Goal: Task Accomplishment & Management: Complete application form

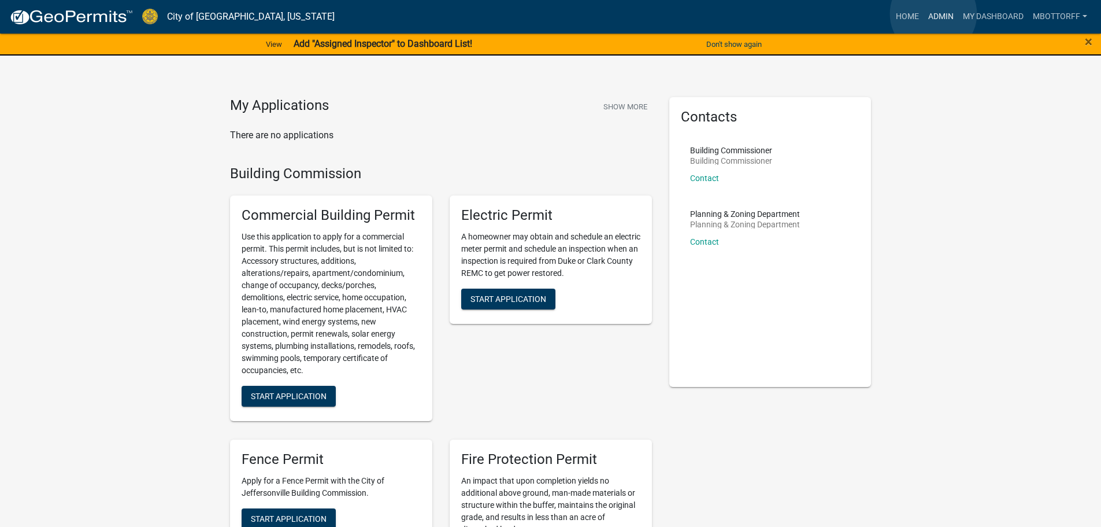
click at [933, 14] on link "Admin" at bounding box center [941, 17] width 35 height 22
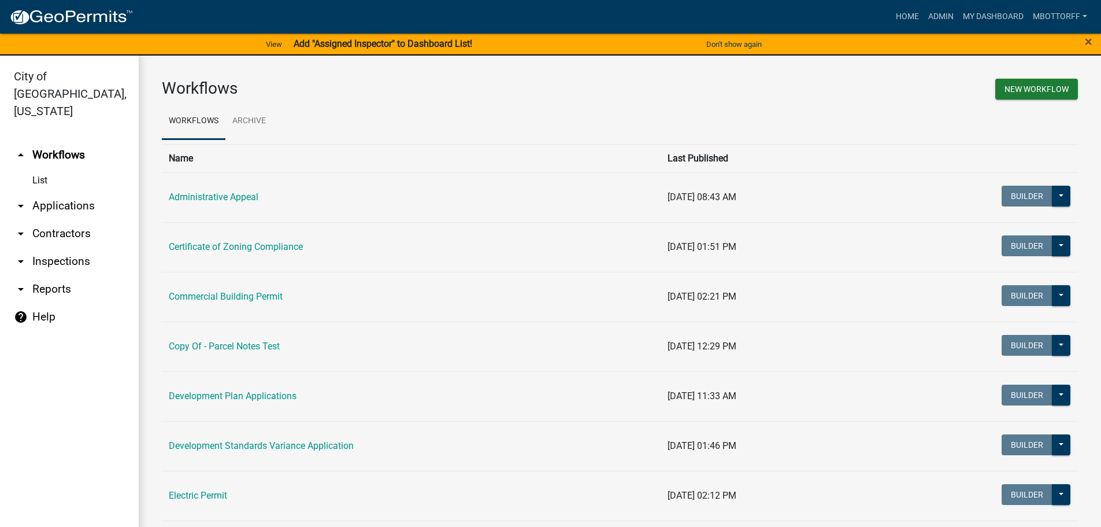
click at [72, 192] on link "arrow_drop_down Applications" at bounding box center [69, 206] width 139 height 28
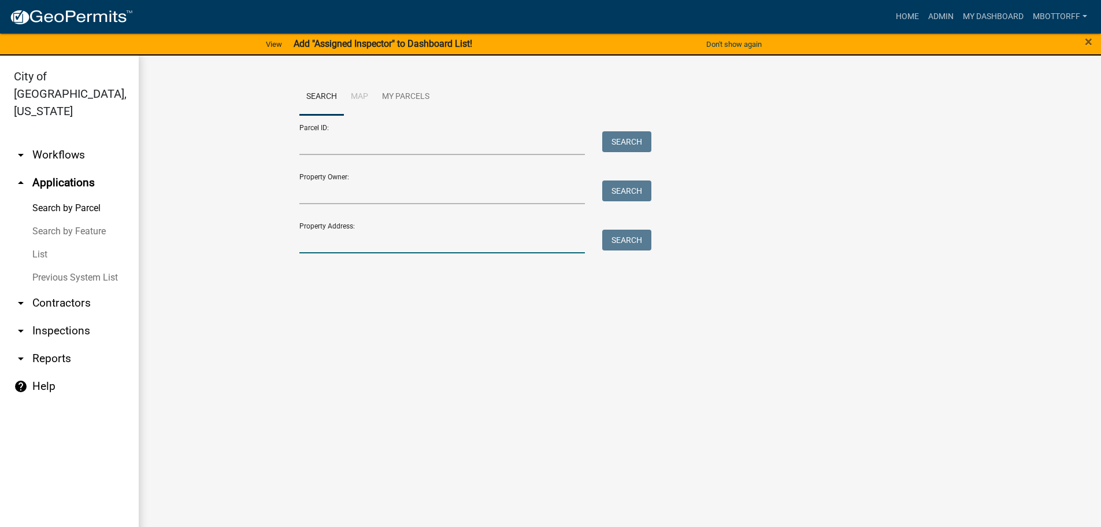
click at [373, 235] on input "Property Address:" at bounding box center [442, 241] width 286 height 24
click at [621, 236] on button "Search" at bounding box center [626, 239] width 49 height 21
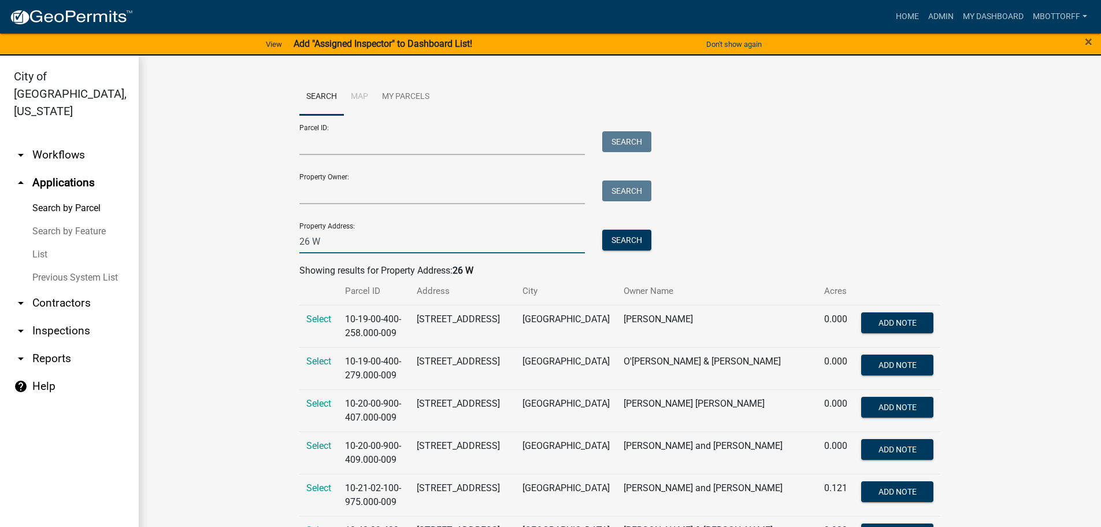
click at [328, 236] on input "26 W" at bounding box center [442, 241] width 286 height 24
type input "26 WILD"
click at [612, 241] on button "Search" at bounding box center [626, 239] width 49 height 21
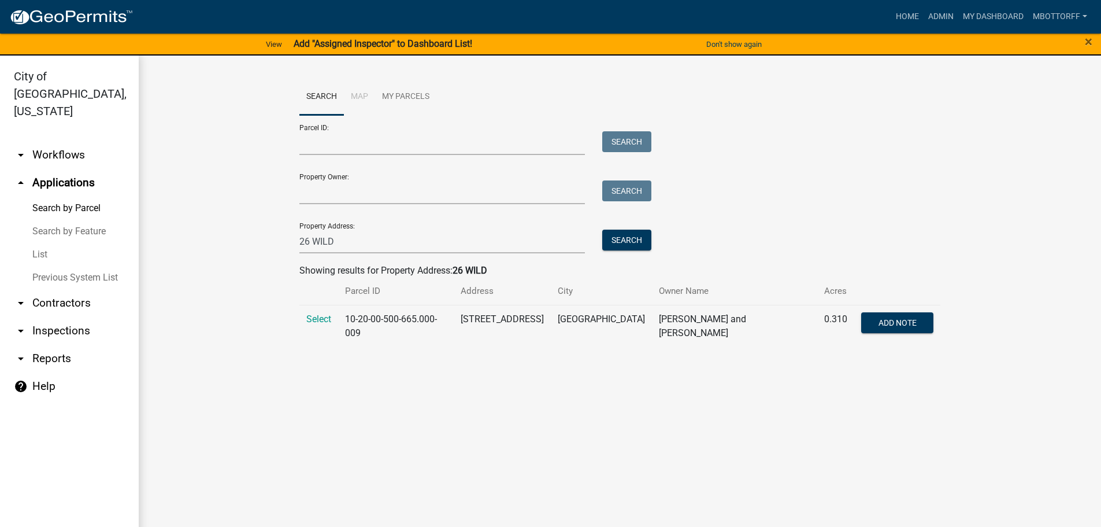
drag, startPoint x: 314, startPoint y: 319, endPoint x: 369, endPoint y: 319, distance: 54.9
click at [316, 319] on span "Select" at bounding box center [318, 318] width 25 height 11
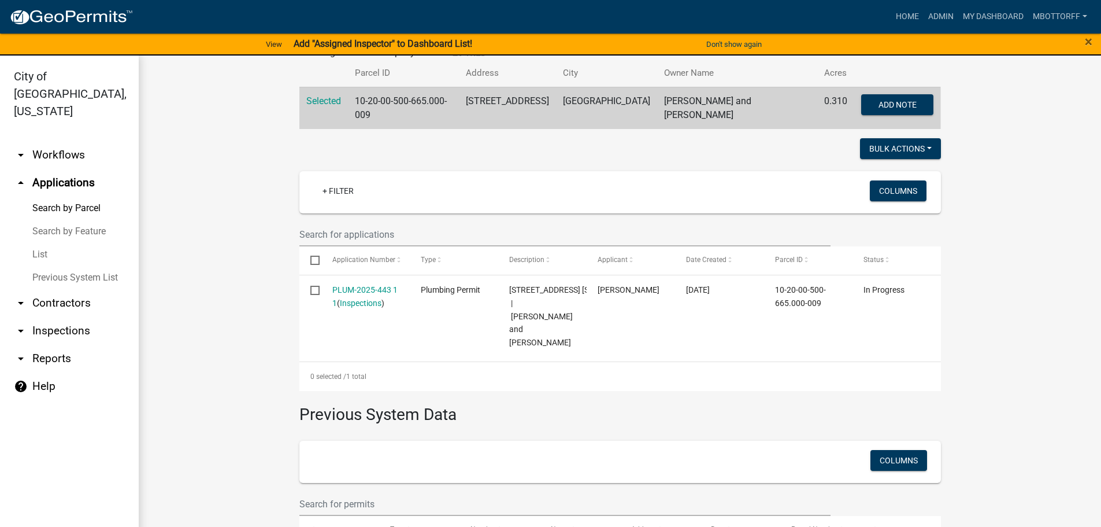
scroll to position [231, 0]
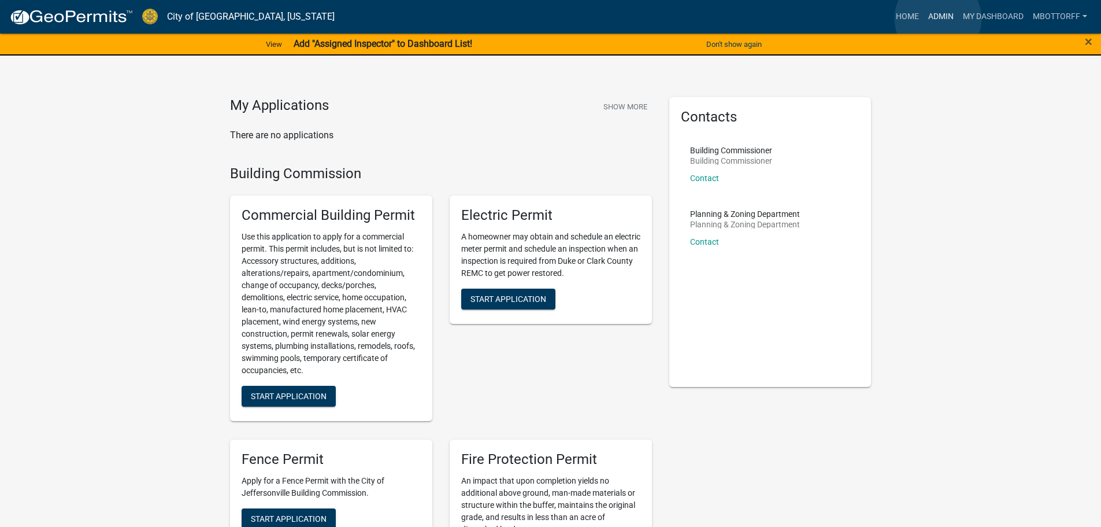
drag, startPoint x: 938, startPoint y: 18, endPoint x: 853, endPoint y: 40, distance: 87.6
click at [938, 18] on link "Admin" at bounding box center [941, 17] width 35 height 22
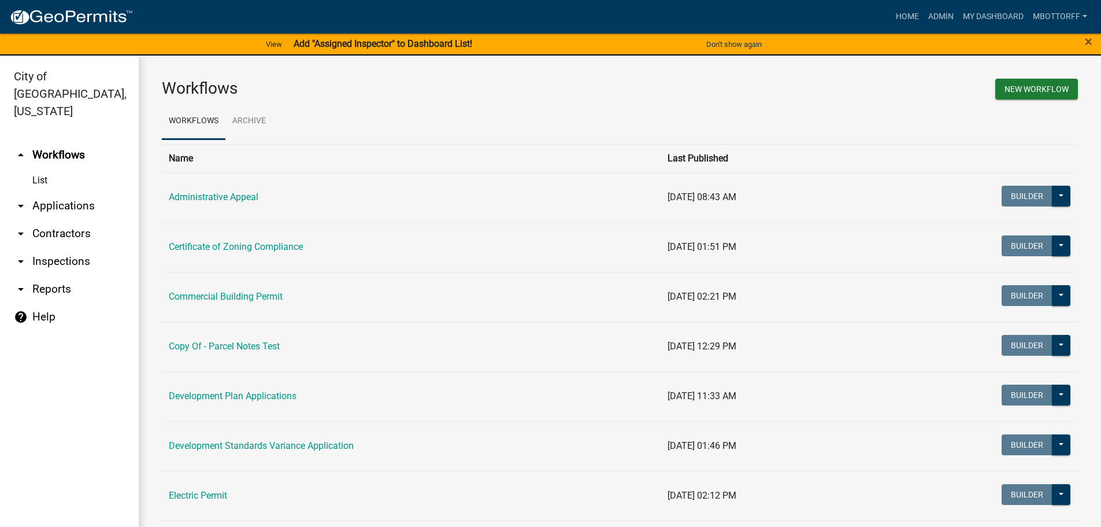
click at [51, 247] on link "arrow_drop_down Inspections" at bounding box center [69, 261] width 139 height 28
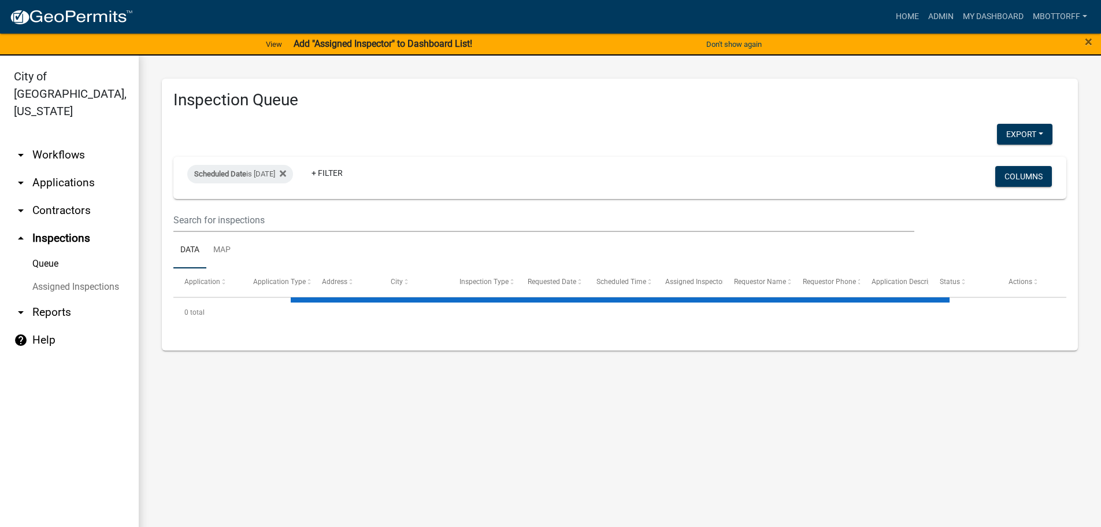
select select "3: 100"
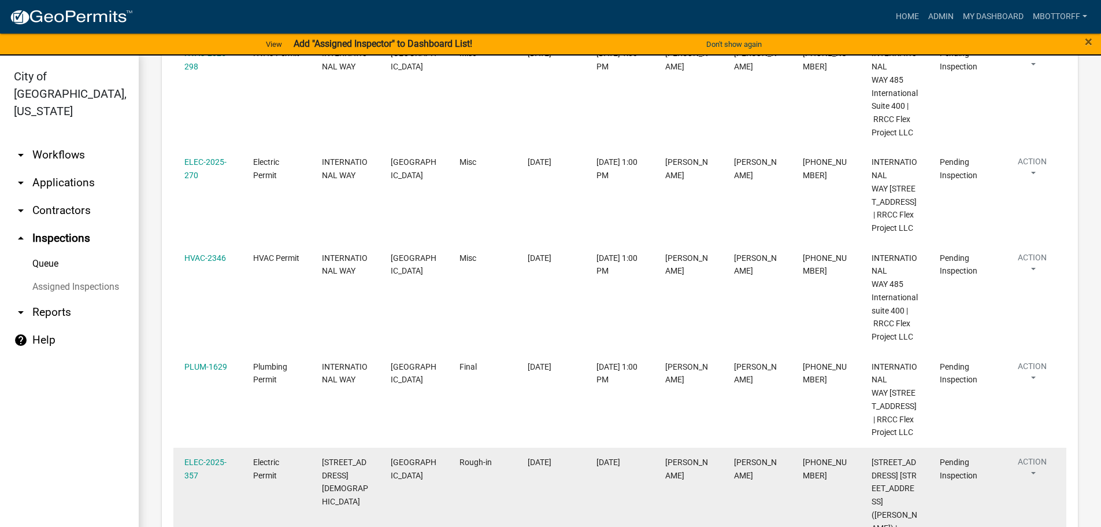
scroll to position [694, 0]
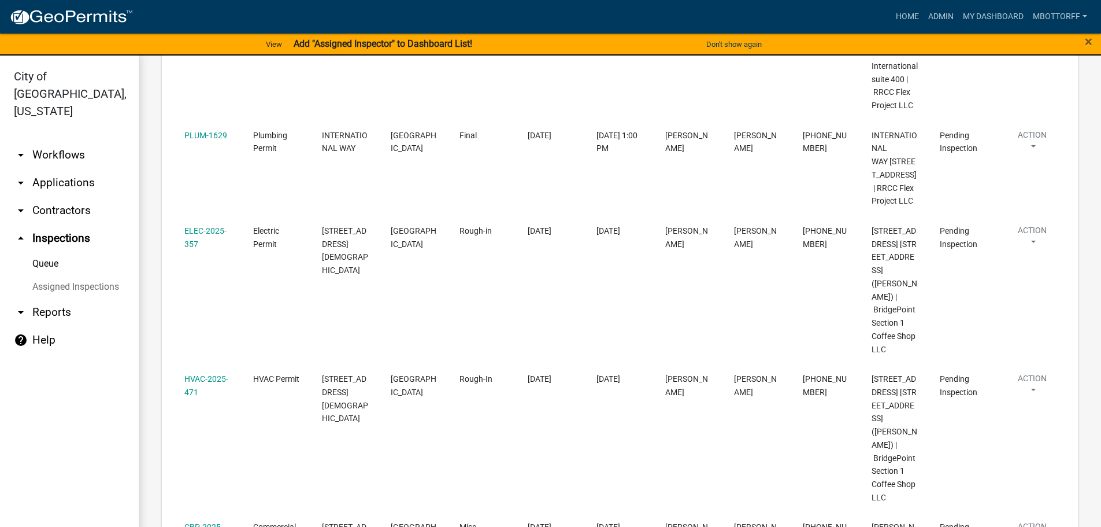
click at [69, 275] on link "Assigned Inspections" at bounding box center [69, 286] width 139 height 23
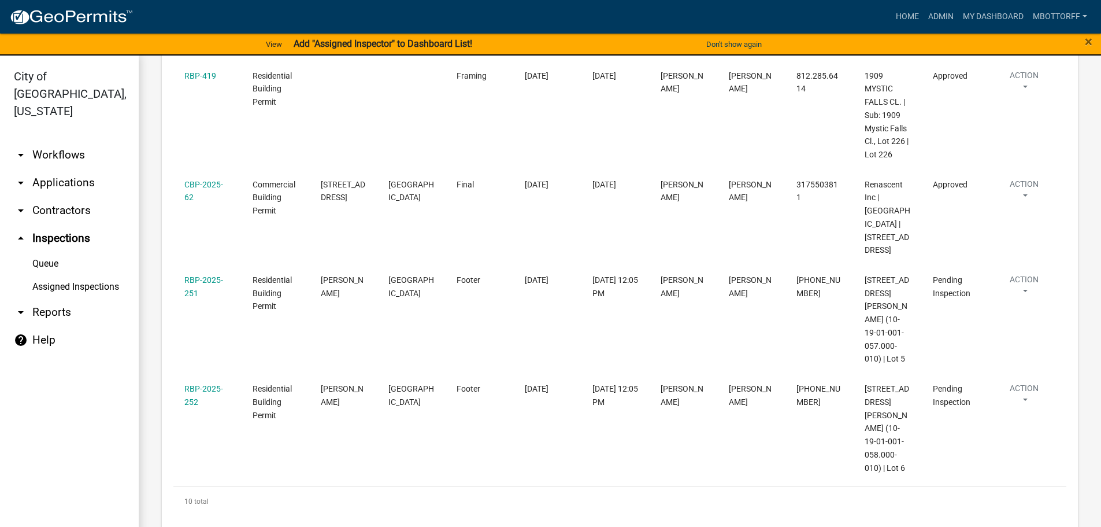
select select "3: 100"
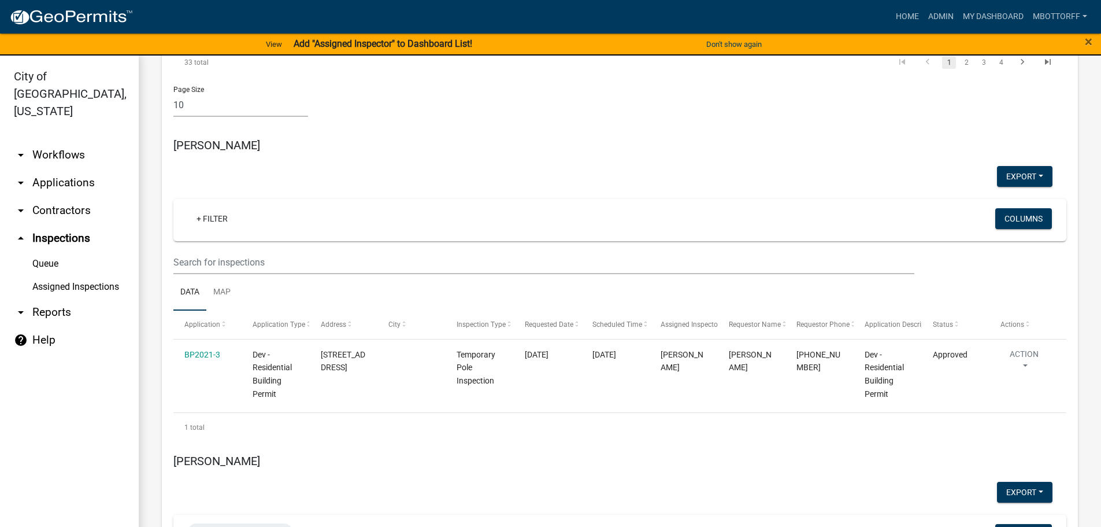
scroll to position [6540, 0]
click at [277, 522] on div "Scheduled Date is 08/27/2025" at bounding box center [240, 531] width 106 height 18
click at [283, 296] on input "2025-08-27" at bounding box center [250, 299] width 81 height 24
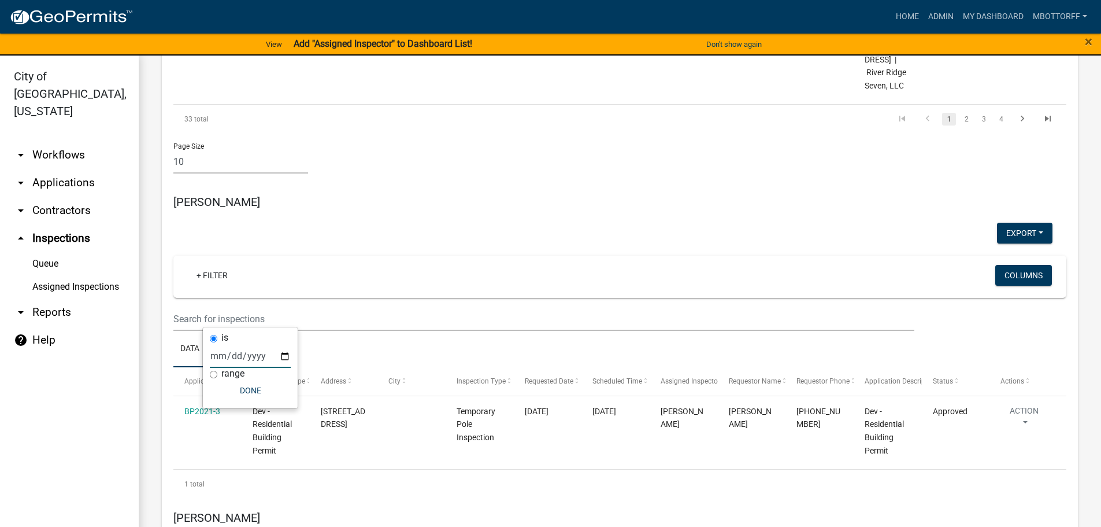
click at [283, 356] on input "2025-08-18" at bounding box center [250, 356] width 81 height 24
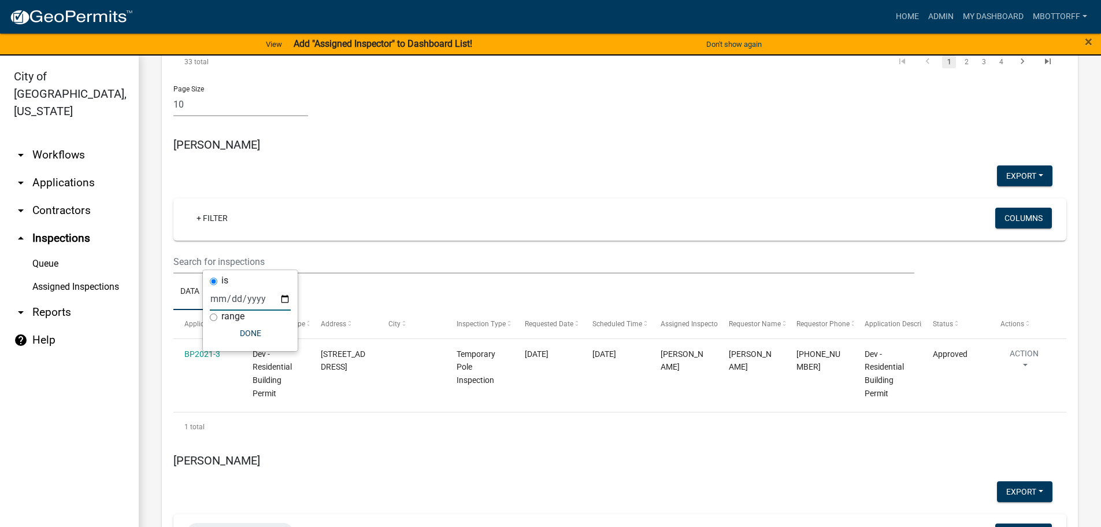
drag, startPoint x: 287, startPoint y: 298, endPoint x: 280, endPoint y: 302, distance: 7.2
click at [287, 298] on input "2025-08-19" at bounding box center [250, 299] width 81 height 24
type input "2025-08-18"
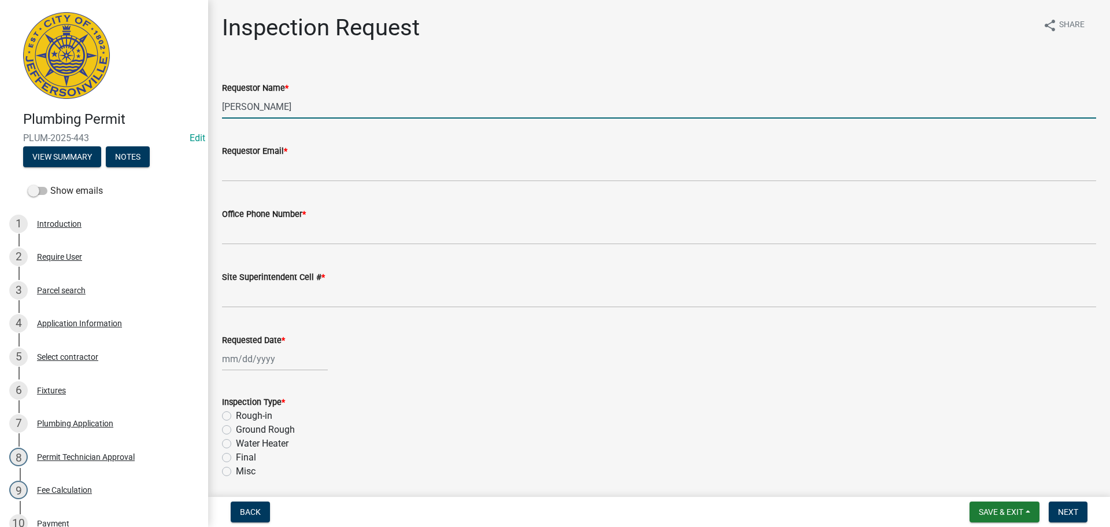
drag, startPoint x: 277, startPoint y: 102, endPoint x: 33, endPoint y: 89, distance: 244.8
click at [54, 94] on div "Plumbing Permit PLUM-2025-443 Edit View Summary Notes Show emails 1 Introductio…" at bounding box center [555, 263] width 1110 height 527
type input "KIMBERLY"
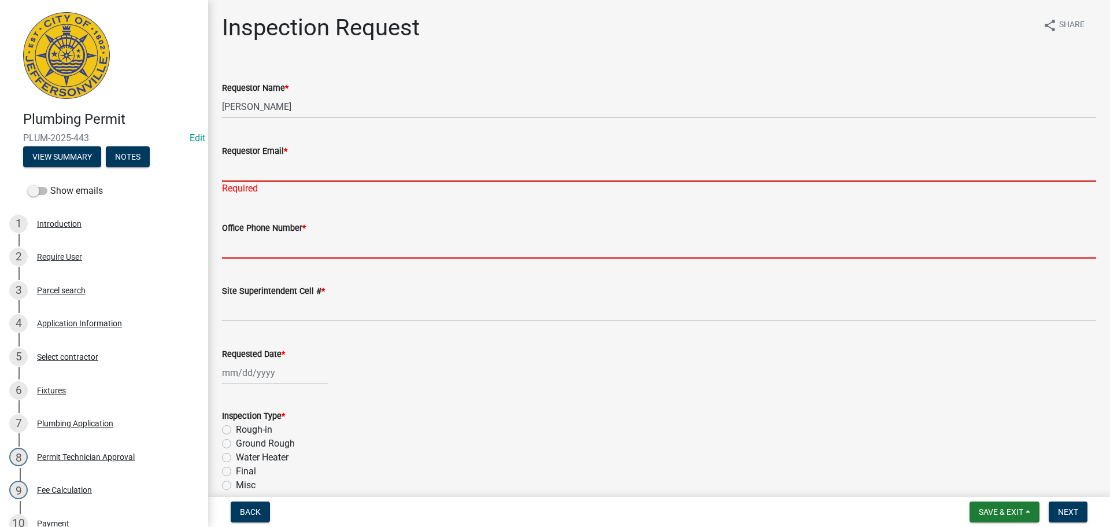
click at [234, 171] on input "Requestor Email *" at bounding box center [659, 170] width 874 height 24
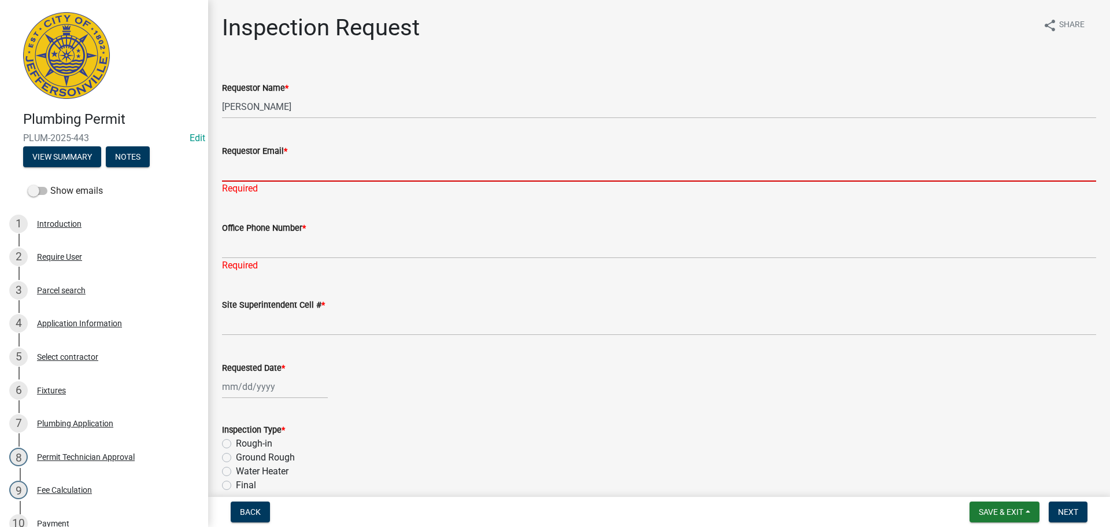
type input "mbottorff@cityofjeff.net"
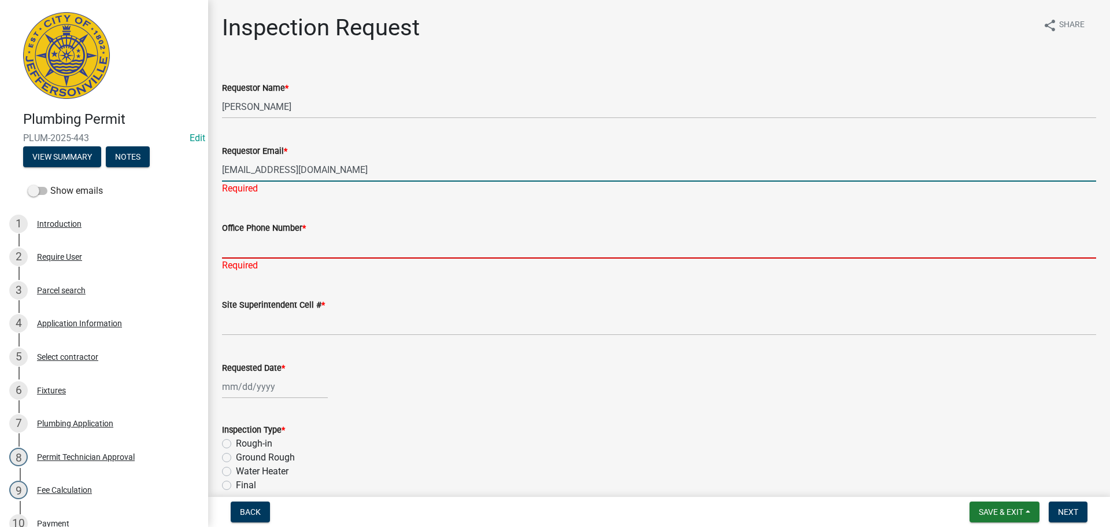
click at [268, 242] on input "Office Phone Number *" at bounding box center [659, 247] width 874 height 24
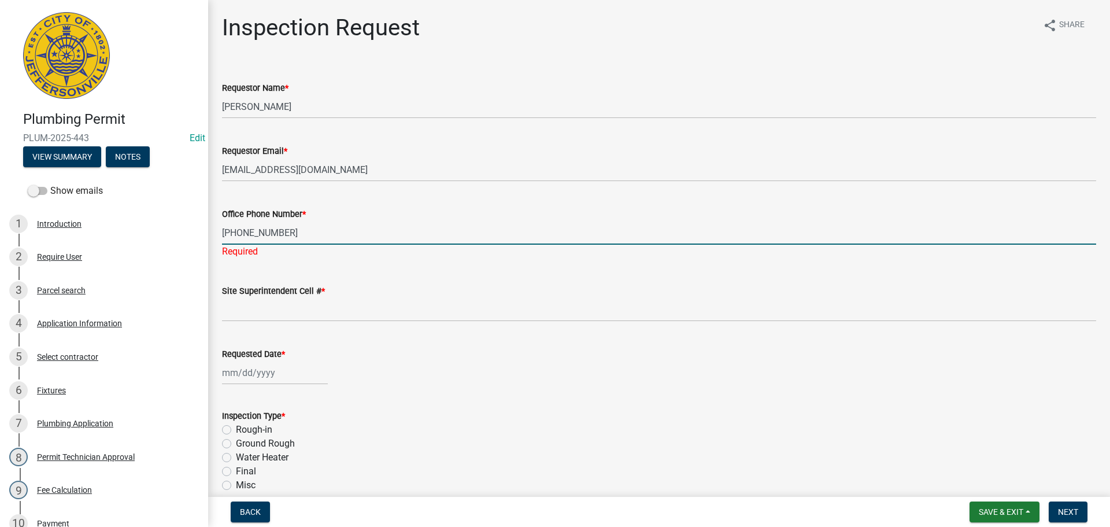
type input "812-252-9836"
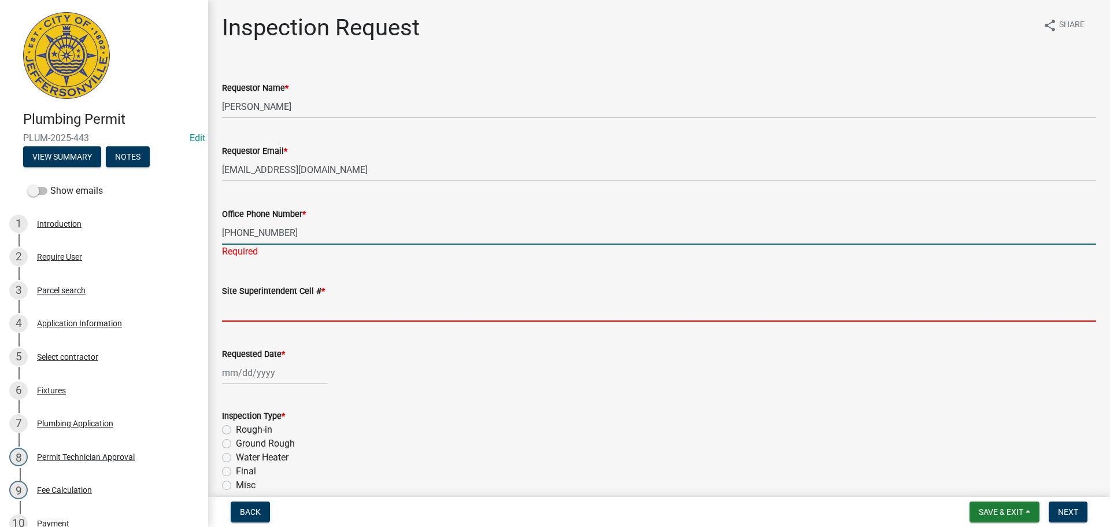
drag, startPoint x: 254, startPoint y: 302, endPoint x: 261, endPoint y: 304, distance: 7.9
click at [254, 302] on input "Site Superintendent Cell # *" at bounding box center [659, 310] width 874 height 24
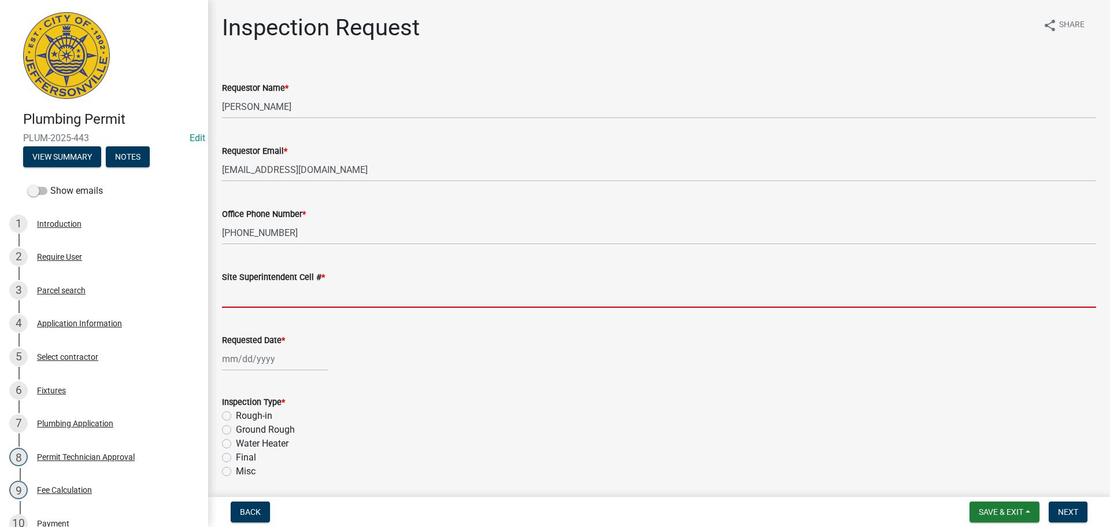
type input "SAME"
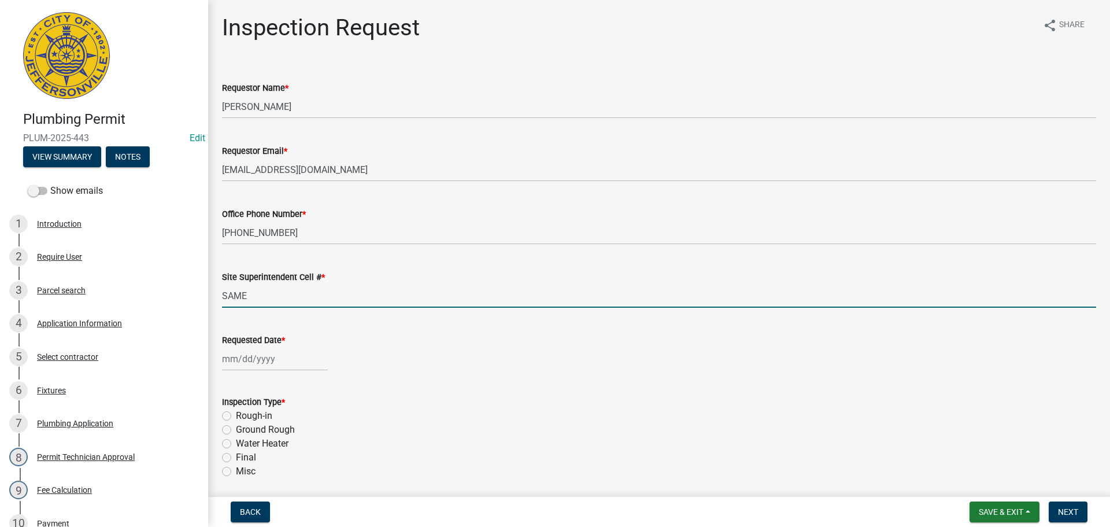
select select "8"
select select "2025"
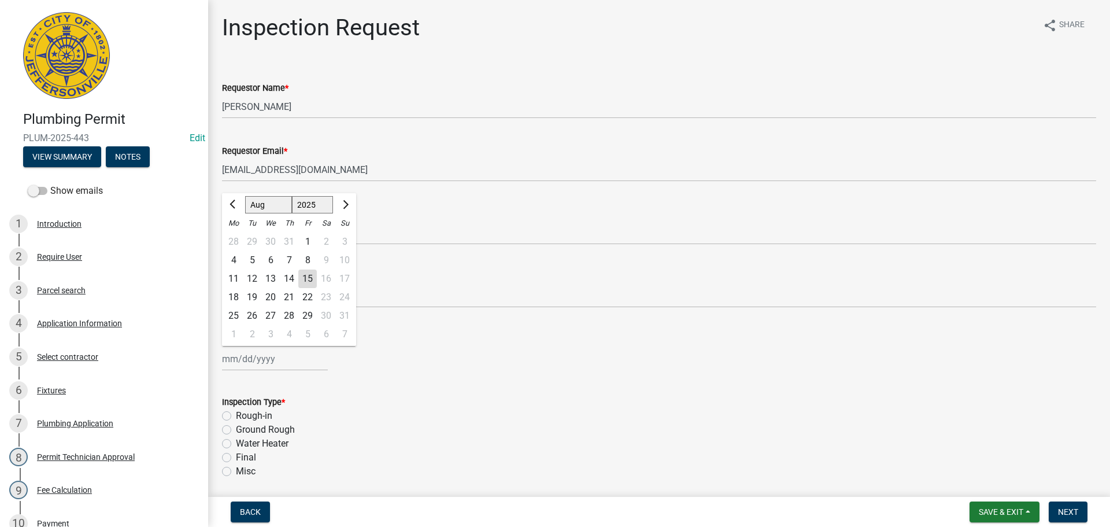
click at [253, 352] on div "Jan Feb Mar Apr May Jun Jul Aug Sep Oct Nov Dec 1525 1526 1527 1528 1529 1530 1…" at bounding box center [275, 359] width 106 height 24
click at [238, 298] on div "18" at bounding box center [233, 297] width 18 height 18
type input "08/18/2025"
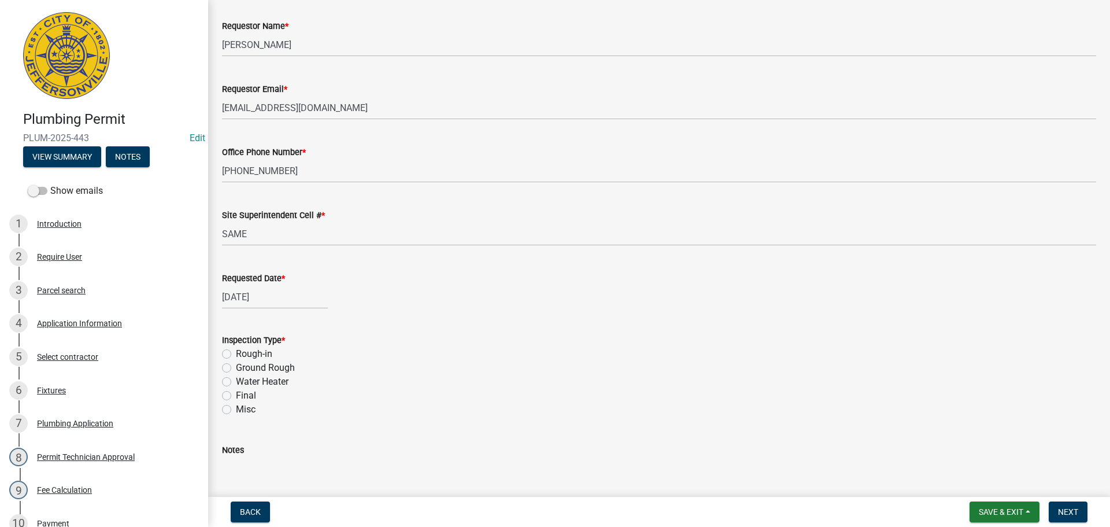
scroll to position [135, 0]
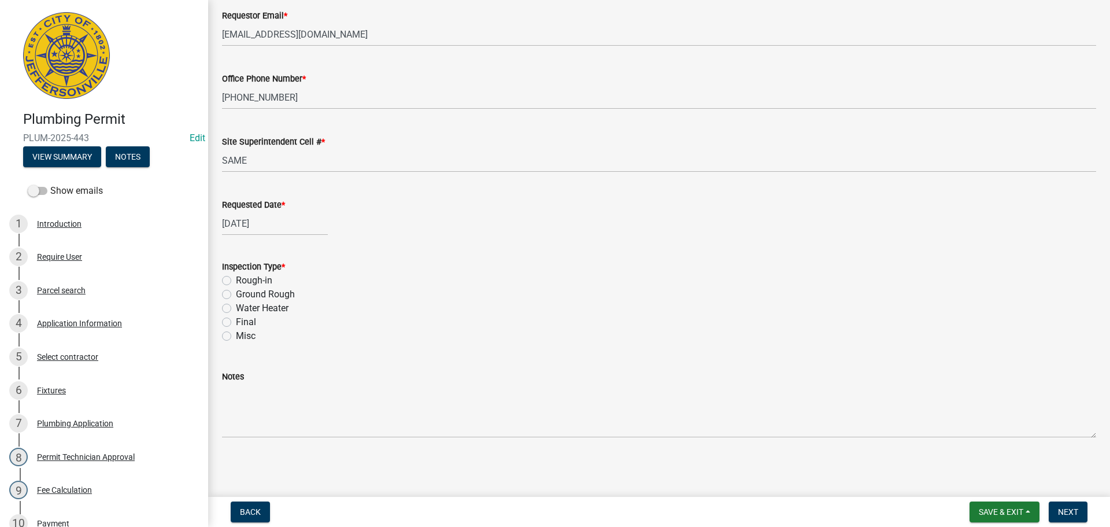
click at [236, 307] on label "Water Heater" at bounding box center [262, 308] width 53 height 14
click at [236, 307] on input "Water Heater" at bounding box center [240, 305] width 8 height 8
radio input "true"
click at [1077, 515] on button "Next" at bounding box center [1067, 511] width 39 height 21
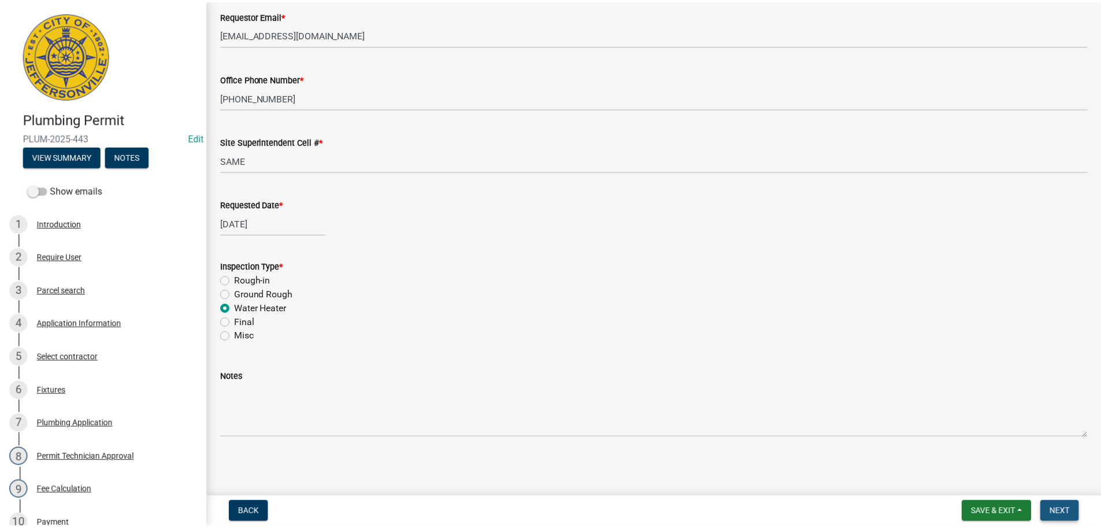
scroll to position [0, 0]
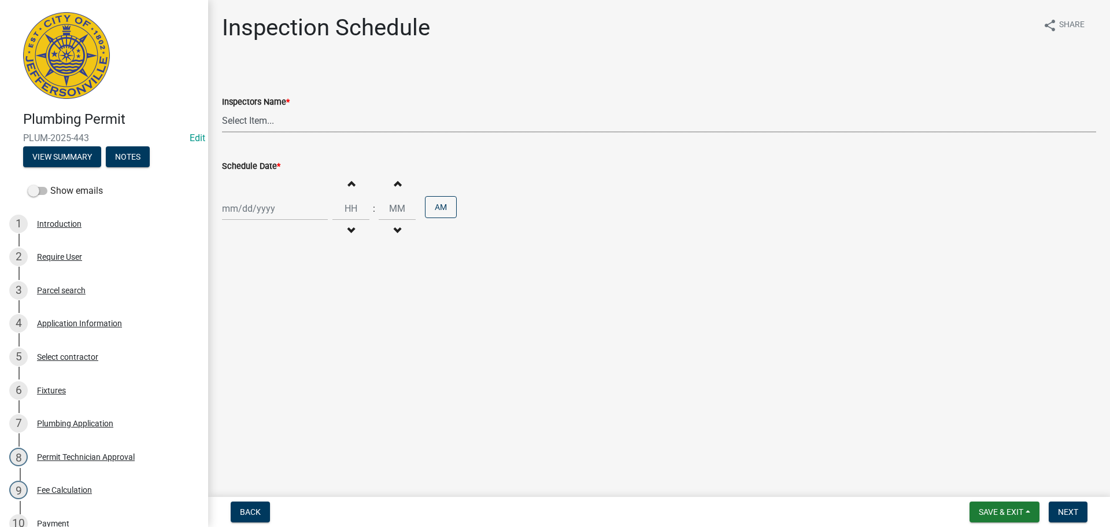
click at [238, 120] on select "Select Item... jramsey (Jeremy Ramsey) MaryFrey (Mary Frey) mkruer (Mike Kruer)…" at bounding box center [659, 121] width 874 height 24
select select "13c97fbc-c819-4cee-844a-0db3d3c4db95"
click at [222, 109] on select "Select Item... jramsey (Jeremy Ramsey) MaryFrey (Mary Frey) mkruer (Mike Kruer)…" at bounding box center [659, 121] width 874 height 24
click at [246, 213] on div at bounding box center [275, 209] width 106 height 24
select select "8"
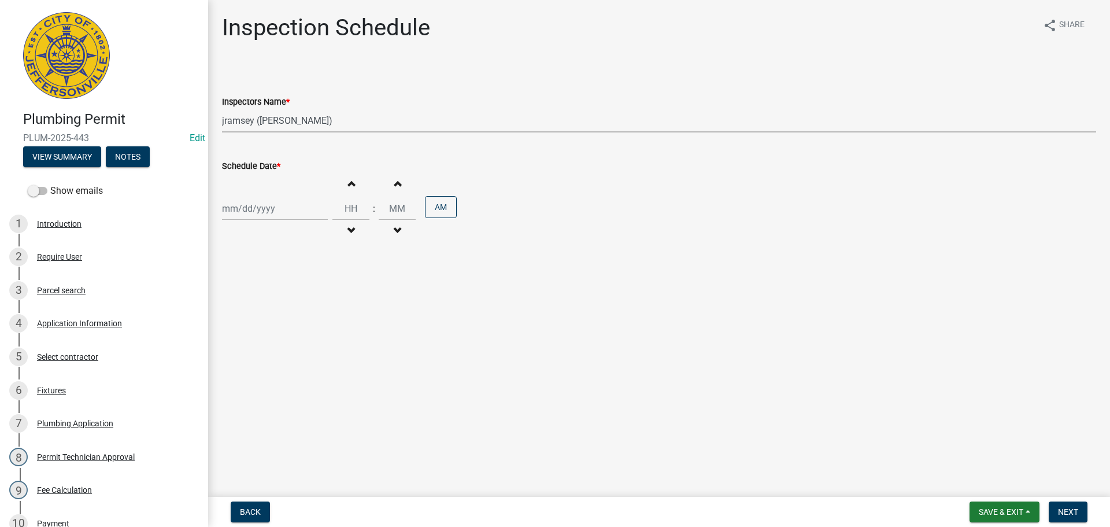
select select "2025"
click at [238, 323] on div "18" at bounding box center [233, 325] width 18 height 18
type input "08/18/2025"
click at [349, 208] on input "Hours" at bounding box center [350, 209] width 37 height 24
type input "12"
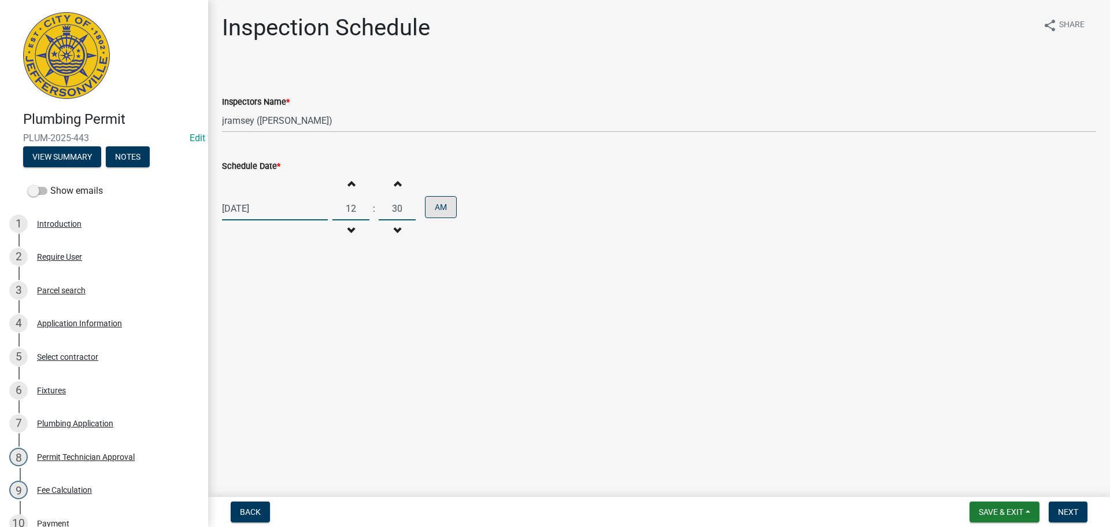
type input "30"
click at [443, 199] on button "AM" at bounding box center [441, 207] width 32 height 22
click at [1068, 510] on span "Next" at bounding box center [1068, 511] width 20 height 9
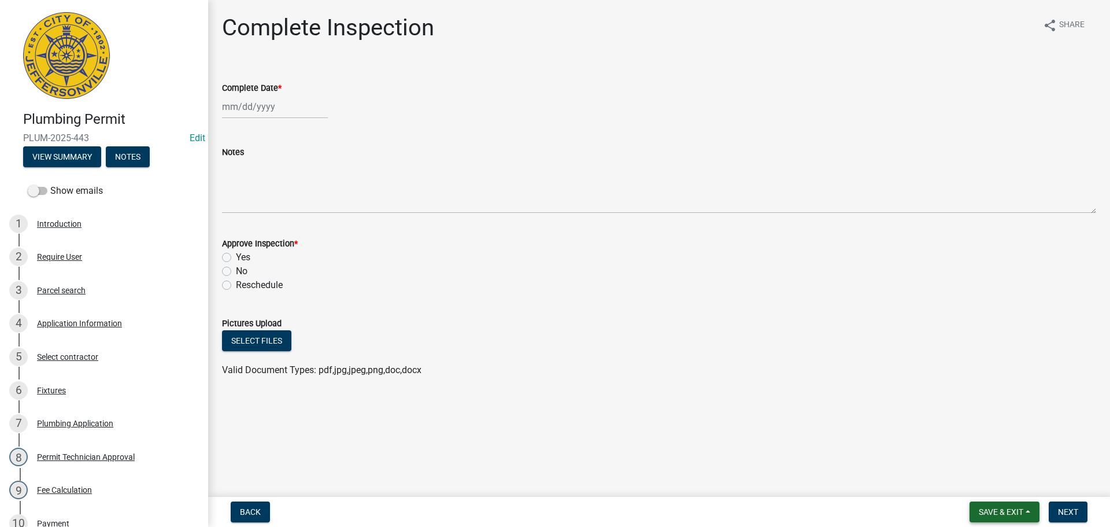
click at [988, 512] on span "Save & Exit" at bounding box center [1001, 511] width 45 height 9
click at [964, 480] on button "Save & Exit" at bounding box center [993, 482] width 92 height 28
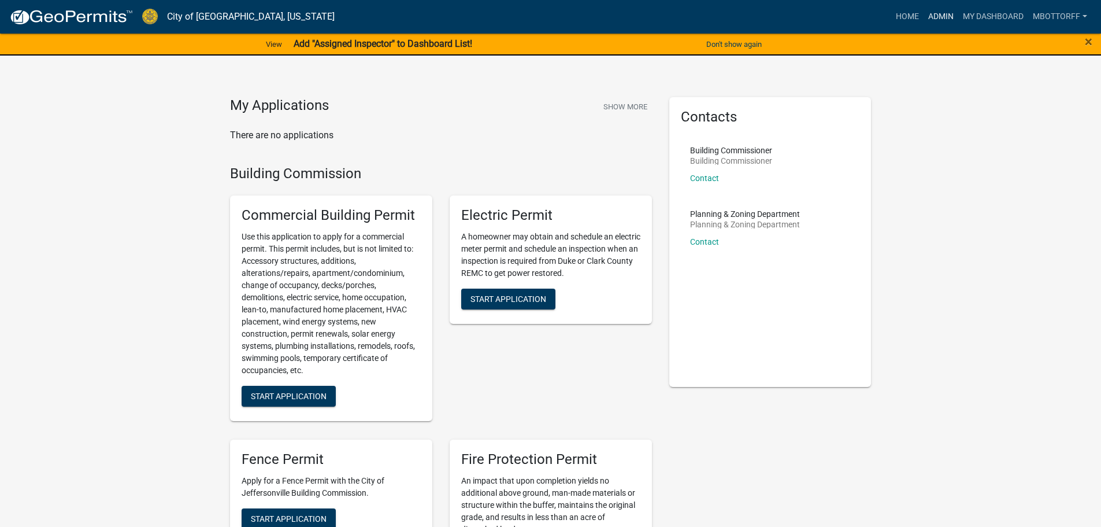
click at [942, 16] on link "Admin" at bounding box center [941, 17] width 35 height 22
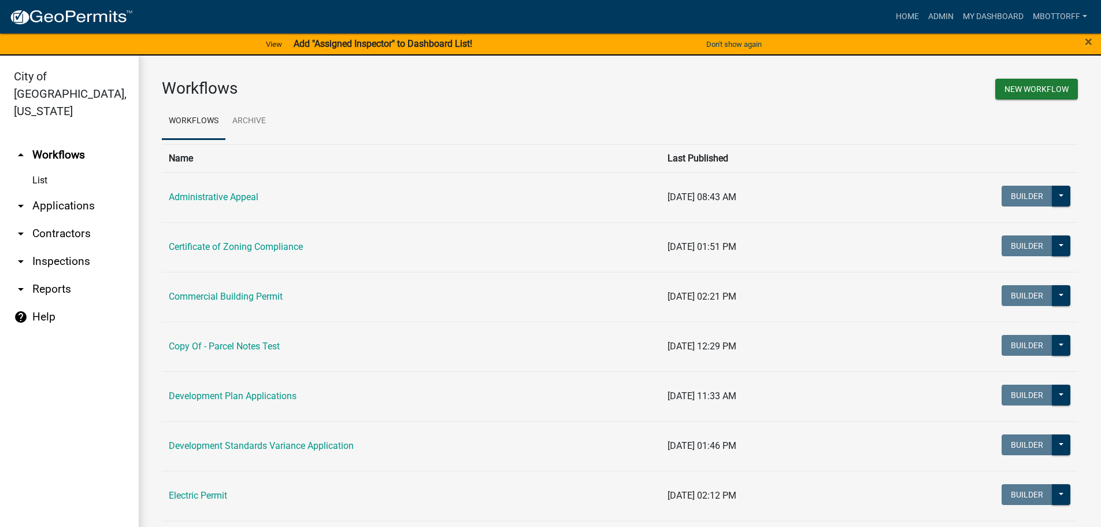
drag, startPoint x: 51, startPoint y: 187, endPoint x: 112, endPoint y: 184, distance: 60.2
click at [52, 192] on link "arrow_drop_down Applications" at bounding box center [69, 206] width 139 height 28
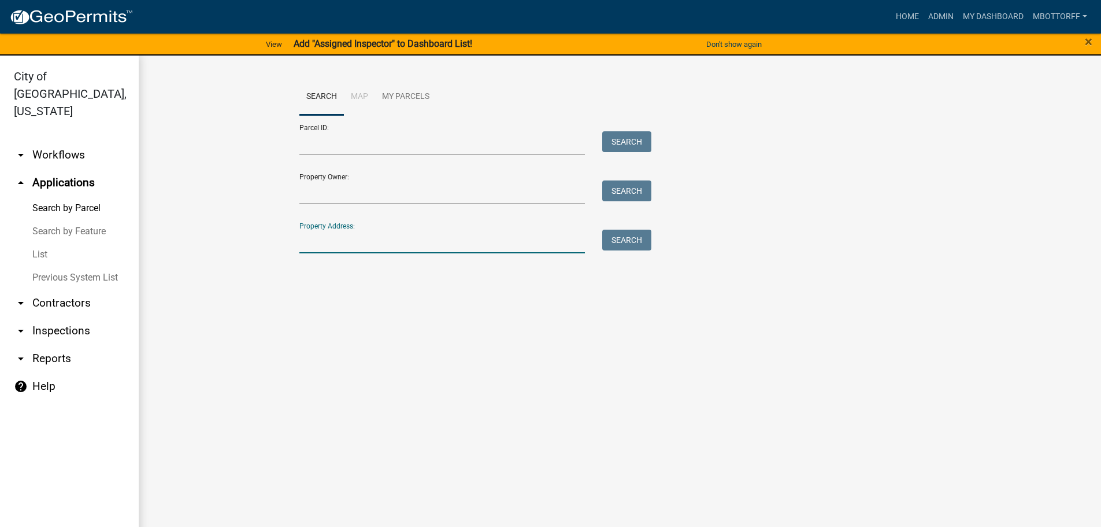
click at [320, 231] on input "Property Address:" at bounding box center [442, 241] width 286 height 24
type input "208 MOCKING"
click at [629, 242] on button "Search" at bounding box center [626, 239] width 49 height 21
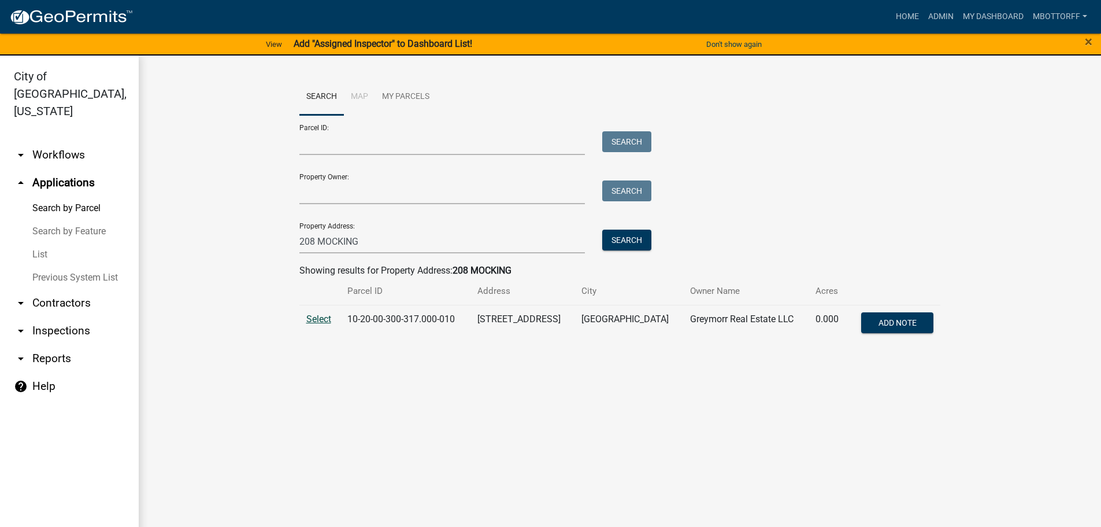
click at [317, 318] on span "Select" at bounding box center [318, 318] width 25 height 11
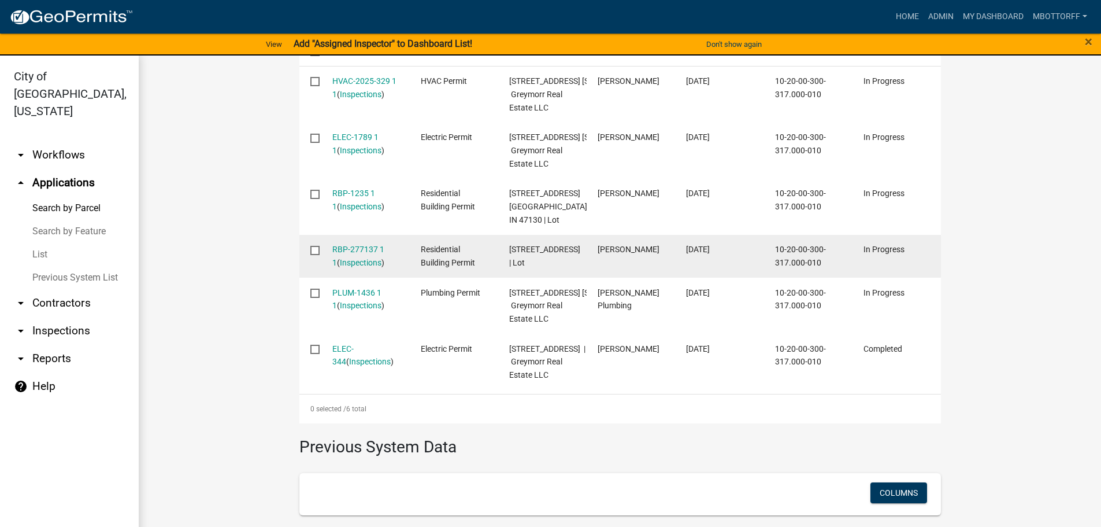
scroll to position [578, 0]
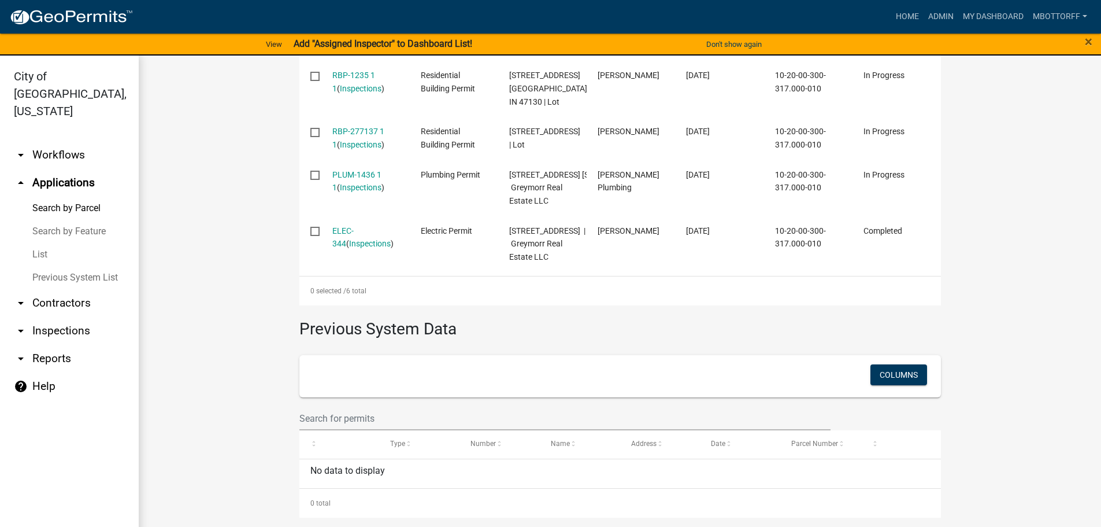
click at [67, 169] on link "arrow_drop_up Applications" at bounding box center [69, 183] width 139 height 28
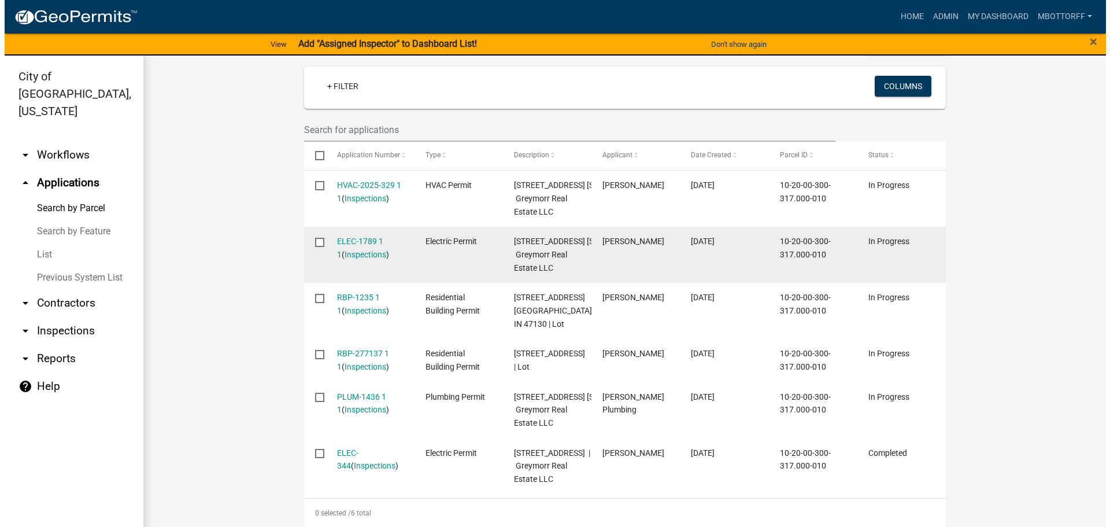
scroll to position [347, 0]
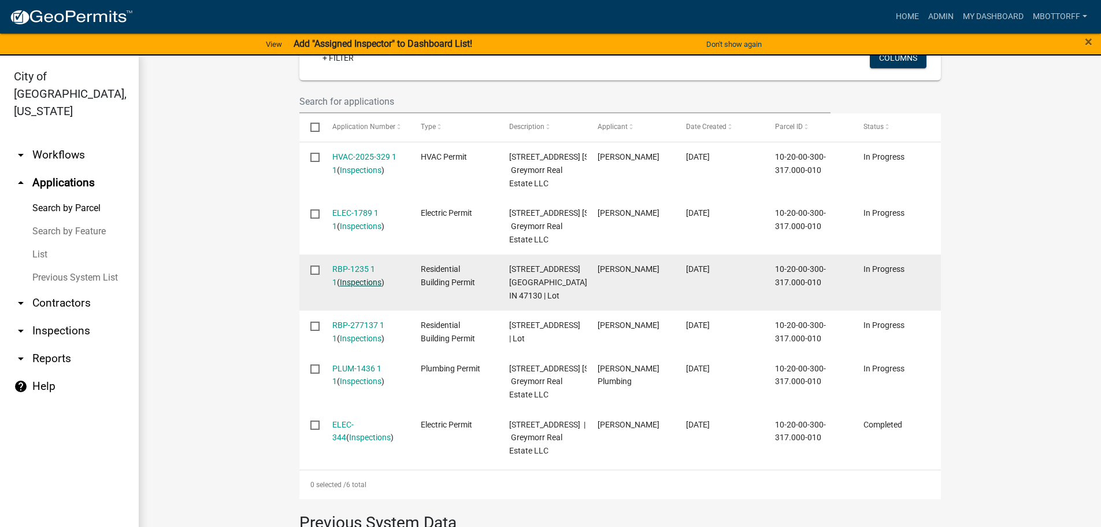
click at [353, 287] on link "Inspections" at bounding box center [361, 281] width 42 height 9
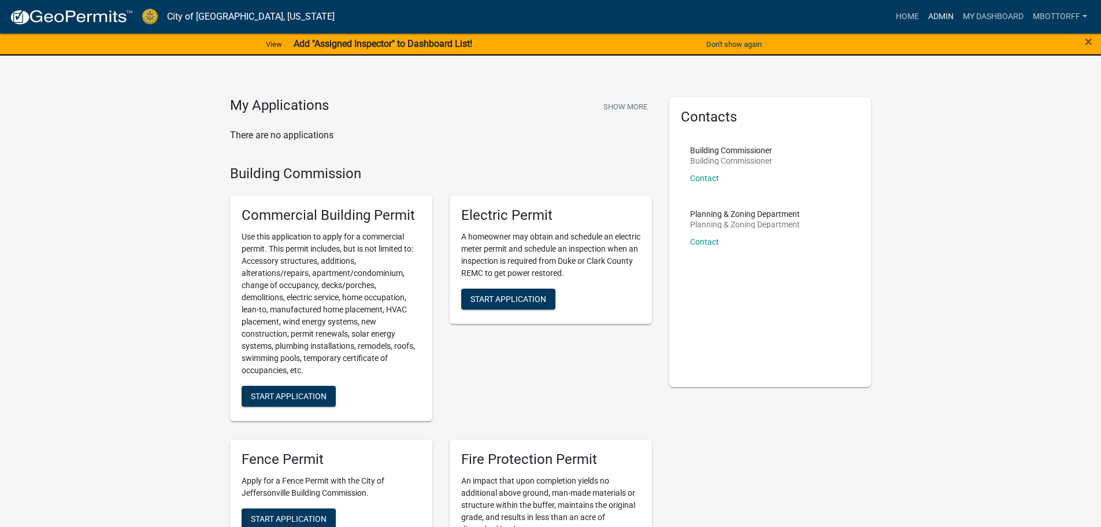
click at [933, 17] on link "Admin" at bounding box center [941, 17] width 35 height 22
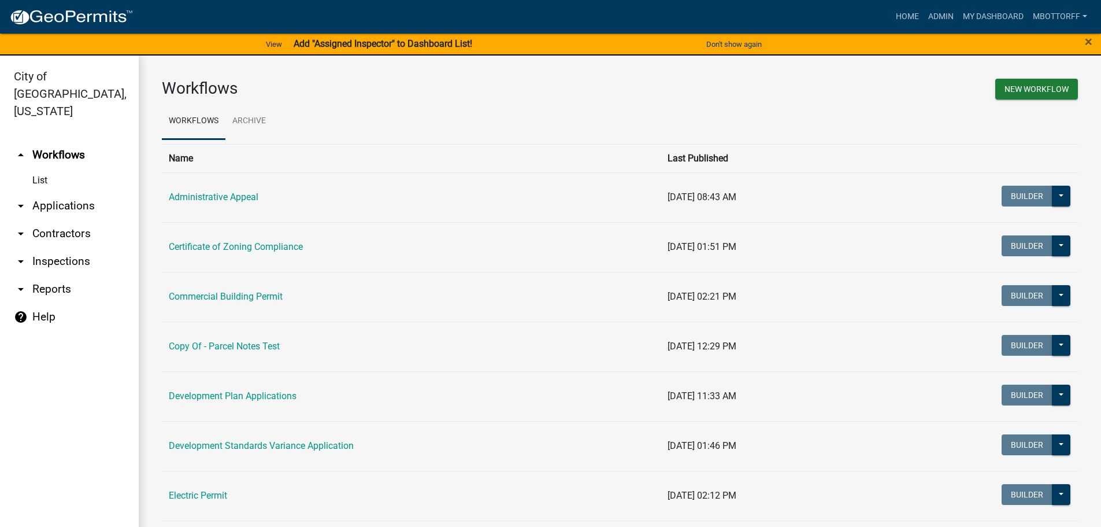
click at [48, 192] on link "arrow_drop_down Applications" at bounding box center [69, 206] width 139 height 28
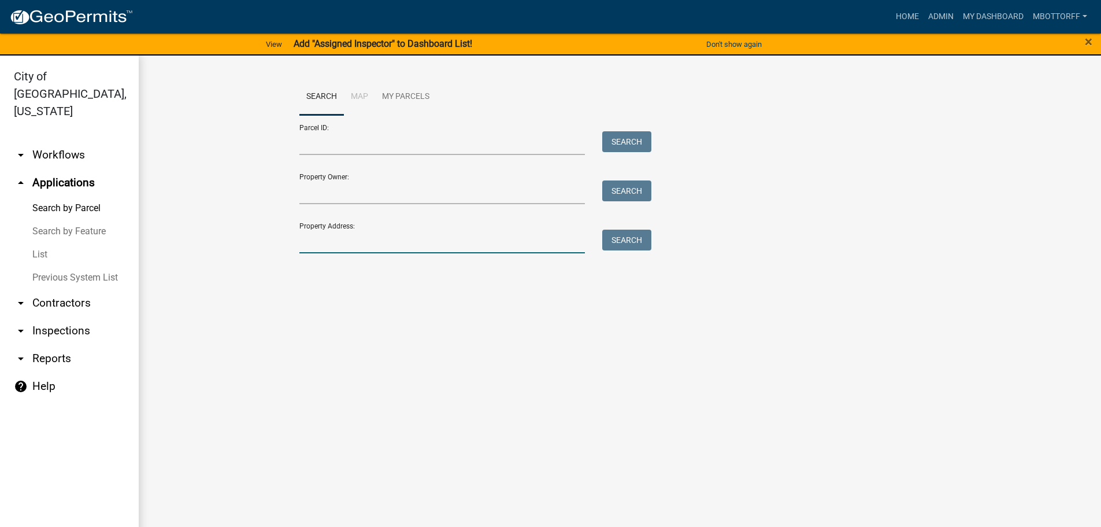
click at [318, 242] on input "Property Address:" at bounding box center [442, 241] width 286 height 24
click at [630, 242] on button "Search" at bounding box center [626, 239] width 49 height 21
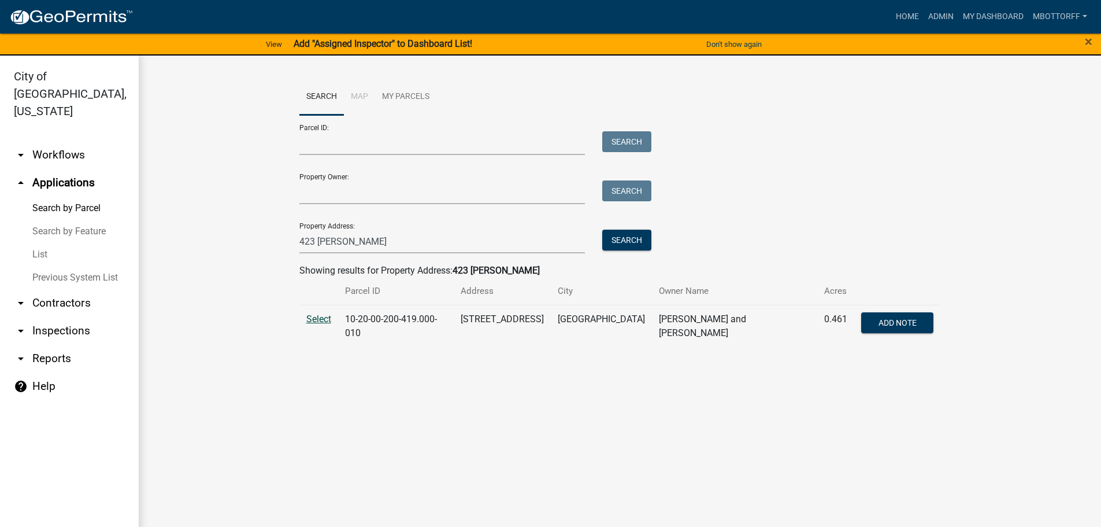
click at [325, 320] on span "Select" at bounding box center [318, 318] width 25 height 11
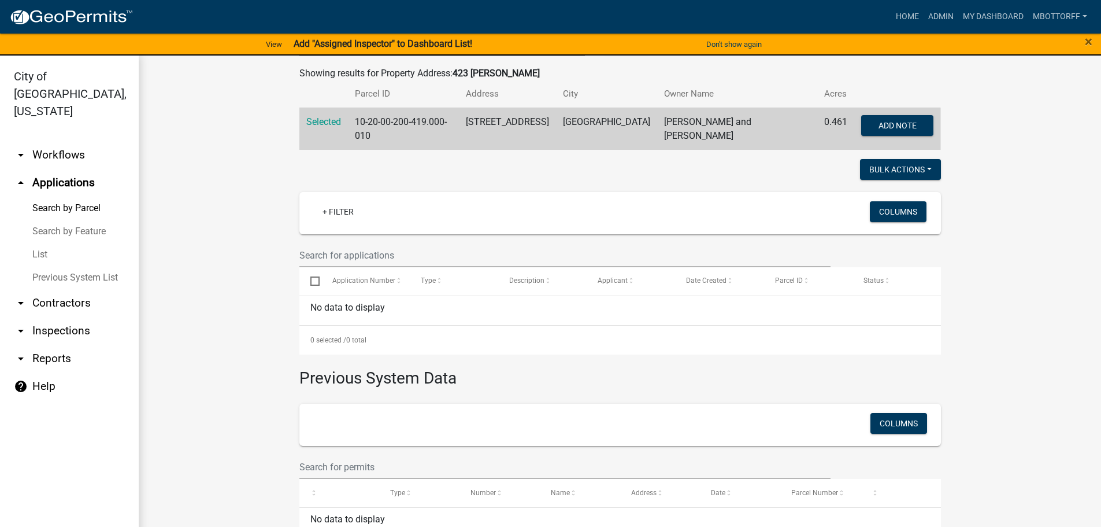
scroll to position [130, 0]
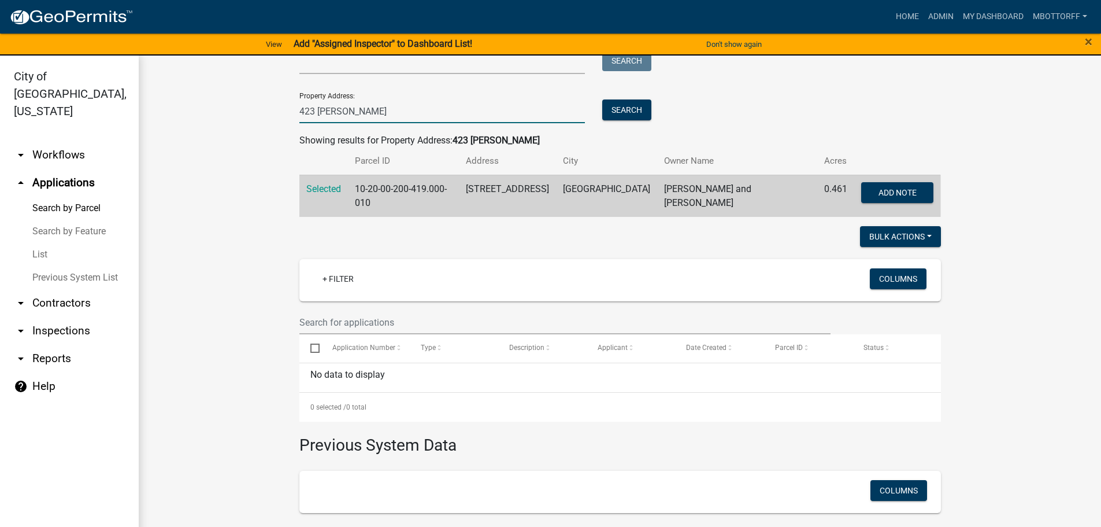
click at [368, 111] on input "423 CHARLES" at bounding box center [442, 111] width 286 height 24
type input "423 JACK"
click at [612, 109] on button "Search" at bounding box center [626, 109] width 49 height 21
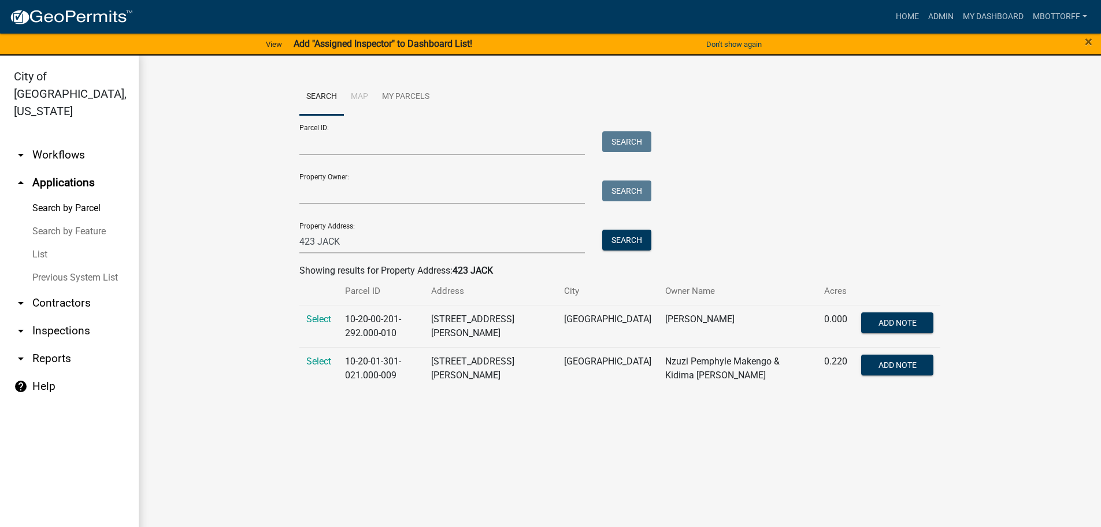
drag, startPoint x: 313, startPoint y: 320, endPoint x: 351, endPoint y: 317, distance: 38.3
click at [313, 320] on span "Select" at bounding box center [318, 318] width 25 height 11
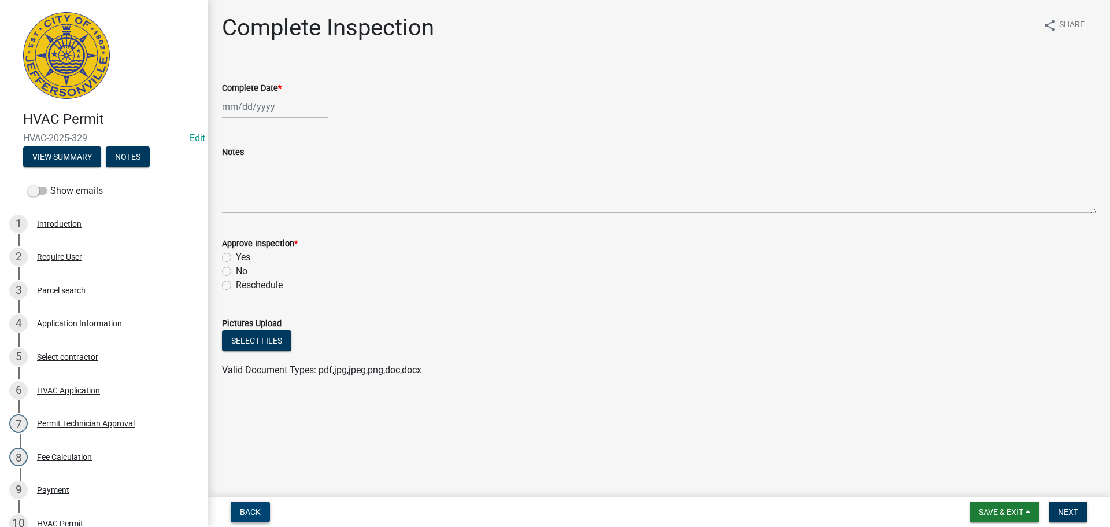
click at [256, 509] on span "Back" at bounding box center [250, 511] width 21 height 9
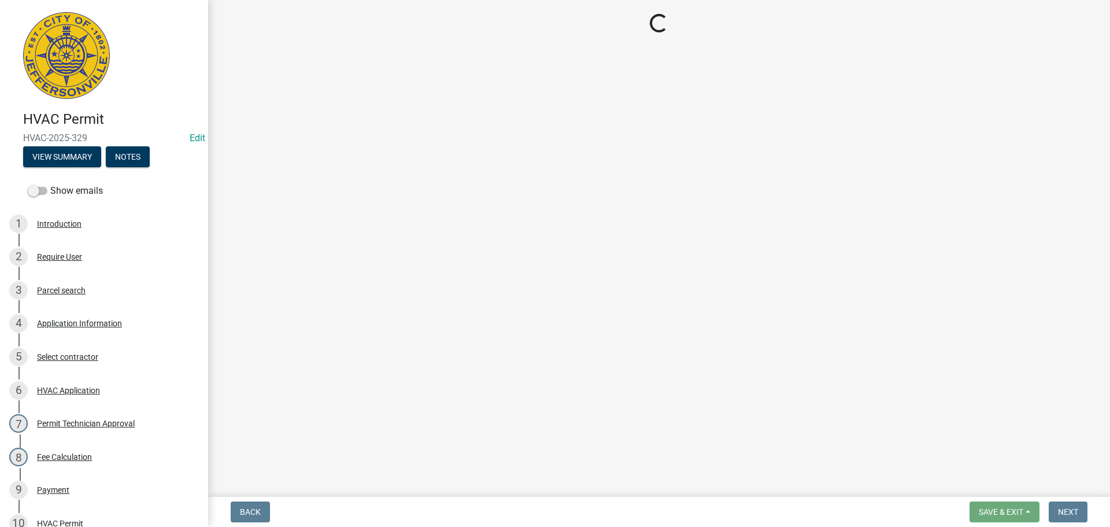
select select "13c97fbc-c819-4cee-844a-0db3d3c4db95"
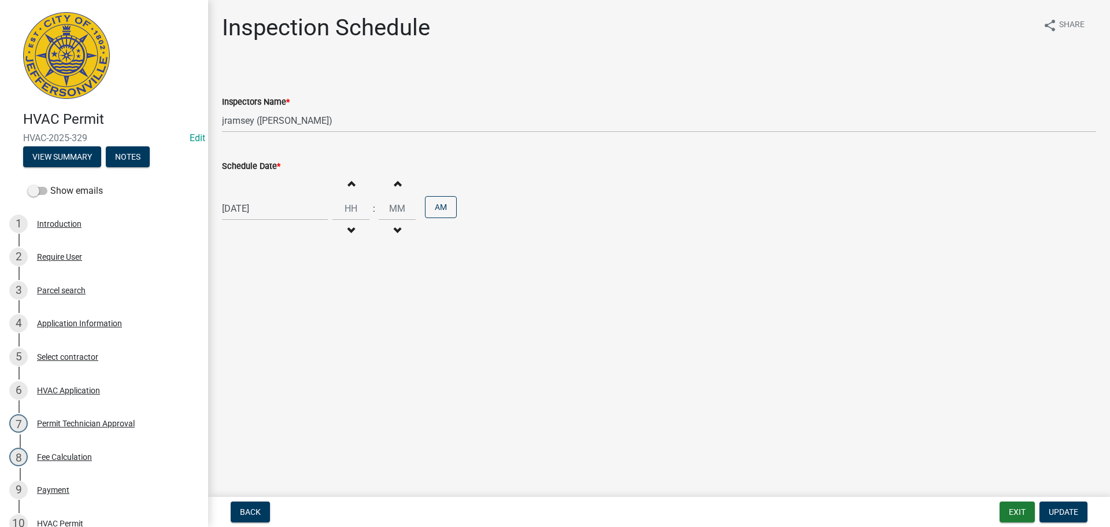
click at [253, 205] on div "06/24/2025" at bounding box center [275, 209] width 106 height 24
select select "6"
select select "2025"
click at [345, 231] on span "Next month" at bounding box center [344, 232] width 9 height 9
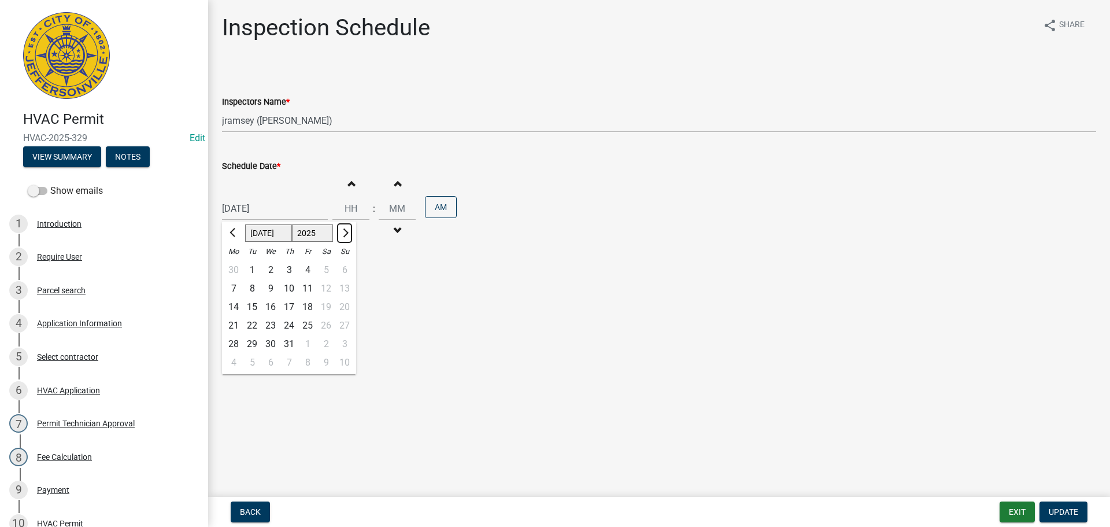
select select "8"
click at [273, 324] on div "20" at bounding box center [270, 325] width 18 height 18
type input "[DATE]"
click at [242, 505] on button "Back" at bounding box center [250, 511] width 39 height 21
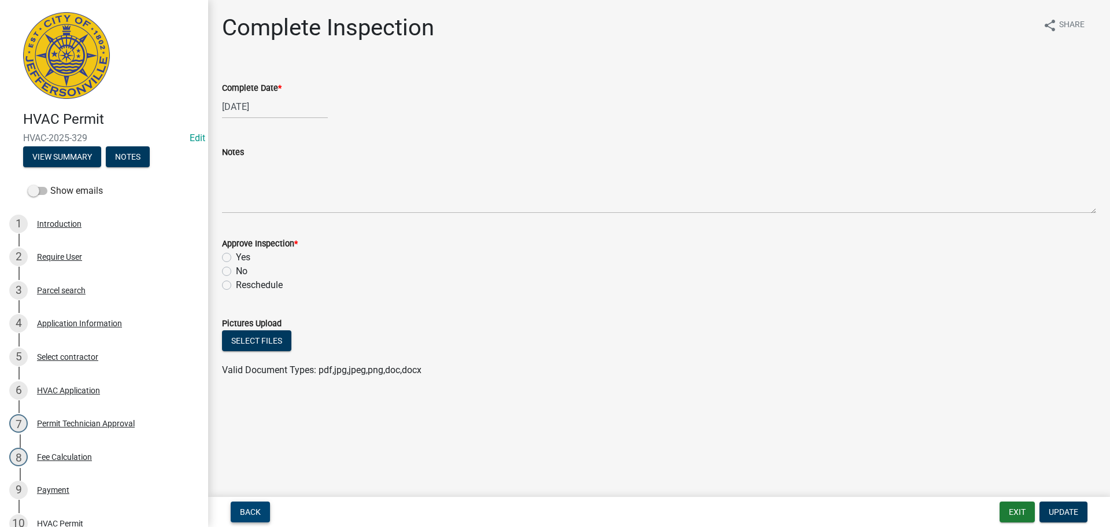
click at [242, 505] on button "Back" at bounding box center [250, 511] width 39 height 21
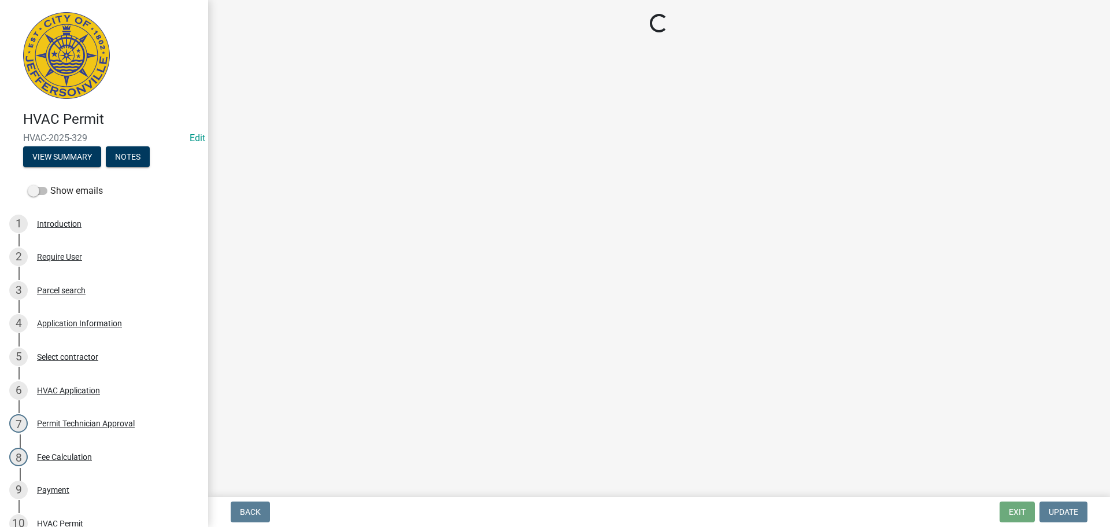
select select "13c97fbc-c819-4cee-844a-0db3d3c4db95"
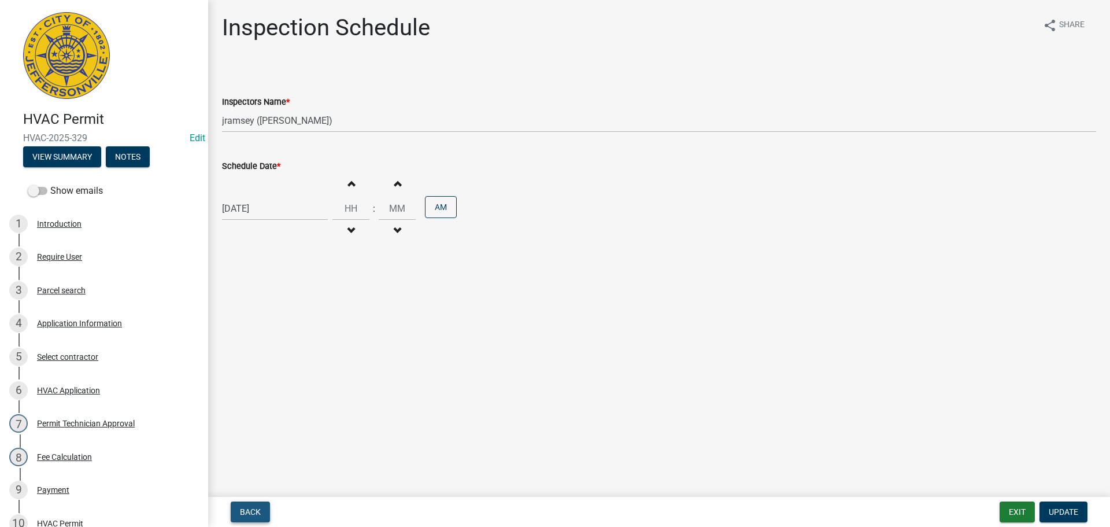
click at [242, 505] on button "Back" at bounding box center [250, 511] width 39 height 21
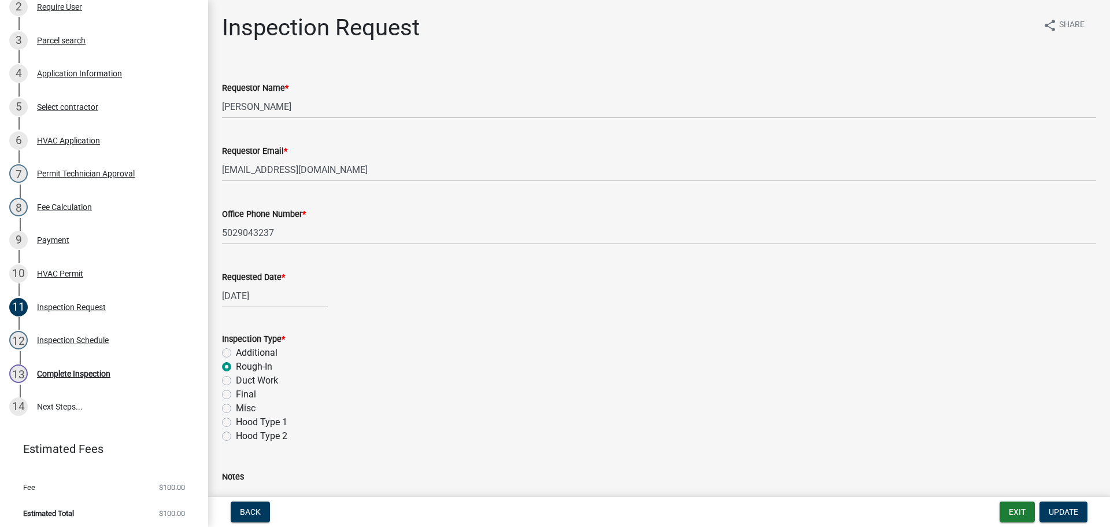
scroll to position [254, 0]
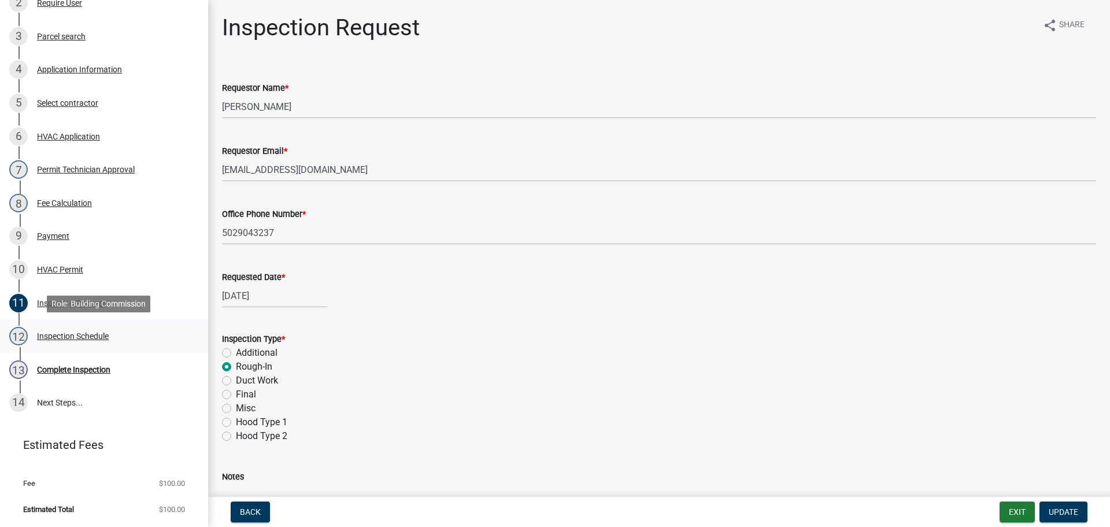
click at [54, 336] on div "Inspection Schedule" at bounding box center [73, 336] width 72 height 8
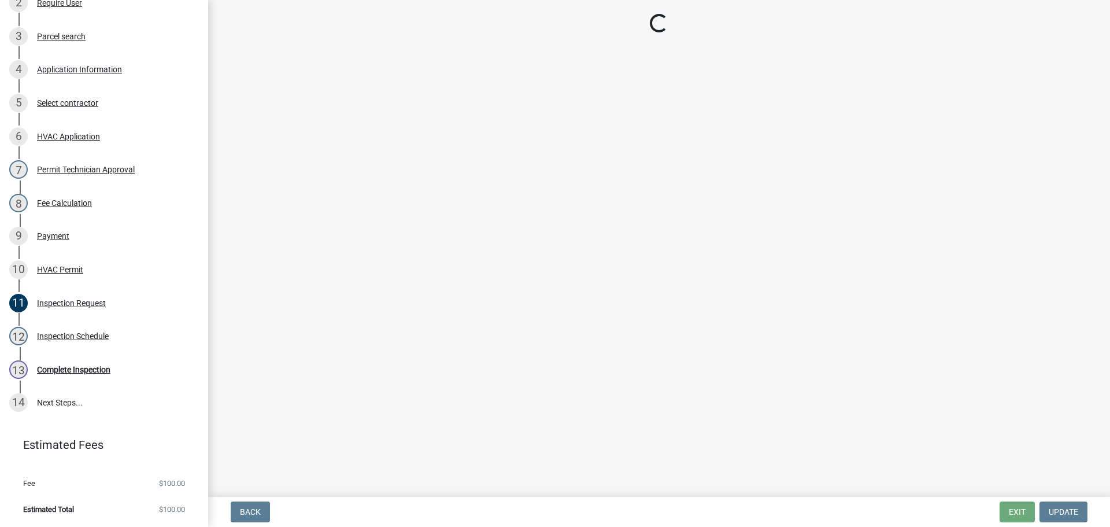
select select "13c97fbc-c819-4cee-844a-0db3d3c4db95"
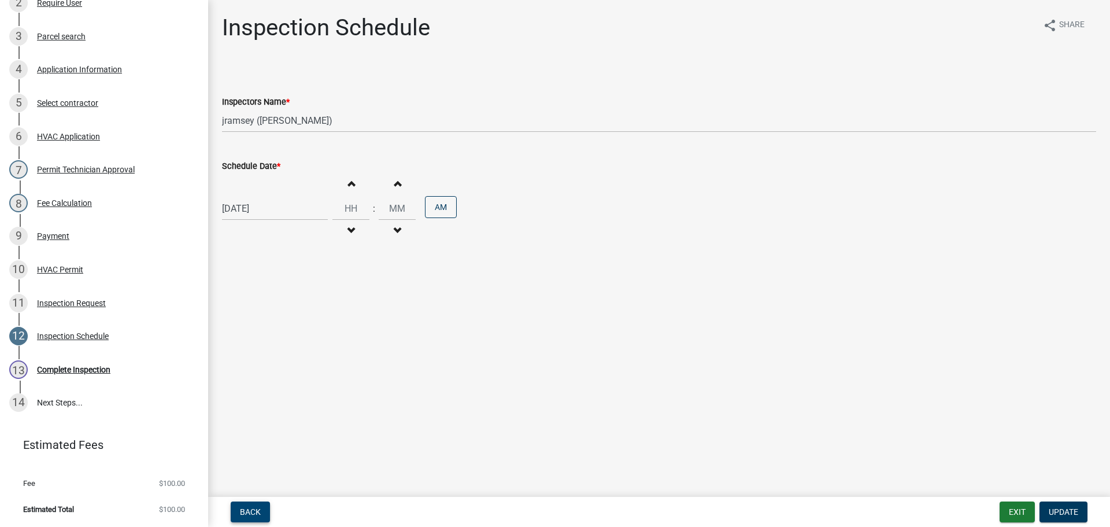
click at [258, 504] on button "Back" at bounding box center [250, 511] width 39 height 21
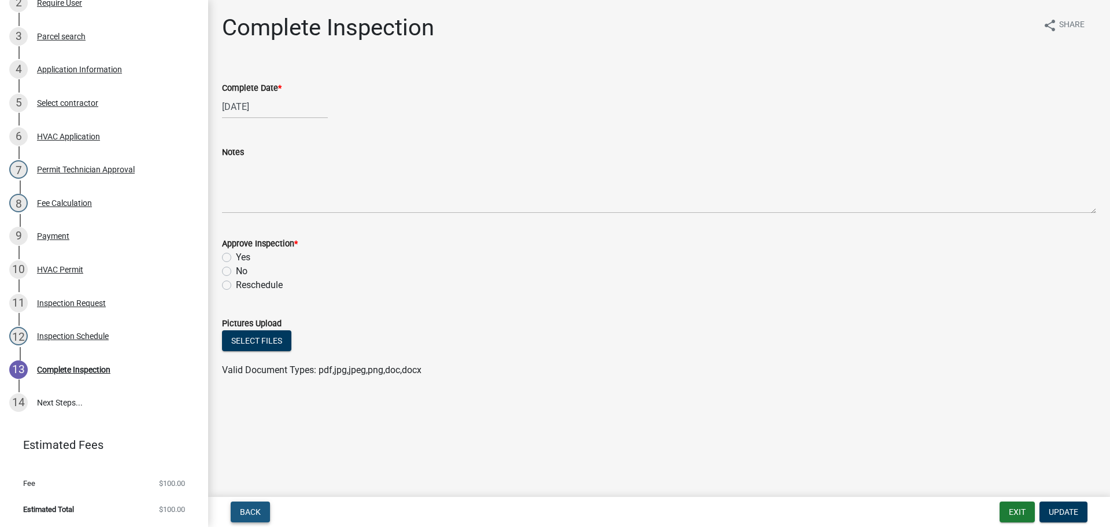
click at [253, 513] on span "Back" at bounding box center [250, 511] width 21 height 9
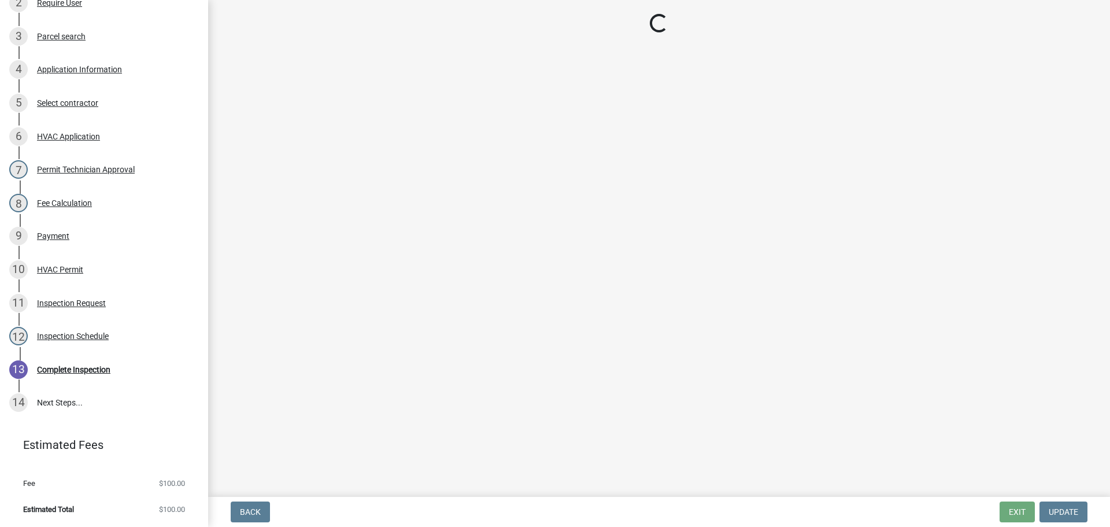
select select "13c97fbc-c819-4cee-844a-0db3d3c4db95"
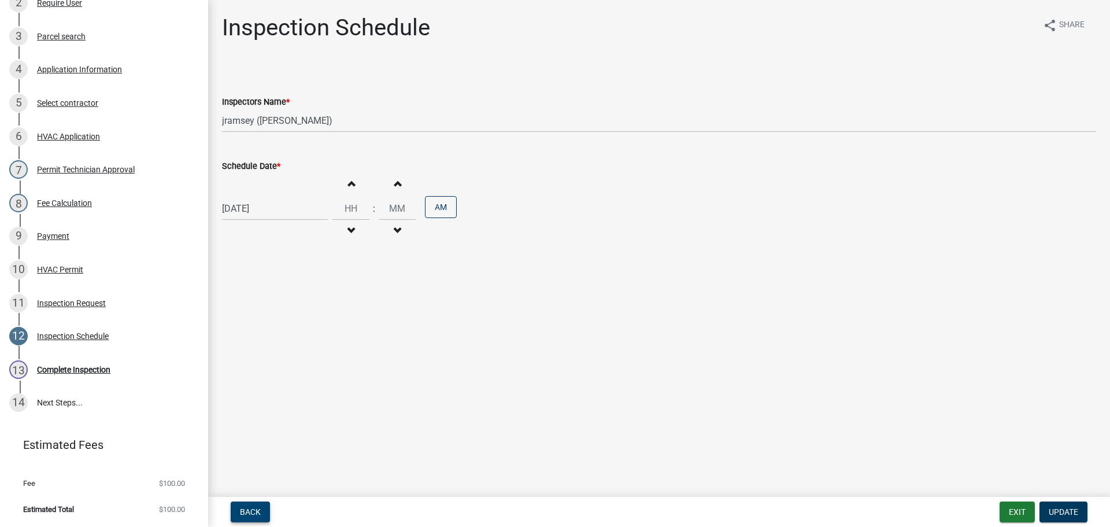
click at [253, 513] on span "Back" at bounding box center [250, 511] width 21 height 9
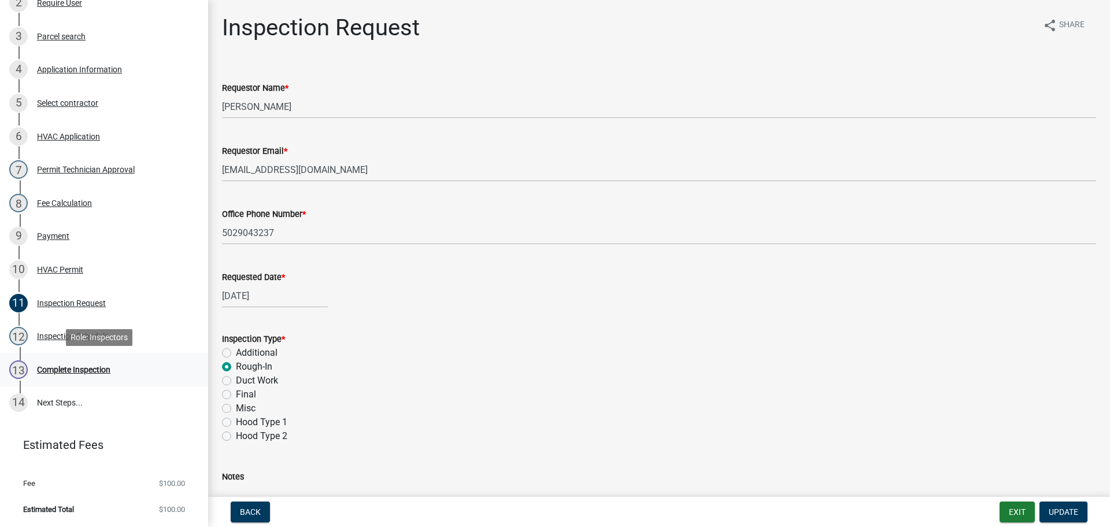
click at [60, 366] on div "Complete Inspection" at bounding box center [73, 369] width 73 height 8
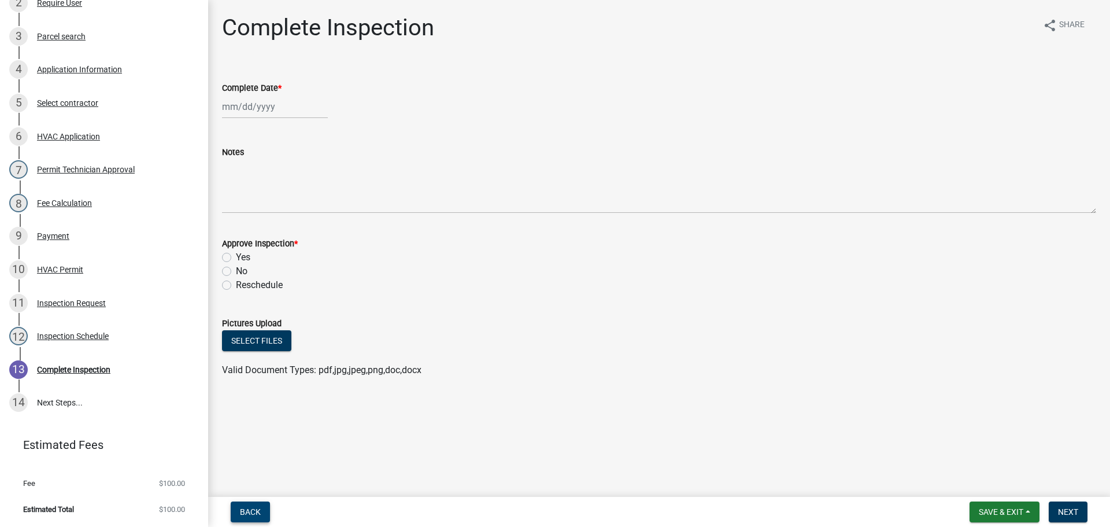
click at [250, 510] on span "Back" at bounding box center [250, 511] width 21 height 9
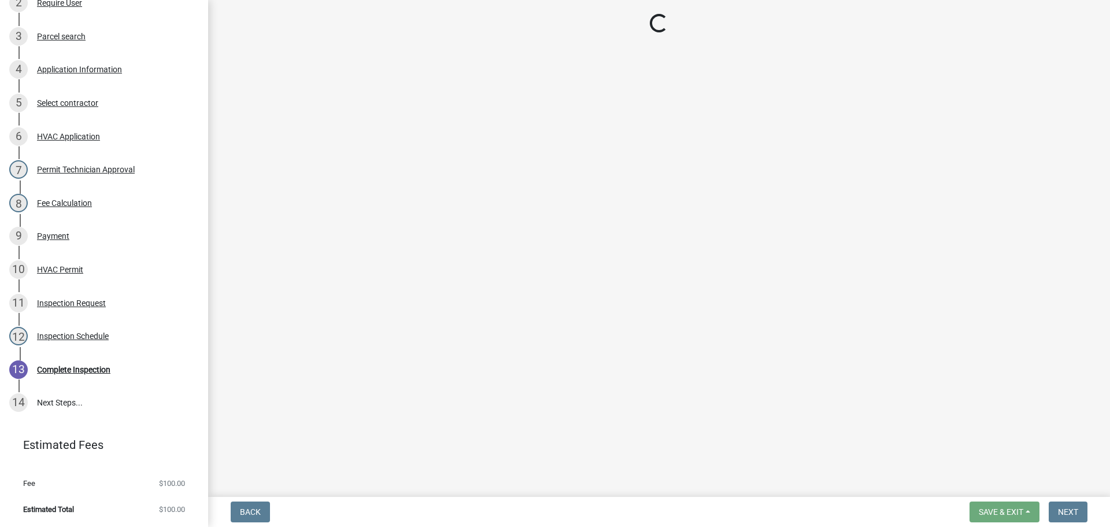
select select "13c97fbc-c819-4cee-844a-0db3d3c4db95"
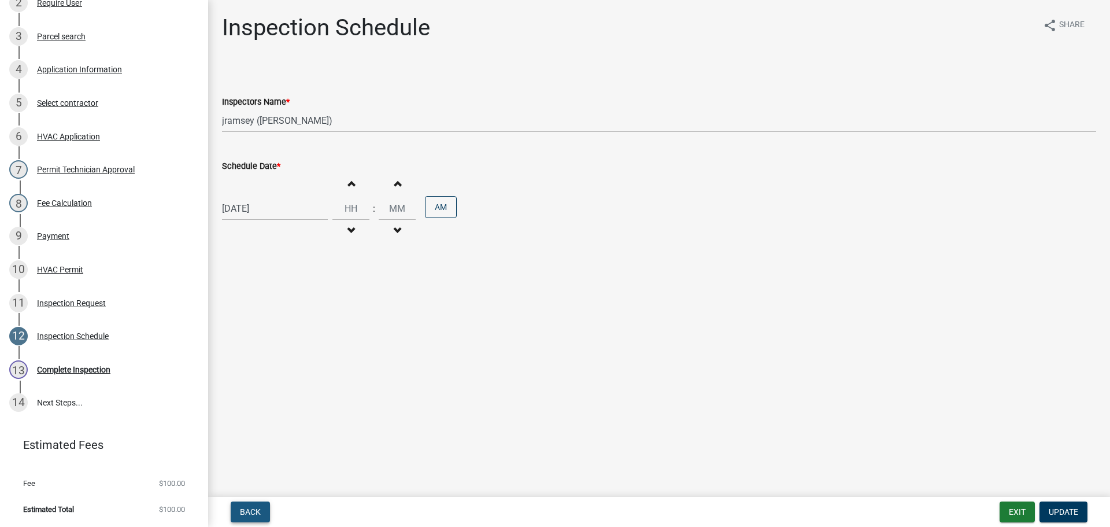
drag, startPoint x: 254, startPoint y: 512, endPoint x: 293, endPoint y: 496, distance: 42.1
click at [254, 512] on span "Back" at bounding box center [250, 511] width 21 height 9
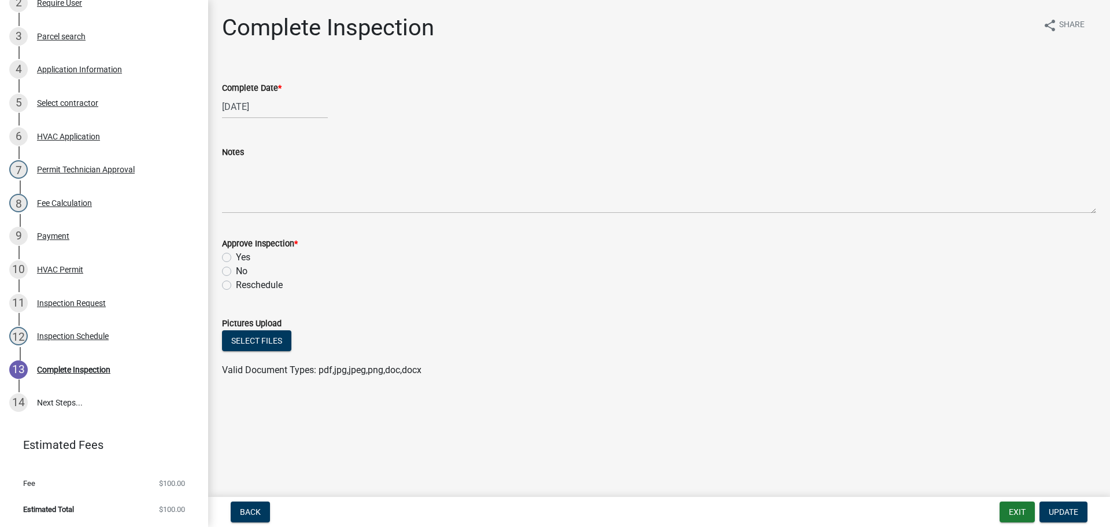
click at [236, 258] on label "Yes" at bounding box center [243, 257] width 14 height 14
click at [236, 258] on input "Yes" at bounding box center [240, 254] width 8 height 8
radio input "true"
click at [1074, 512] on span "Update" at bounding box center [1062, 511] width 29 height 9
click at [249, 512] on span "Back" at bounding box center [250, 511] width 21 height 9
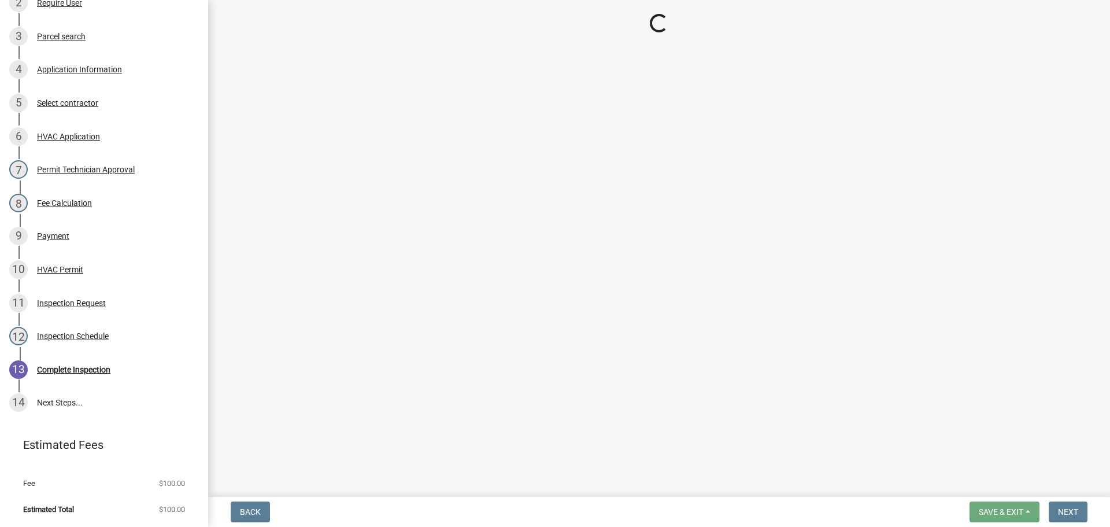
select select "13c97fbc-c819-4cee-844a-0db3d3c4db95"
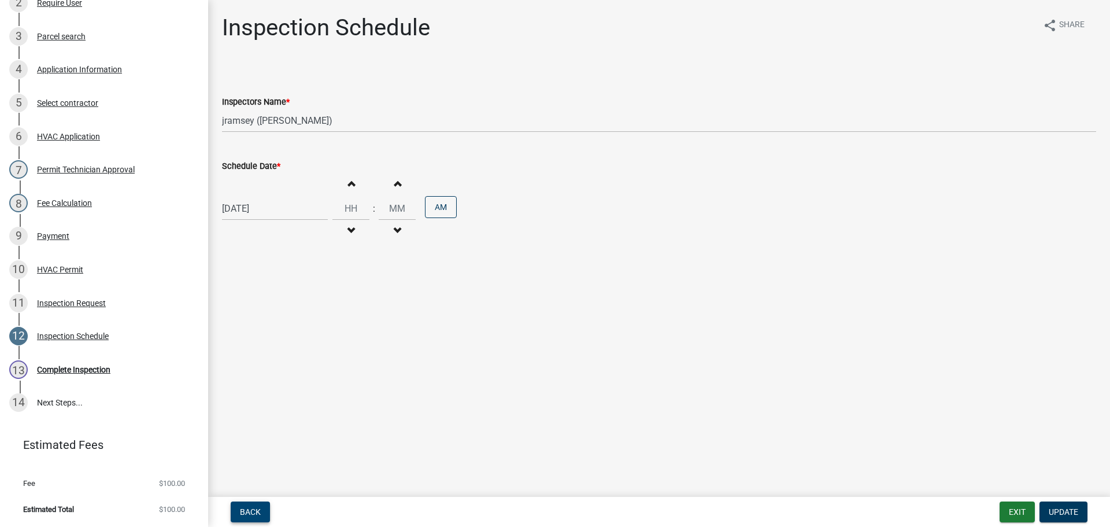
click at [249, 510] on span "Back" at bounding box center [250, 511] width 21 height 9
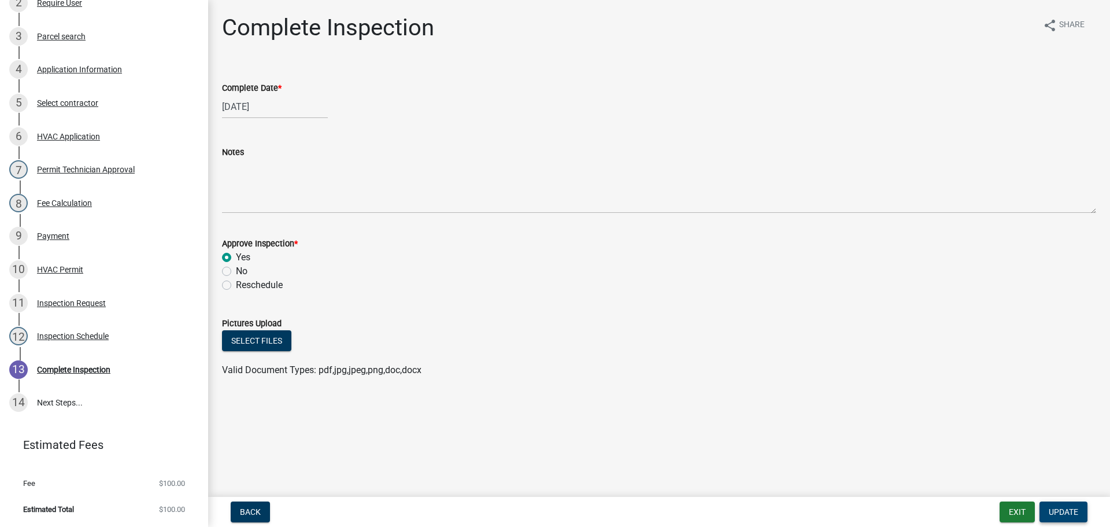
click at [1055, 510] on span "Update" at bounding box center [1062, 511] width 29 height 9
click at [244, 502] on button "Back" at bounding box center [250, 511] width 39 height 21
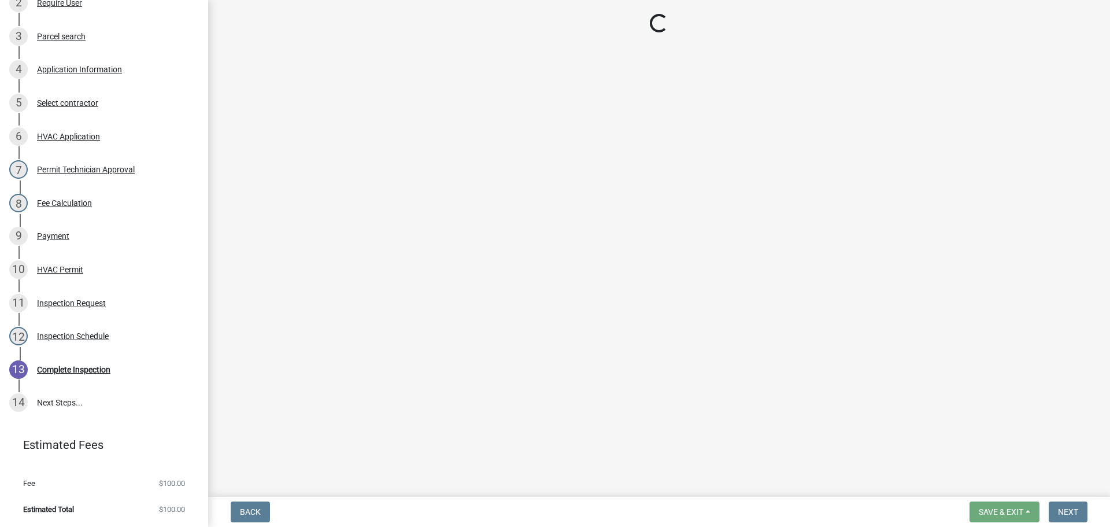
select select "13c97fbc-c819-4cee-844a-0db3d3c4db95"
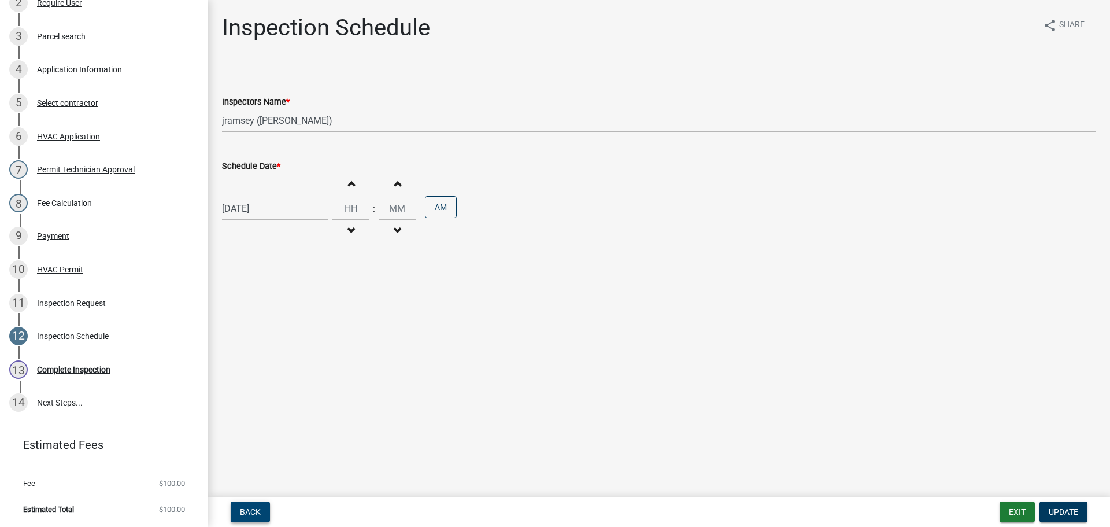
click at [244, 502] on button "Back" at bounding box center [250, 511] width 39 height 21
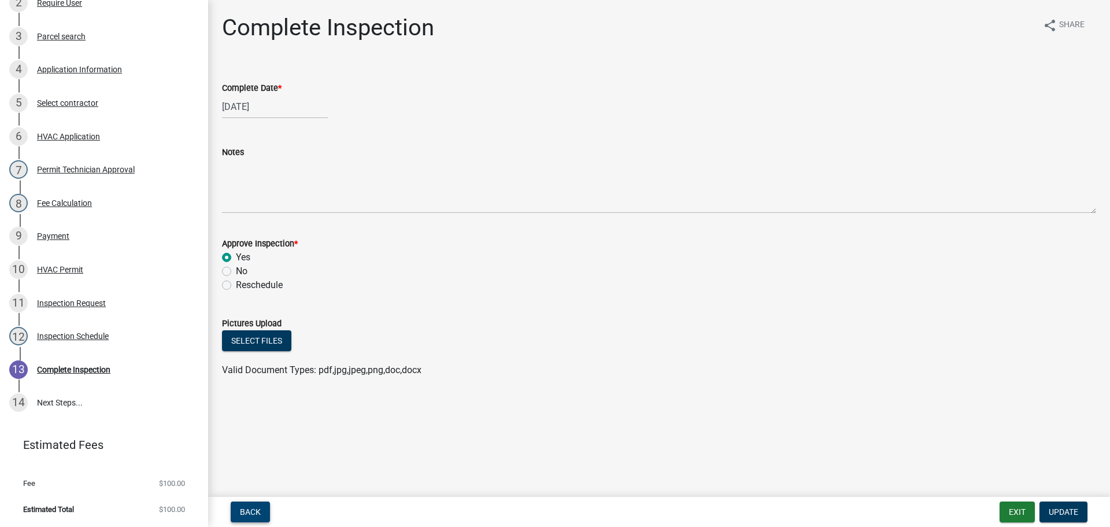
click at [244, 502] on button "Back" at bounding box center [250, 511] width 39 height 21
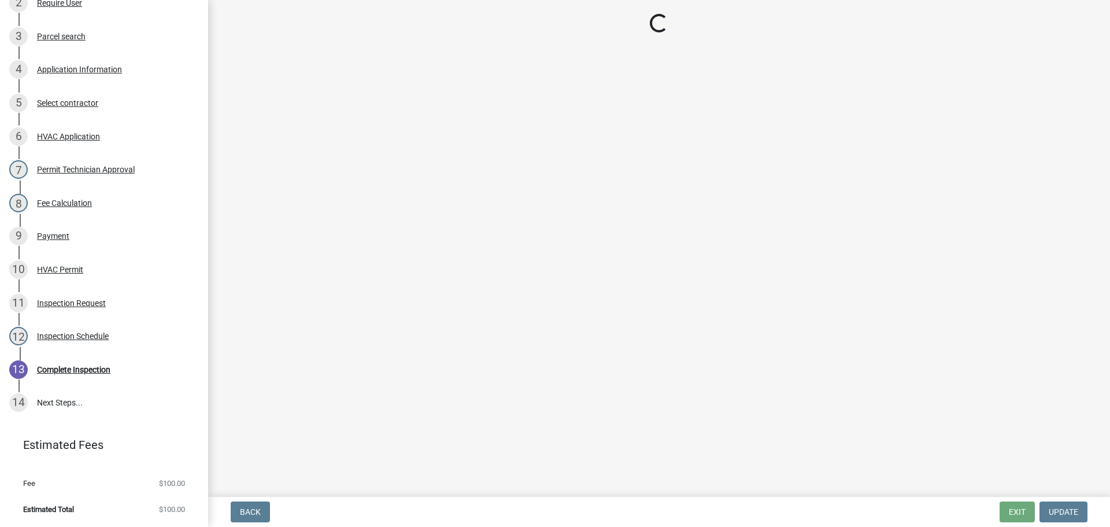
select select "13c97fbc-c819-4cee-844a-0db3d3c4db95"
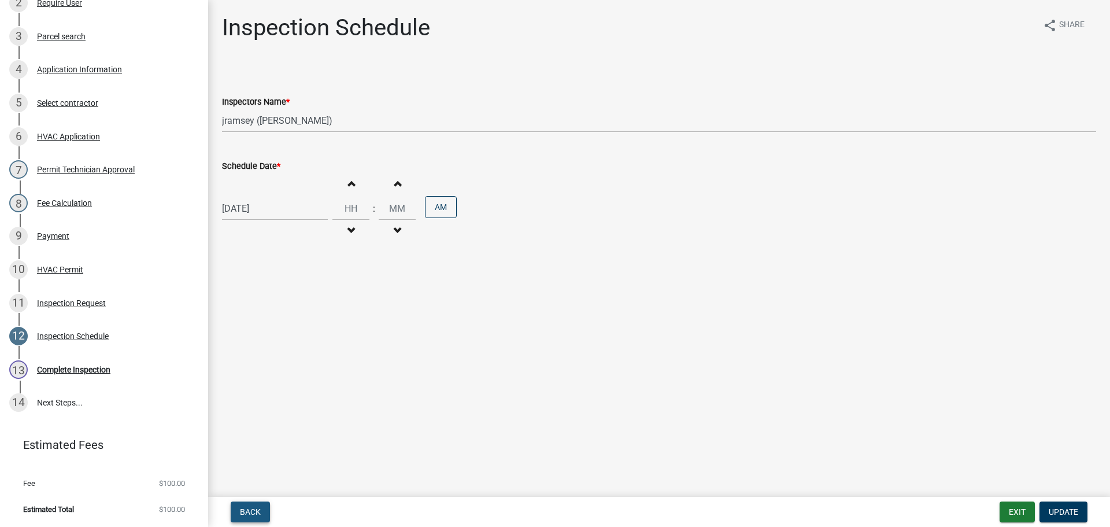
click at [244, 502] on button "Back" at bounding box center [250, 511] width 39 height 21
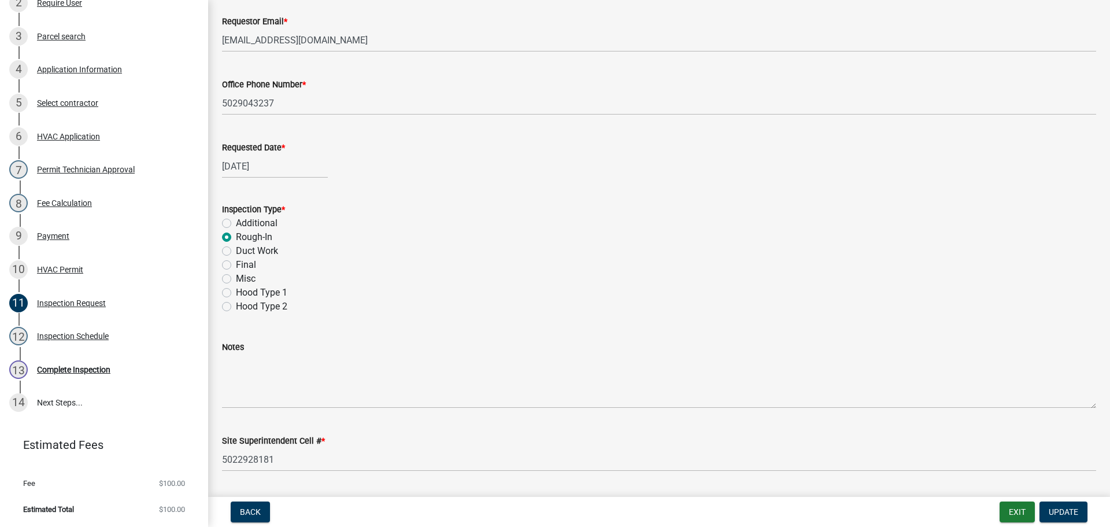
scroll to position [163, 0]
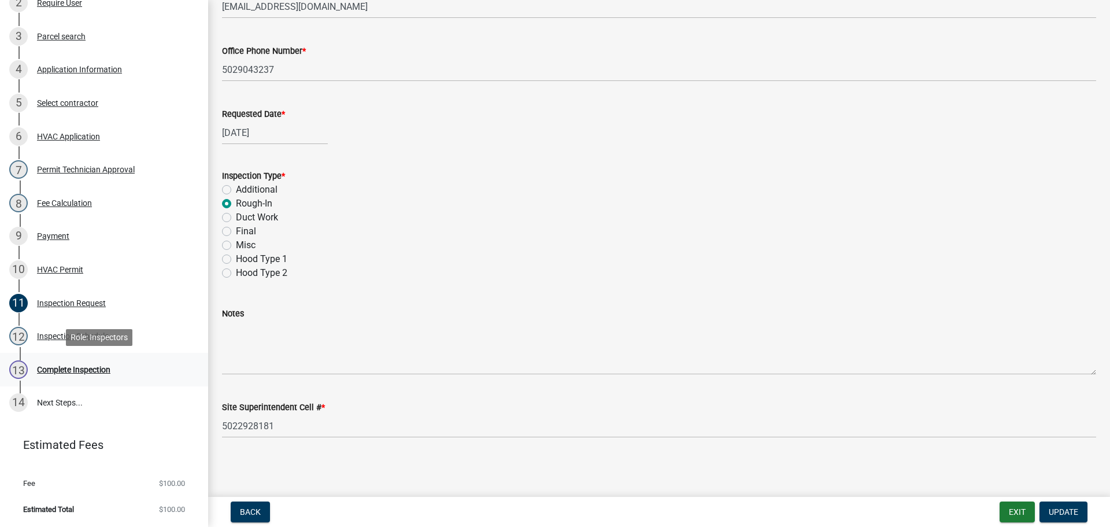
click at [92, 370] on div "Complete Inspection" at bounding box center [73, 369] width 73 height 8
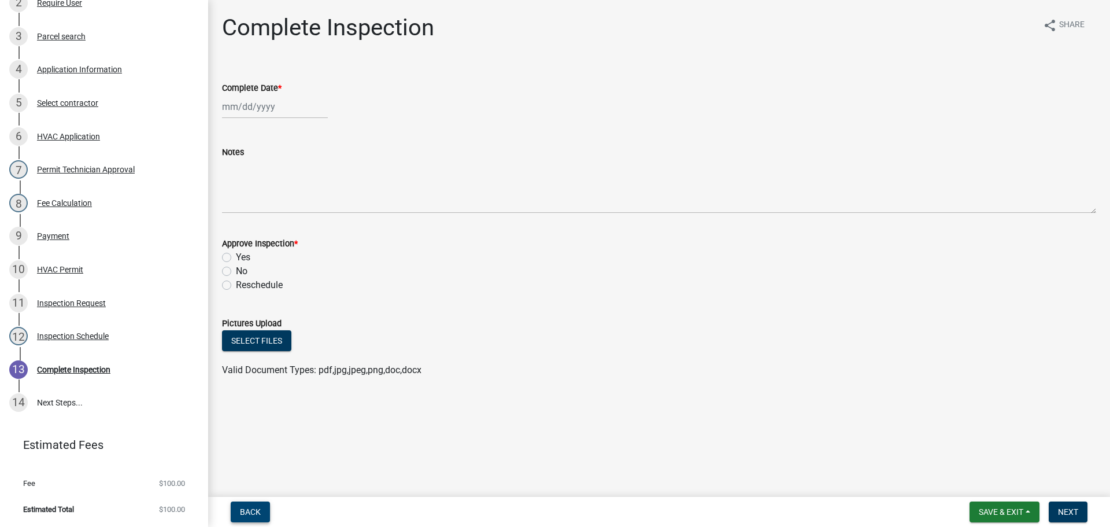
click at [249, 513] on span "Back" at bounding box center [250, 511] width 21 height 9
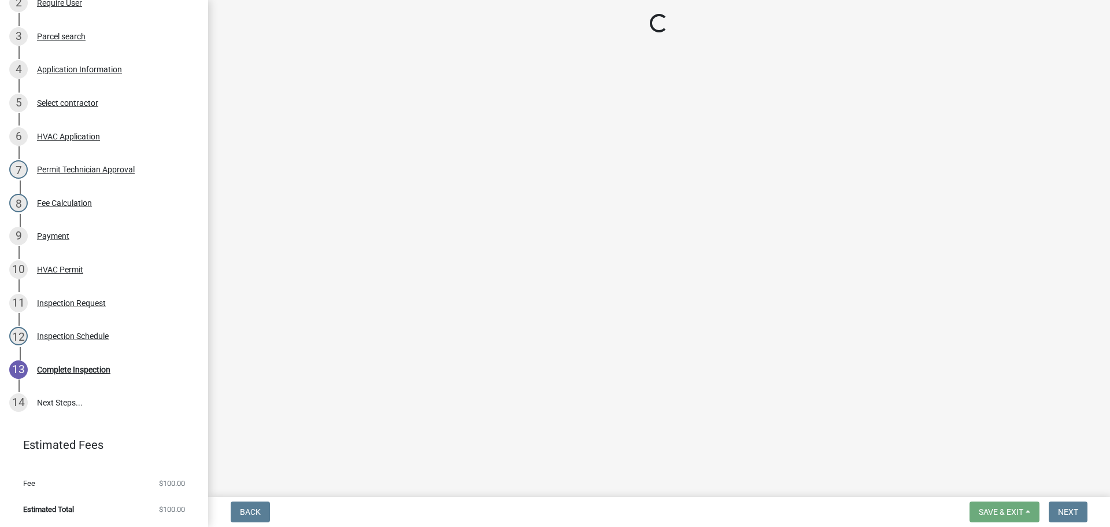
select select "13c97fbc-c819-4cee-844a-0db3d3c4db95"
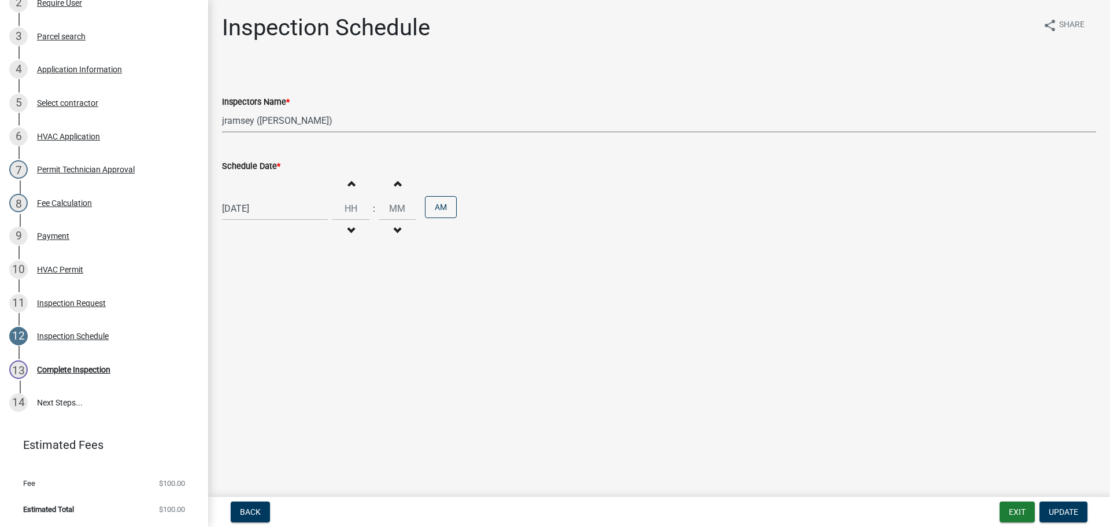
click at [250, 119] on select "Select Item... [PERSON_NAME] ([PERSON_NAME]) [PERSON_NAME] ([PERSON_NAME]) mkru…" at bounding box center [659, 121] width 874 height 24
click at [222, 109] on select "Select Item... [PERSON_NAME] ([PERSON_NAME]) [PERSON_NAME] ([PERSON_NAME]) mkru…" at bounding box center [659, 121] width 874 height 24
select select "8"
select select "2025"
click at [253, 209] on div "08/20/2025 Jan Feb Mar Apr May Jun Jul Aug Sep Oct Nov Dec 1525 1526 1527 1528 …" at bounding box center [275, 209] width 106 height 24
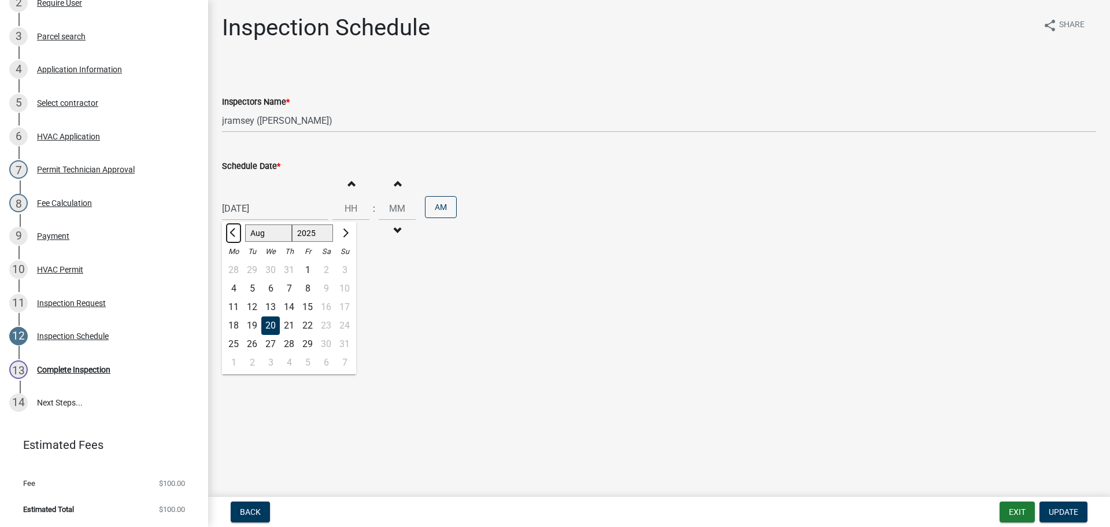
click at [229, 230] on button "Previous month" at bounding box center [234, 233] width 14 height 18
select select "6"
click at [251, 344] on div "24" at bounding box center [252, 344] width 18 height 18
type input "06/24/2025"
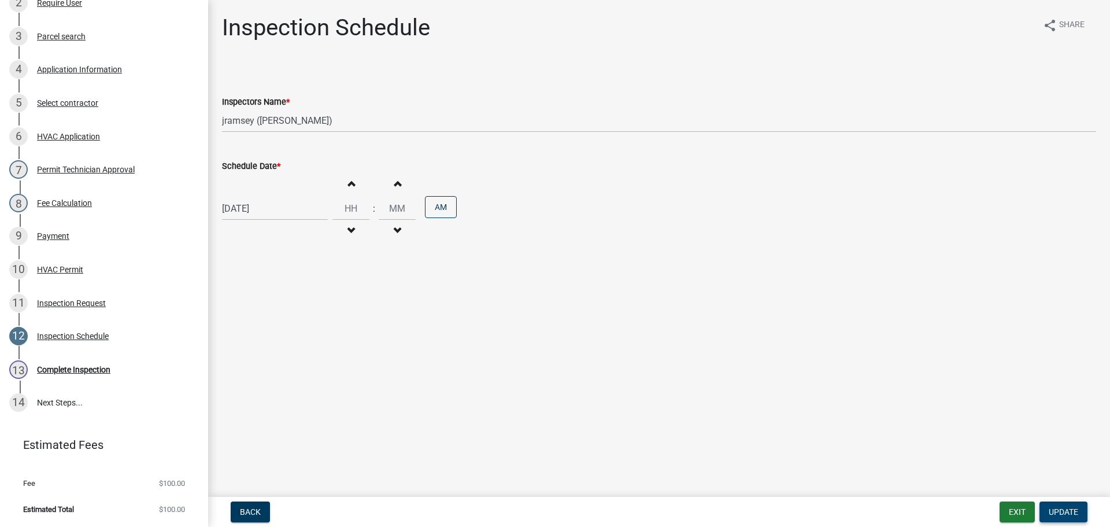
click at [1066, 507] on span "Update" at bounding box center [1062, 511] width 29 height 9
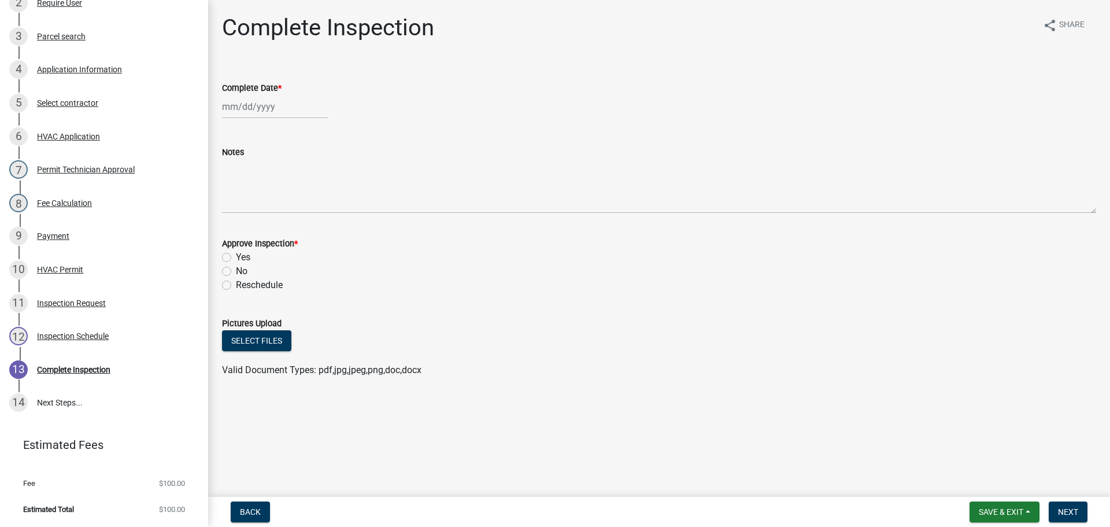
select select "8"
select select "2025"
click at [237, 111] on div "[PERSON_NAME] Feb Mar Apr [PERSON_NAME][DATE] Oct Nov [DATE] 1526 1527 1528 152…" at bounding box center [275, 107] width 106 height 24
click at [231, 131] on span "Previous month" at bounding box center [233, 131] width 9 height 9
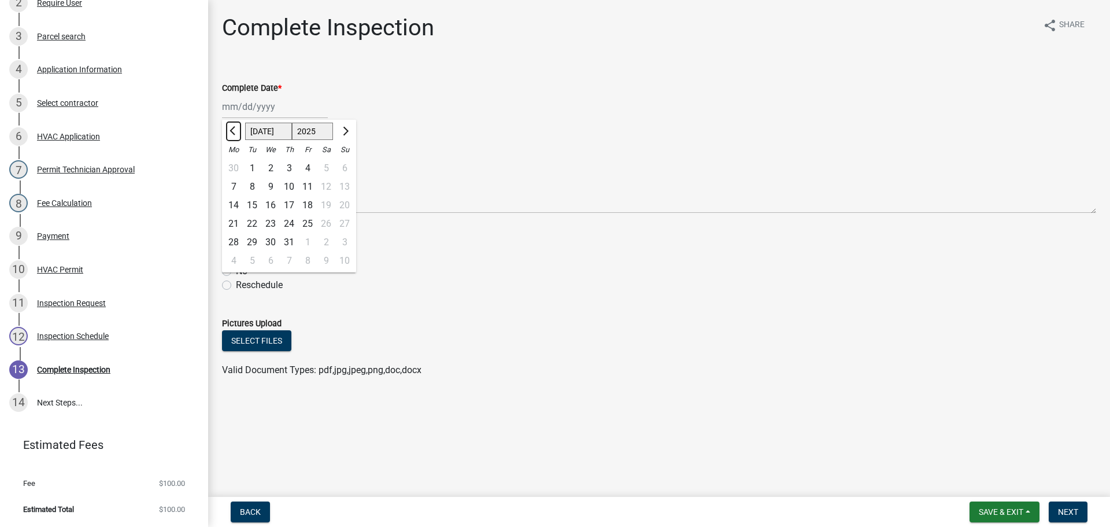
select select "6"
click at [253, 242] on div "24" at bounding box center [252, 242] width 18 height 18
type input "06/24/2025"
click at [236, 257] on label "Yes" at bounding box center [243, 257] width 14 height 14
click at [236, 257] on input "Yes" at bounding box center [240, 254] width 8 height 8
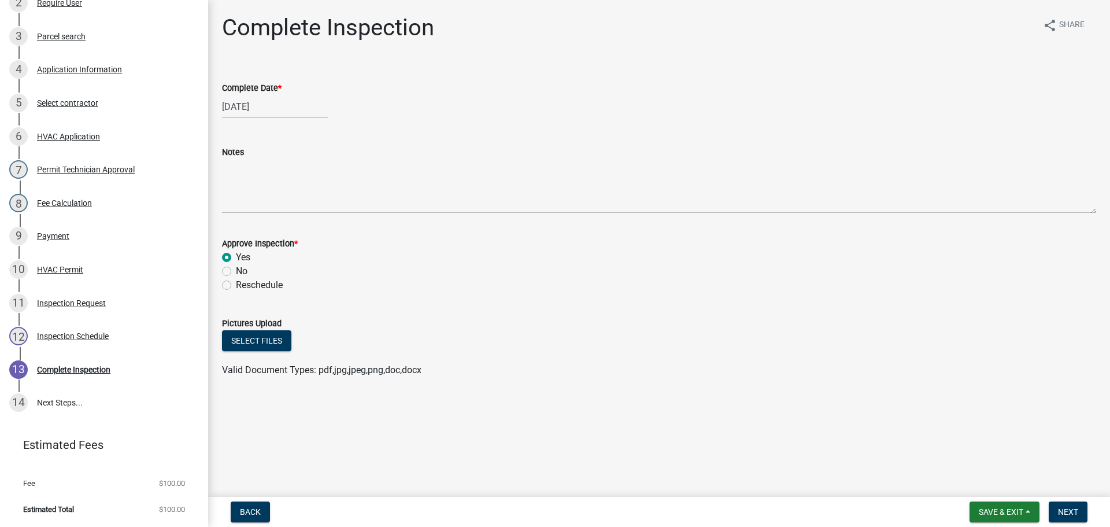
radio input "true"
click at [1062, 512] on span "Next" at bounding box center [1068, 511] width 20 height 9
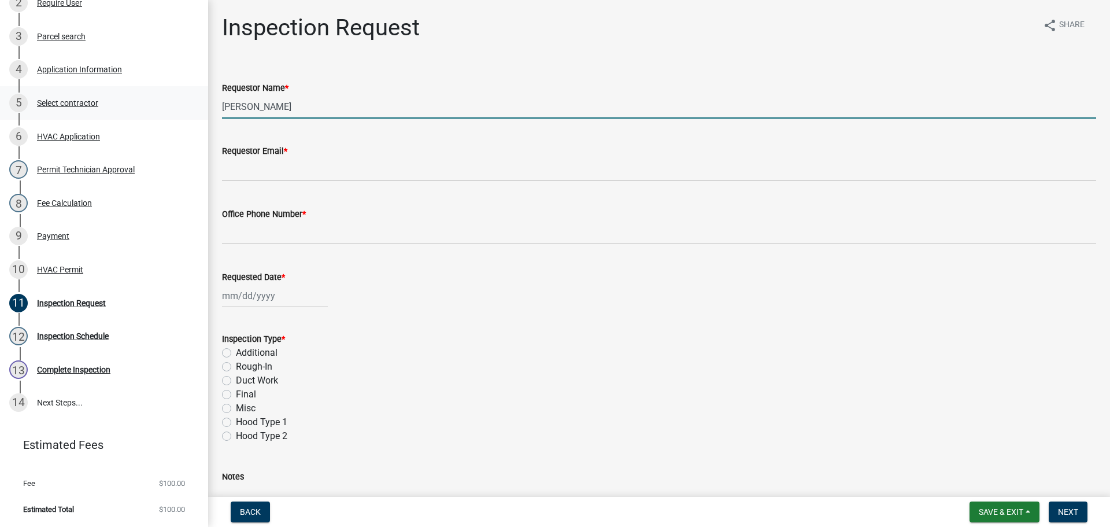
drag, startPoint x: 213, startPoint y: 103, endPoint x: 186, endPoint y: 102, distance: 27.2
click at [189, 103] on div "HVAC Permit HVAC-2025-329 Edit View Summary Notes Show emails 1 Introduction 2 …" at bounding box center [555, 263] width 1110 height 527
drag, startPoint x: 297, startPoint y: 106, endPoint x: 182, endPoint y: 106, distance: 114.4
click at [187, 106] on div "HVAC Permit HVAC-2025-329 Edit View Summary Notes Show emails 1 Introduction 2 …" at bounding box center [555, 263] width 1110 height 527
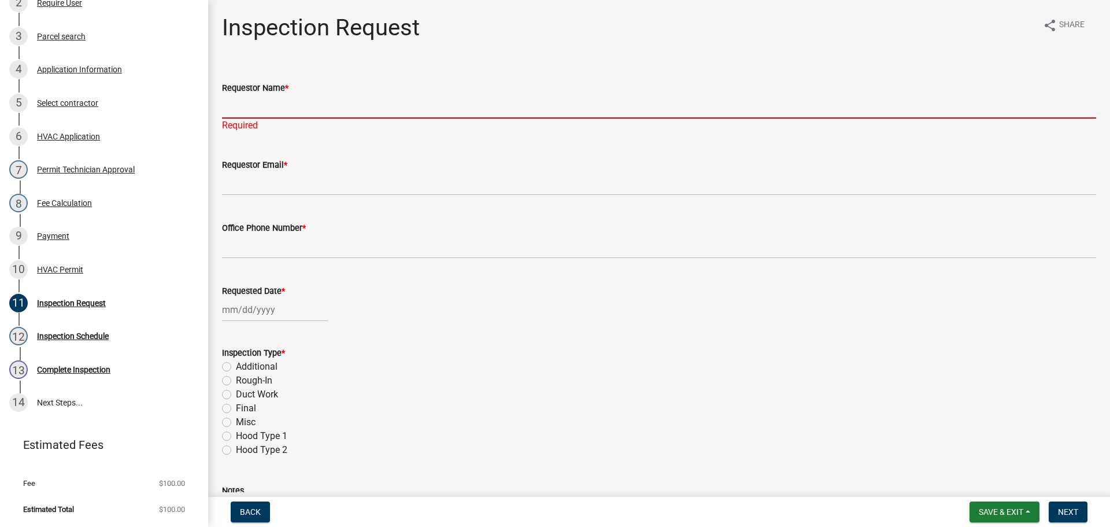
type input "a"
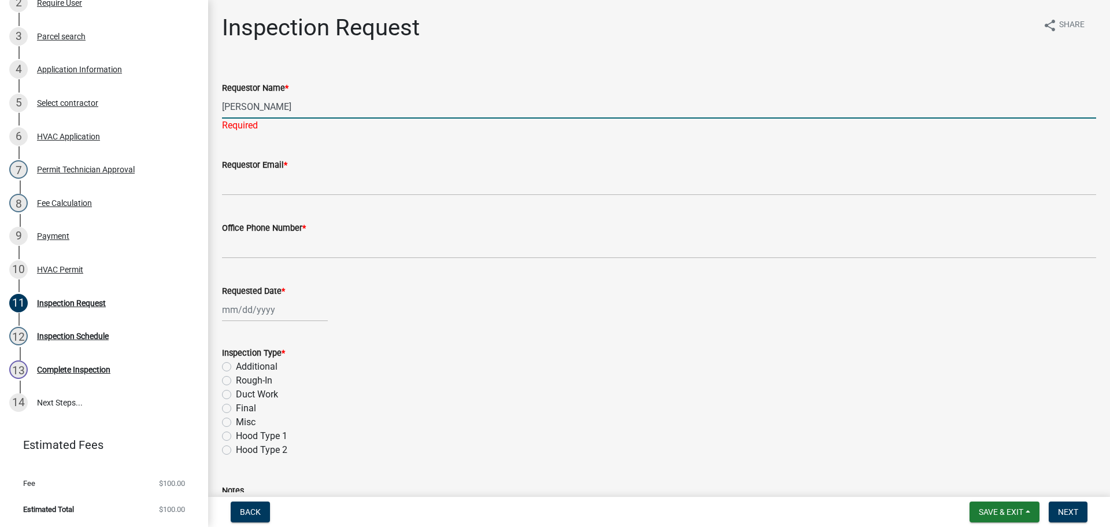
type input "[PERSON_NAME]"
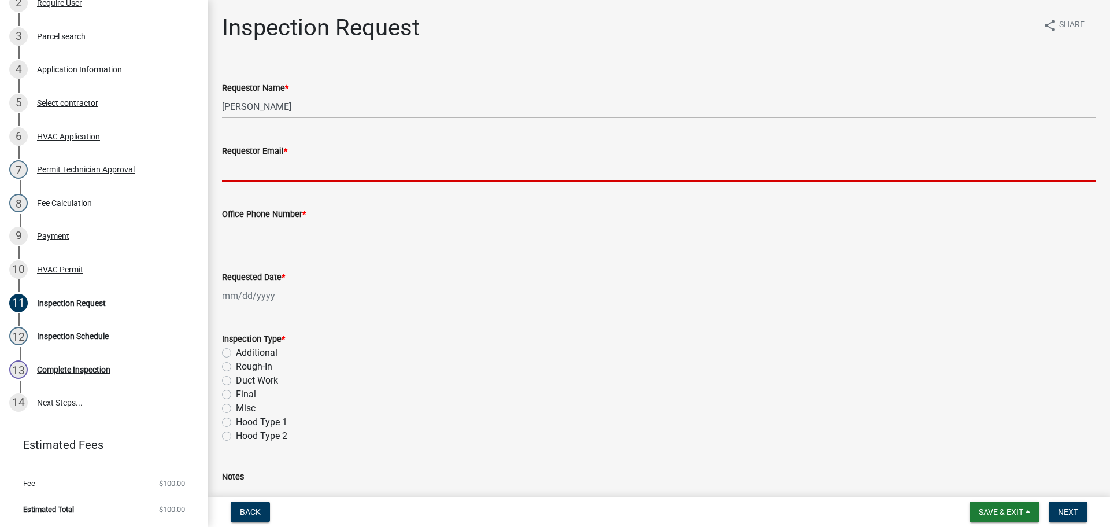
click at [255, 174] on input "Requestor Email *" at bounding box center [659, 170] width 874 height 24
type input "[EMAIL_ADDRESS][DOMAIN_NAME]"
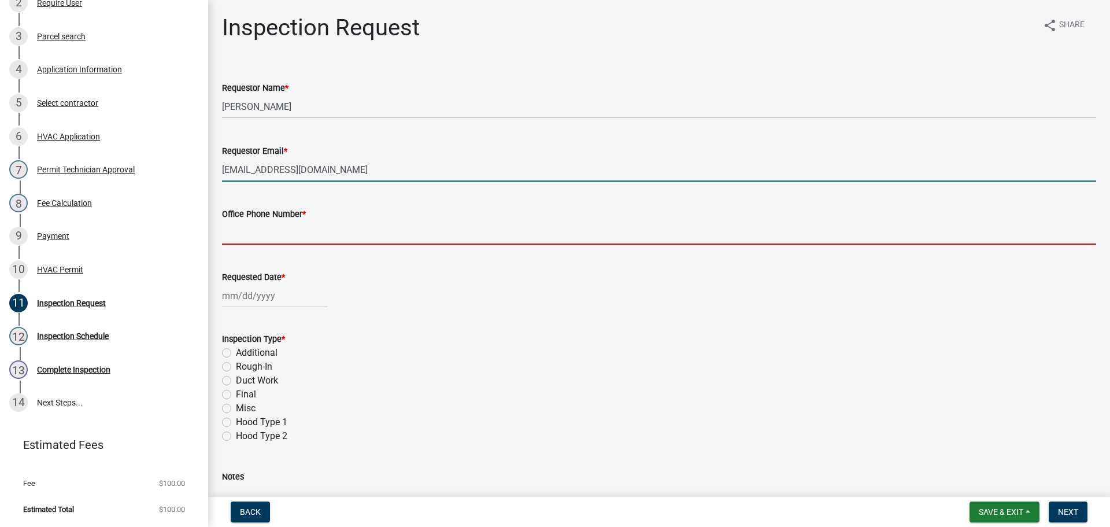
click at [268, 224] on input "Office Phone Number *" at bounding box center [659, 233] width 874 height 24
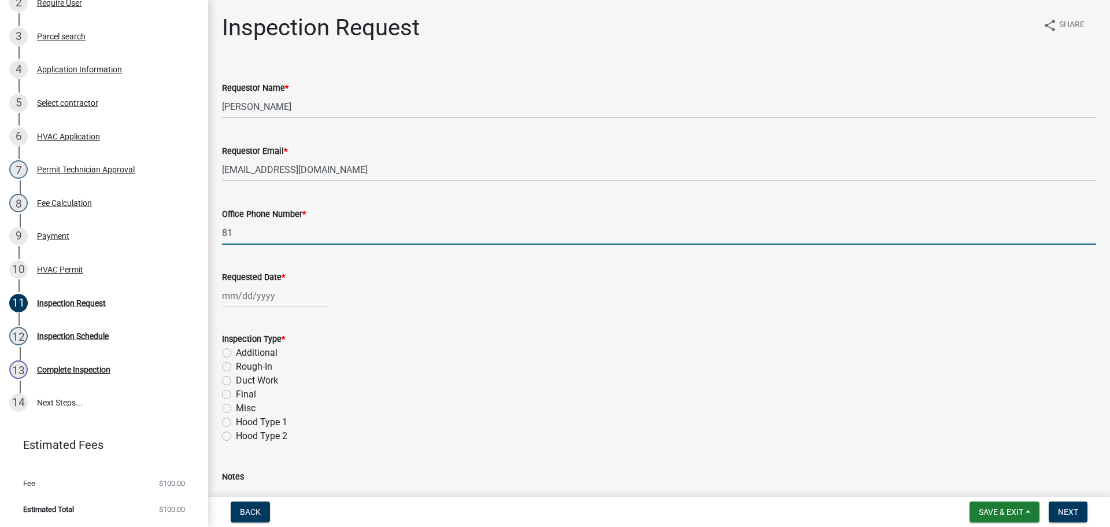
type input "8"
type input "[PHONE_NUMBER]"
click at [252, 296] on div at bounding box center [275, 296] width 106 height 24
select select "8"
select select "2025"
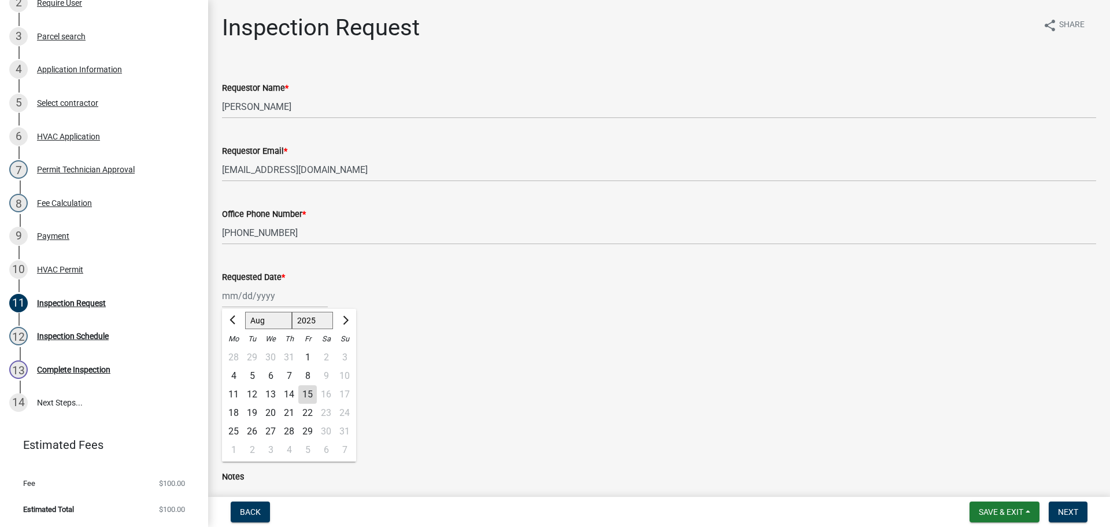
click at [272, 416] on div "20" at bounding box center [270, 412] width 18 height 18
type input "[DATE]"
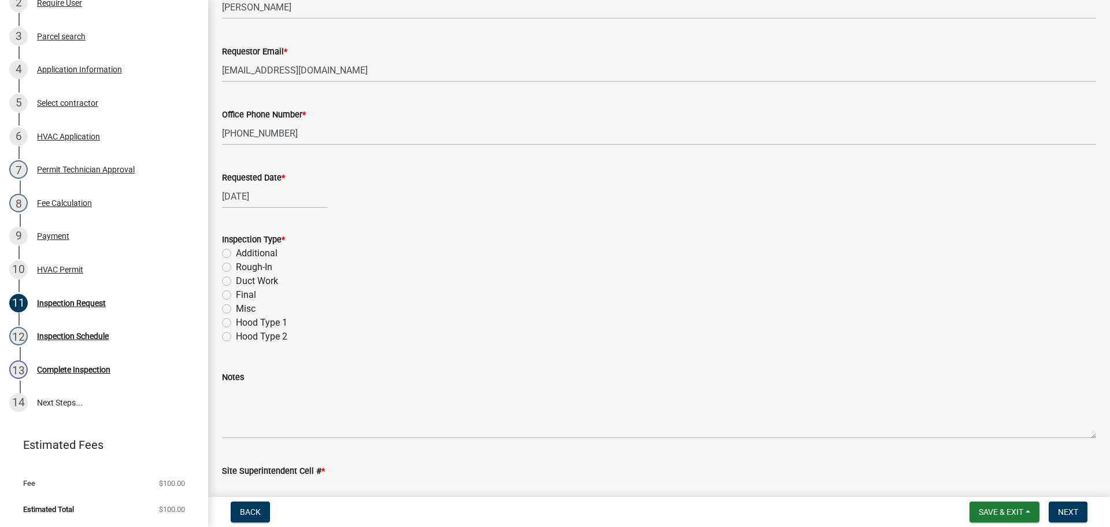
scroll to position [163, 0]
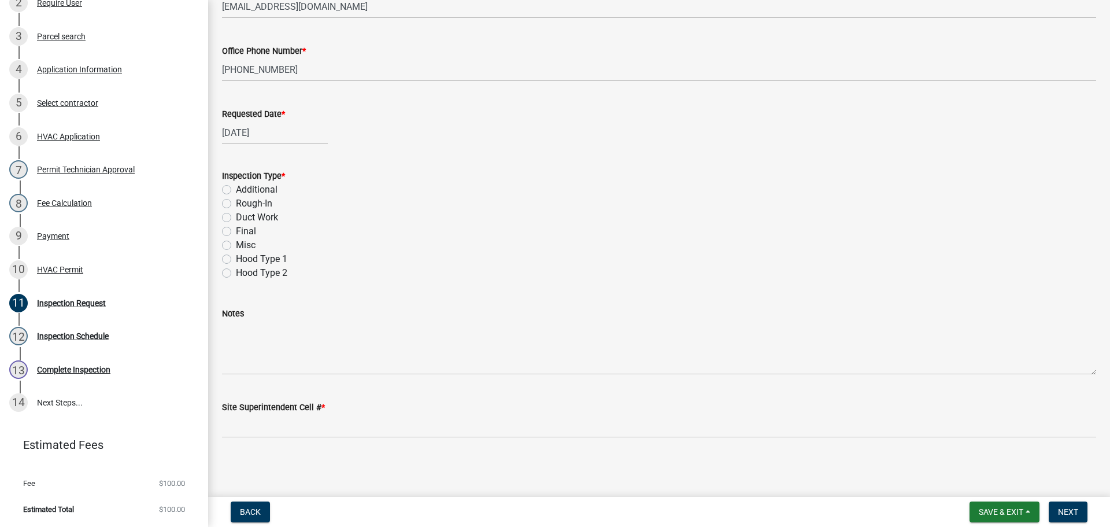
click at [236, 234] on label "Final" at bounding box center [246, 231] width 20 height 14
click at [236, 232] on input "Final" at bounding box center [240, 228] width 8 height 8
radio input "true"
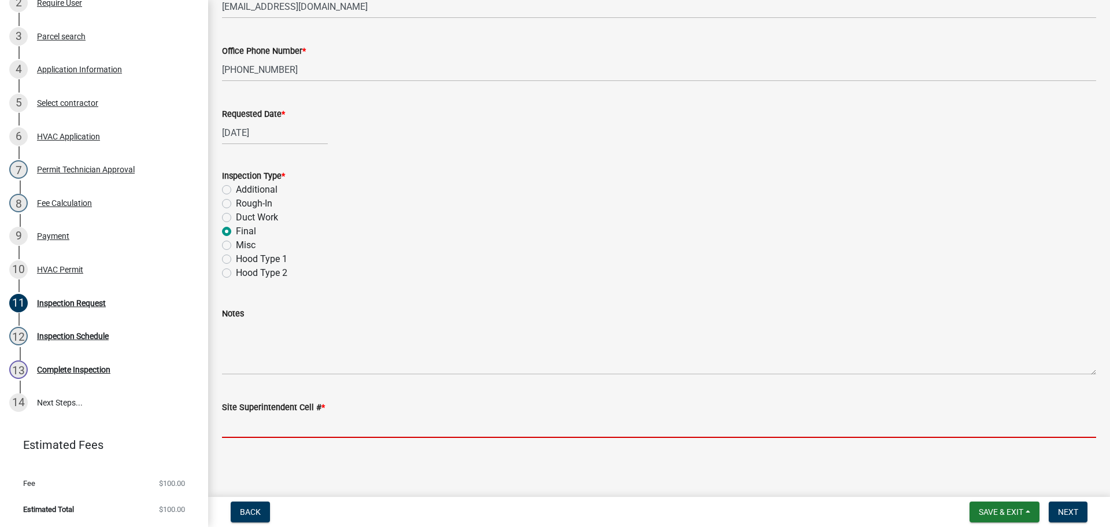
click at [251, 428] on input "Site Superintendent Cell # *" at bounding box center [659, 426] width 874 height 24
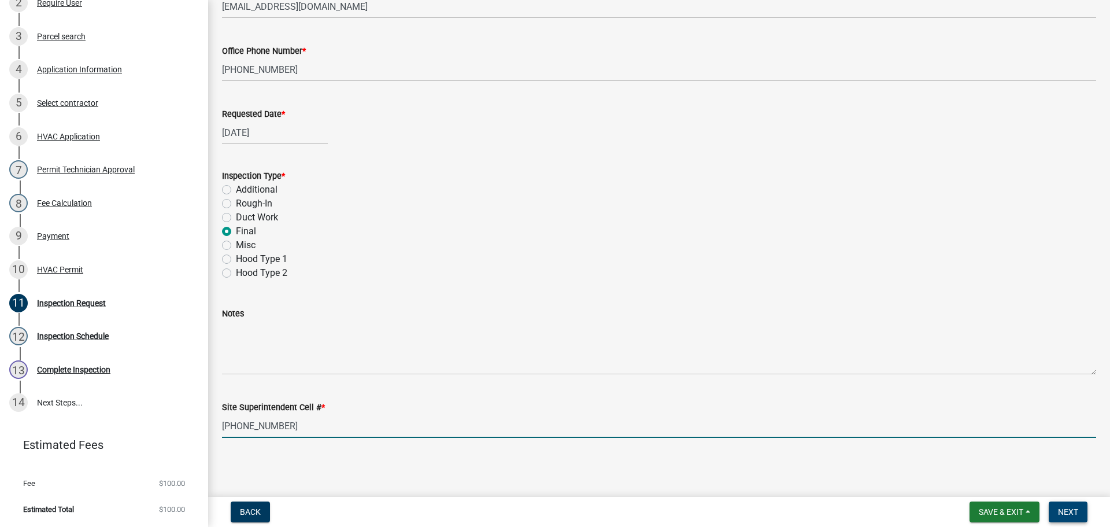
type input "[PHONE_NUMBER]"
click at [1073, 513] on span "Next" at bounding box center [1068, 511] width 20 height 9
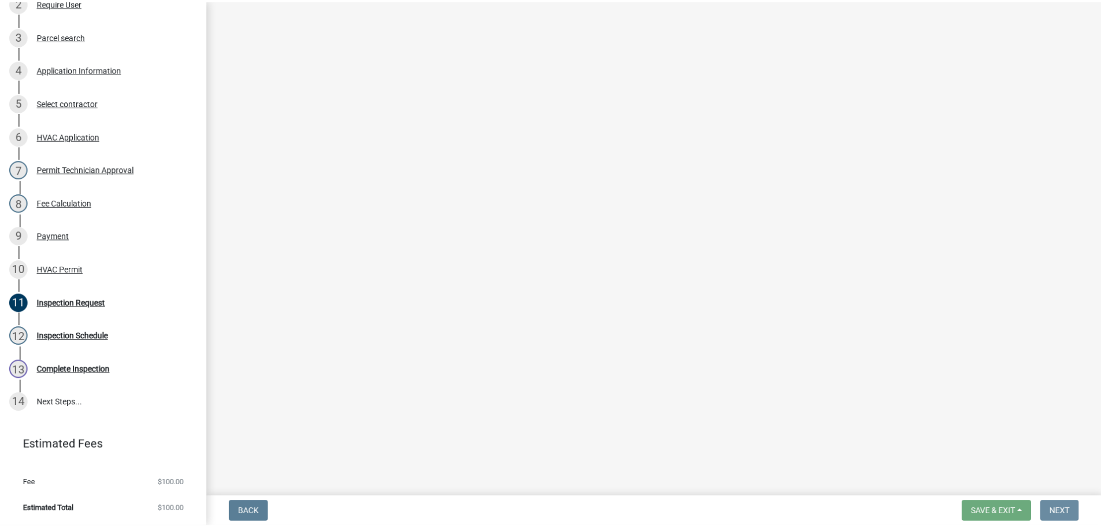
scroll to position [0, 0]
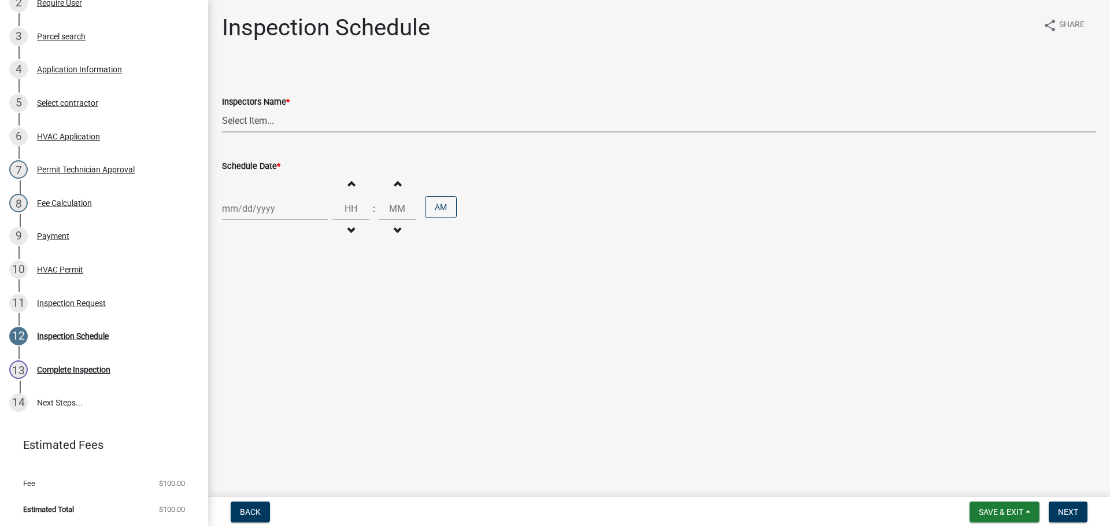
click at [246, 124] on select "Select Item... [PERSON_NAME] ([PERSON_NAME]) [PERSON_NAME] ([PERSON_NAME]) mkru…" at bounding box center [659, 121] width 874 height 24
select select "13c97fbc-c819-4cee-844a-0db3d3c4db95"
click at [222, 109] on select "Select Item... [PERSON_NAME] ([PERSON_NAME]) [PERSON_NAME] ([PERSON_NAME]) mkru…" at bounding box center [659, 121] width 874 height 24
click at [241, 205] on div at bounding box center [275, 209] width 106 height 24
select select "8"
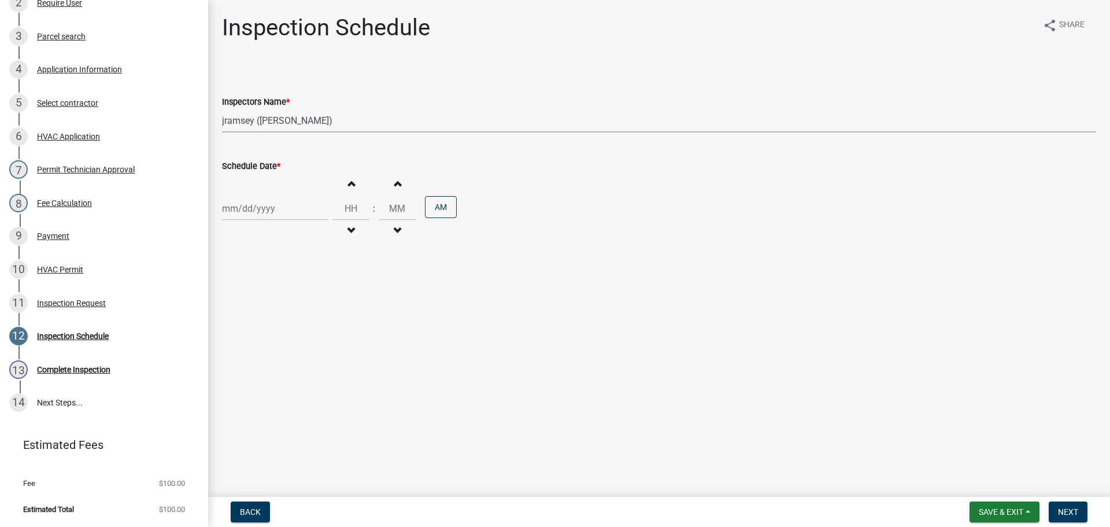
select select "2025"
click at [266, 324] on div "20" at bounding box center [270, 325] width 18 height 18
type input "[DATE]"
click at [1074, 512] on span "Next" at bounding box center [1068, 511] width 20 height 9
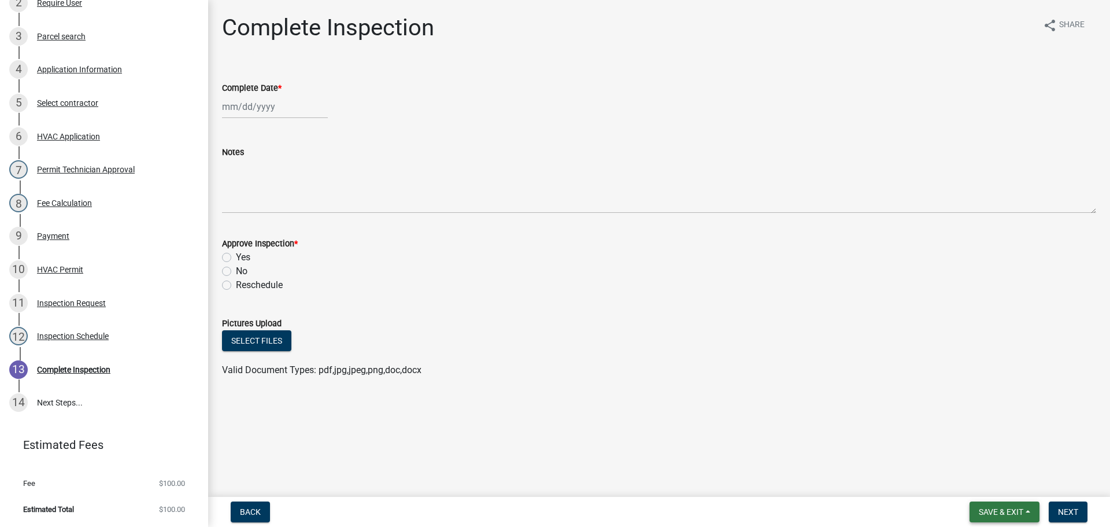
drag, startPoint x: 997, startPoint y: 507, endPoint x: 997, endPoint y: 499, distance: 8.1
click at [997, 507] on span "Save & Exit" at bounding box center [1001, 511] width 45 height 9
click at [997, 488] on button "Save & Exit" at bounding box center [993, 482] width 92 height 28
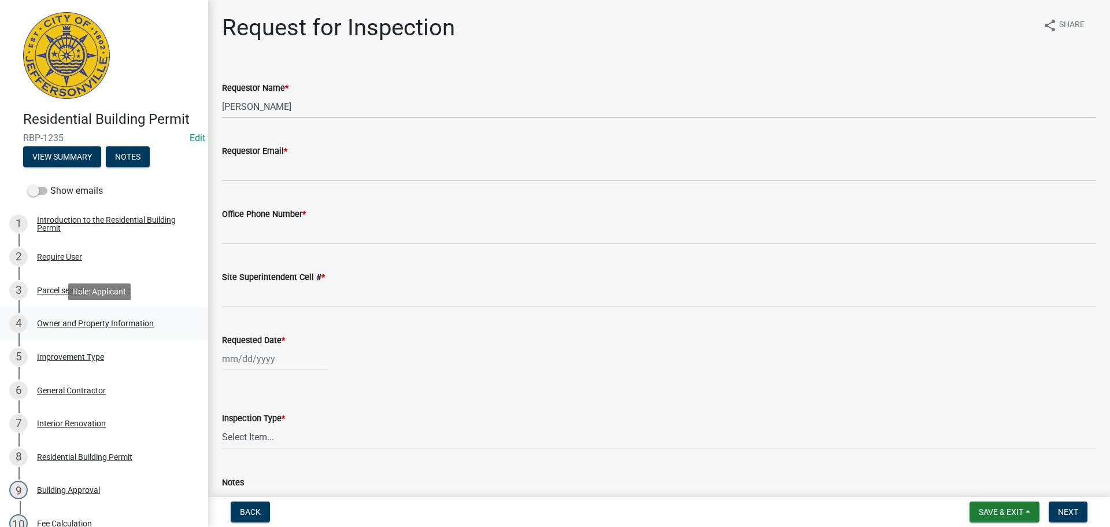
click at [71, 321] on div "Owner and Property Information" at bounding box center [95, 323] width 117 height 8
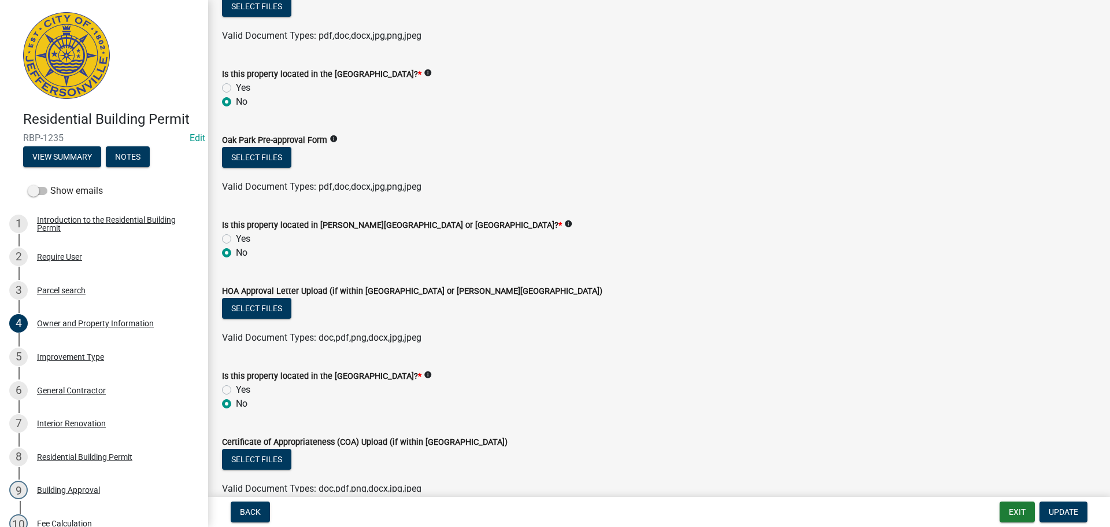
scroll to position [972, 0]
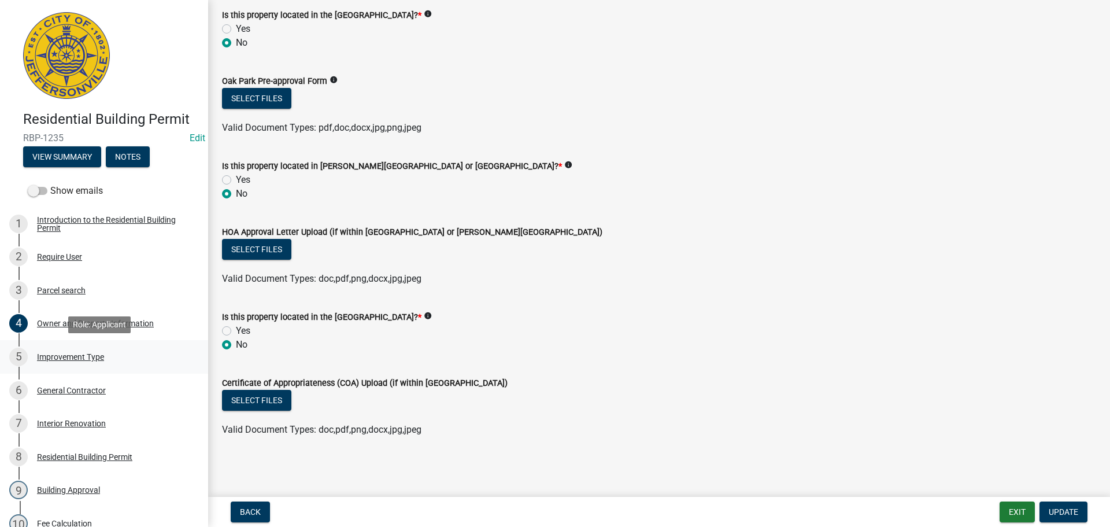
click at [57, 355] on div "Improvement Type" at bounding box center [70, 357] width 67 height 8
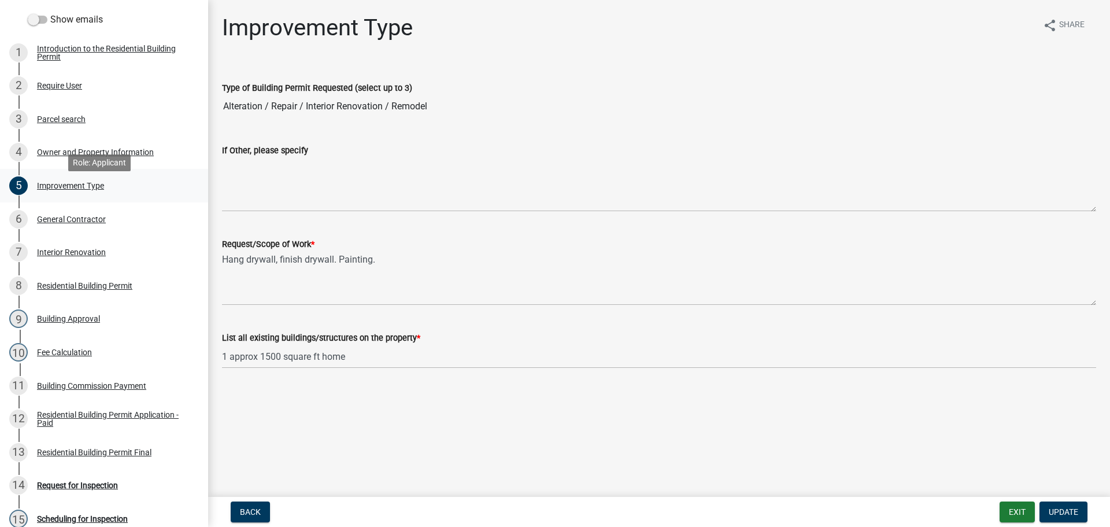
scroll to position [173, 0]
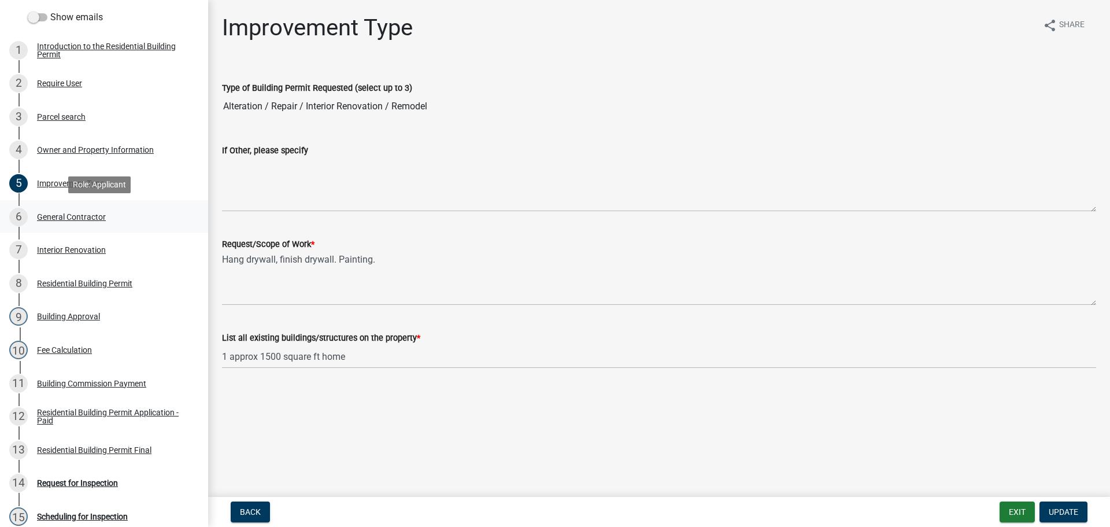
click at [64, 216] on div "General Contractor" at bounding box center [71, 217] width 69 height 8
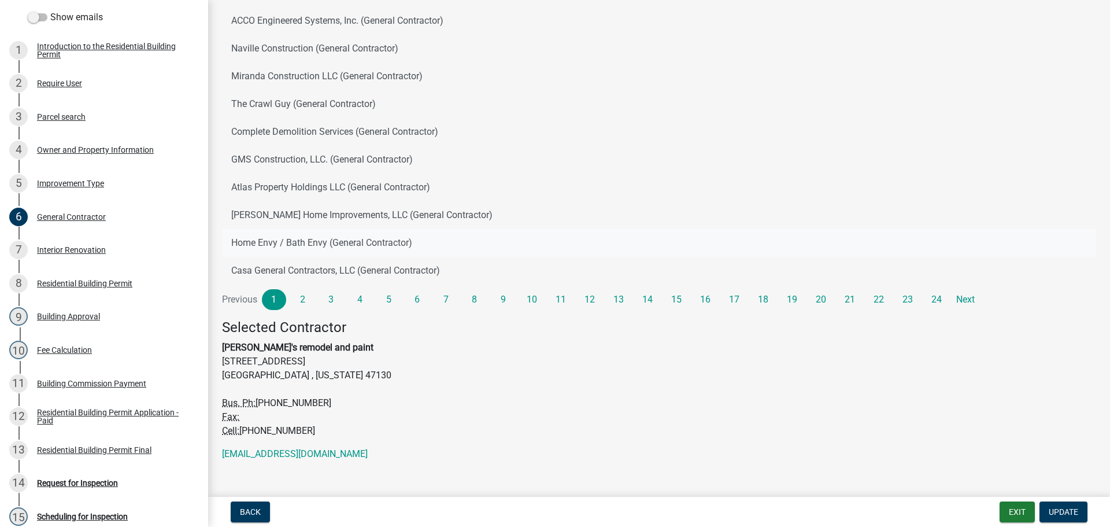
scroll to position [125, 0]
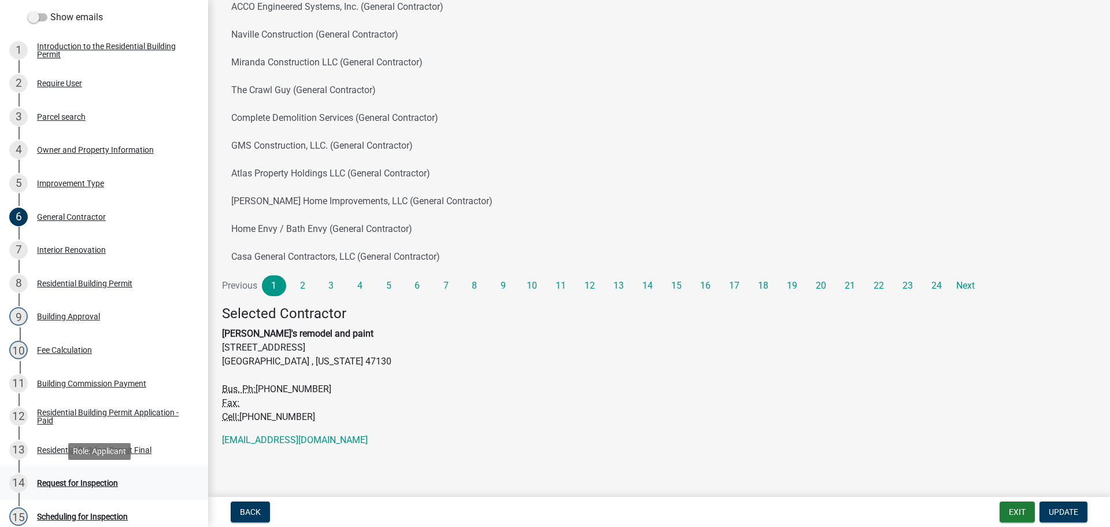
click at [84, 481] on div "Request for Inspection" at bounding box center [77, 483] width 81 height 8
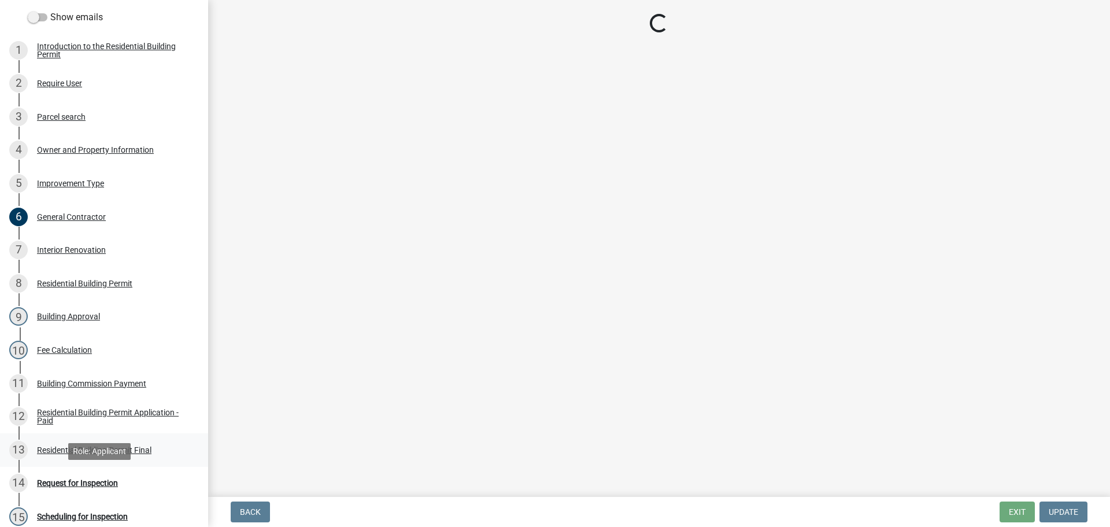
scroll to position [0, 0]
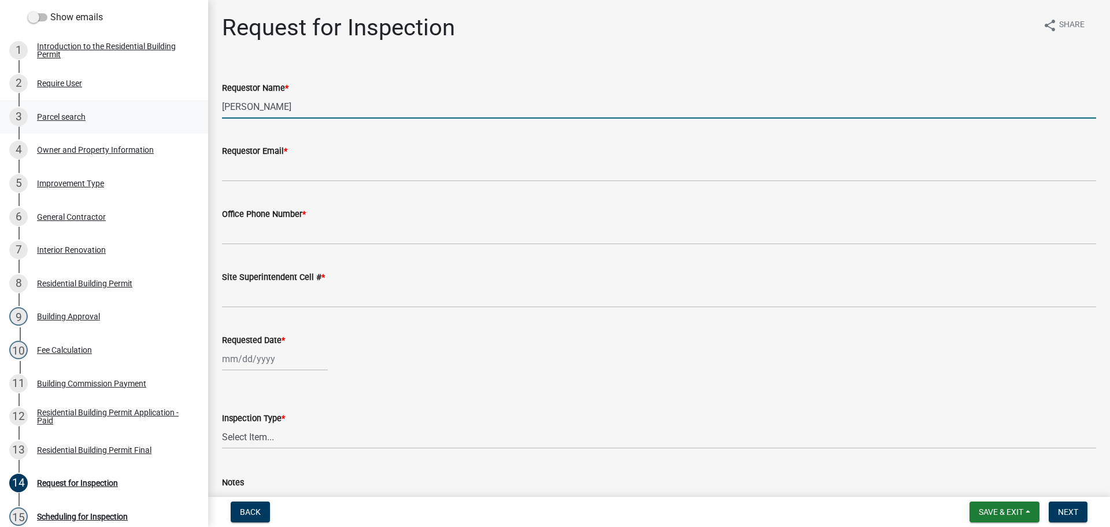
drag, startPoint x: 274, startPoint y: 105, endPoint x: 173, endPoint y: 101, distance: 101.3
click at [128, 89] on body "Internet Explorer does NOT work with GeoPermits. Get a new browser for more sec…" at bounding box center [555, 263] width 1110 height 527
type input "[PERSON_NAME]"
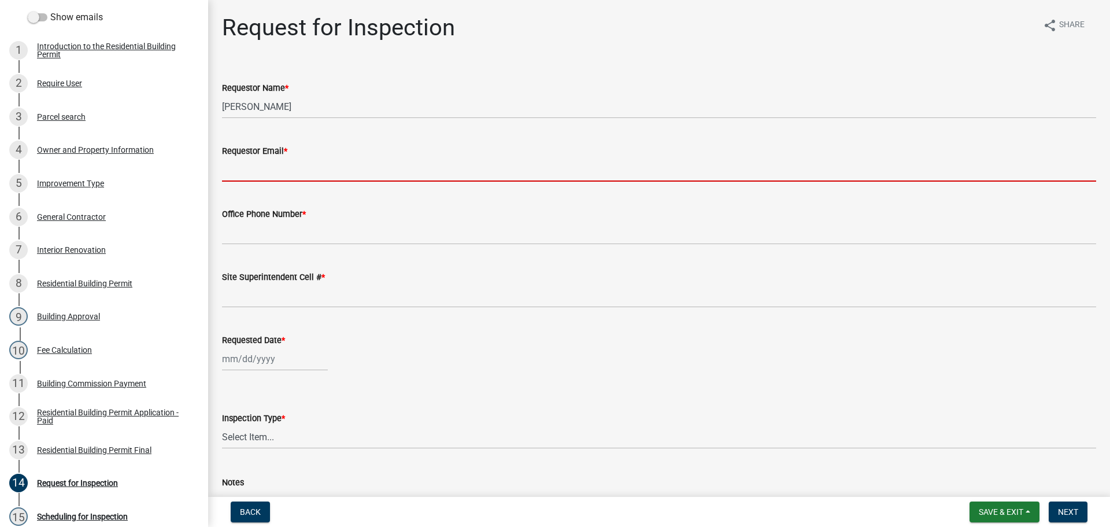
click at [234, 168] on input "Requestor Email *" at bounding box center [659, 170] width 874 height 24
type input "[EMAIL_ADDRESS][DOMAIN_NAME]"
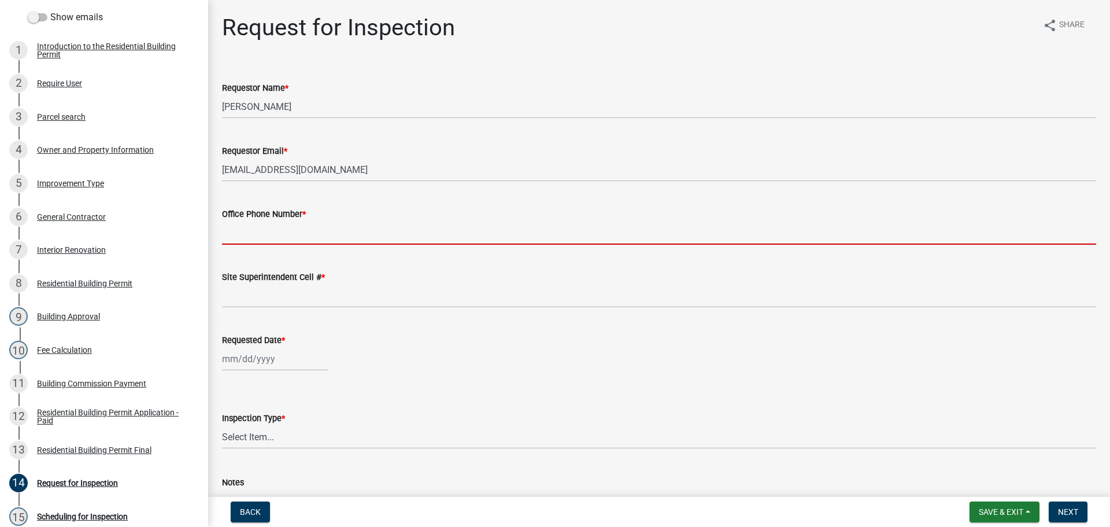
click at [258, 227] on input "Office Phone Number *" at bounding box center [659, 233] width 874 height 24
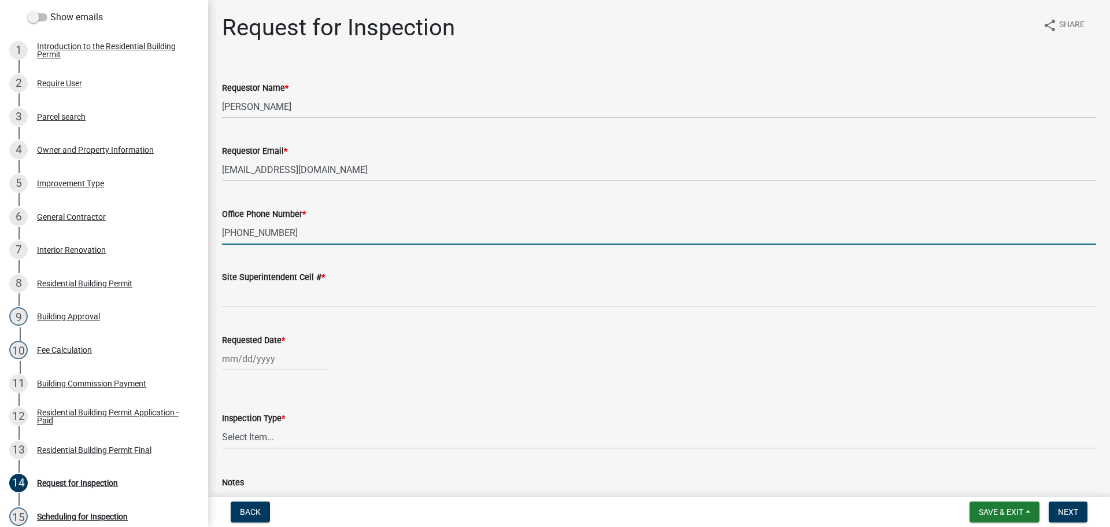
type input "[PHONE_NUMBER]"
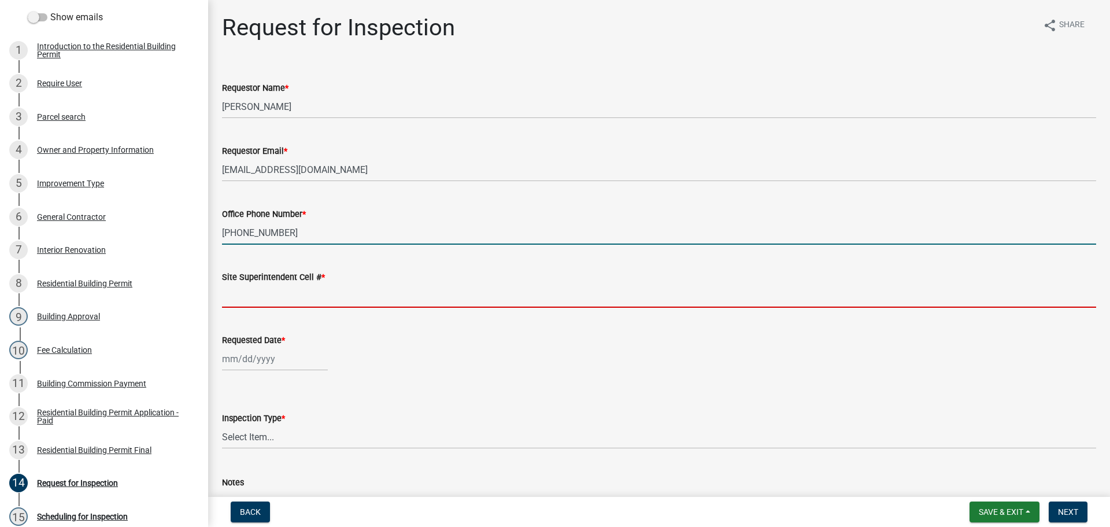
click at [259, 292] on input "Site Superintendent Cell # *" at bounding box center [659, 296] width 874 height 24
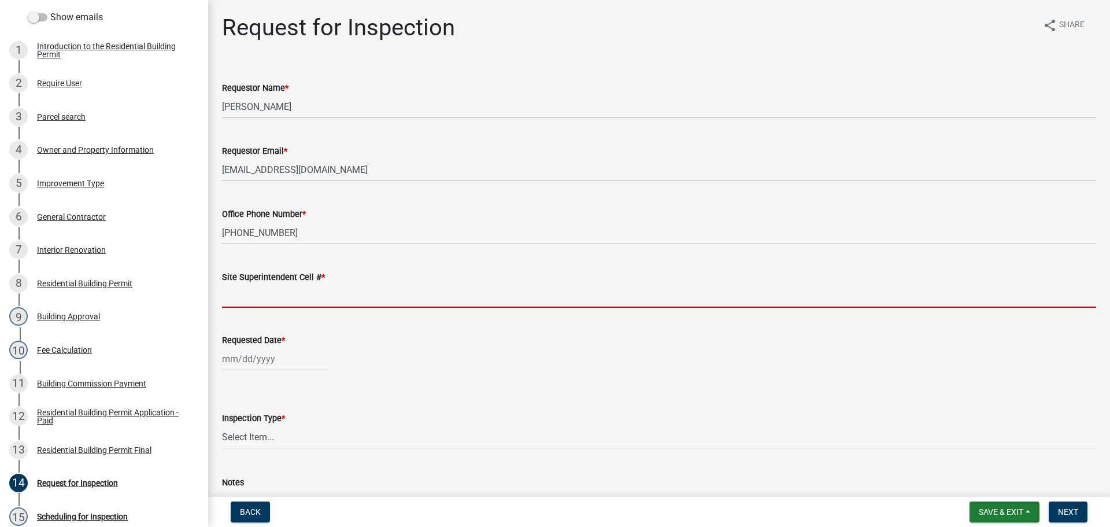
type input "SAME"
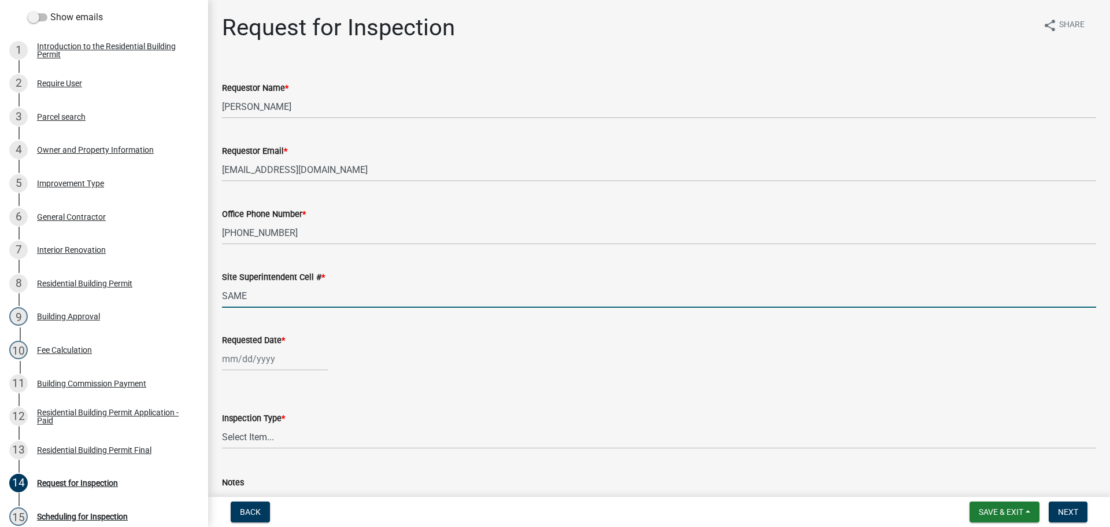
click at [257, 355] on div at bounding box center [275, 359] width 106 height 24
select select "8"
select select "2025"
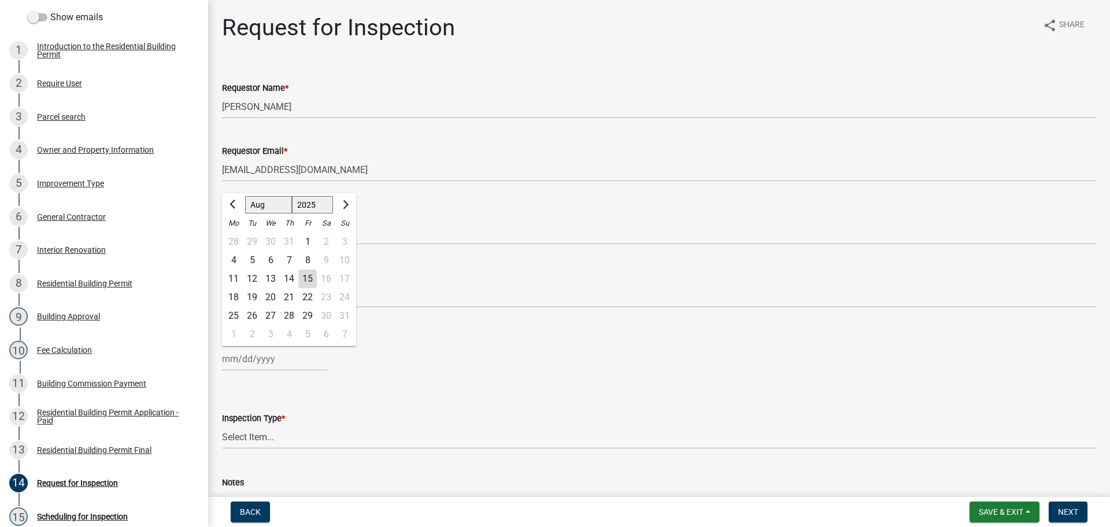
click at [272, 297] on div "20" at bounding box center [270, 297] width 18 height 18
type input "[DATE]"
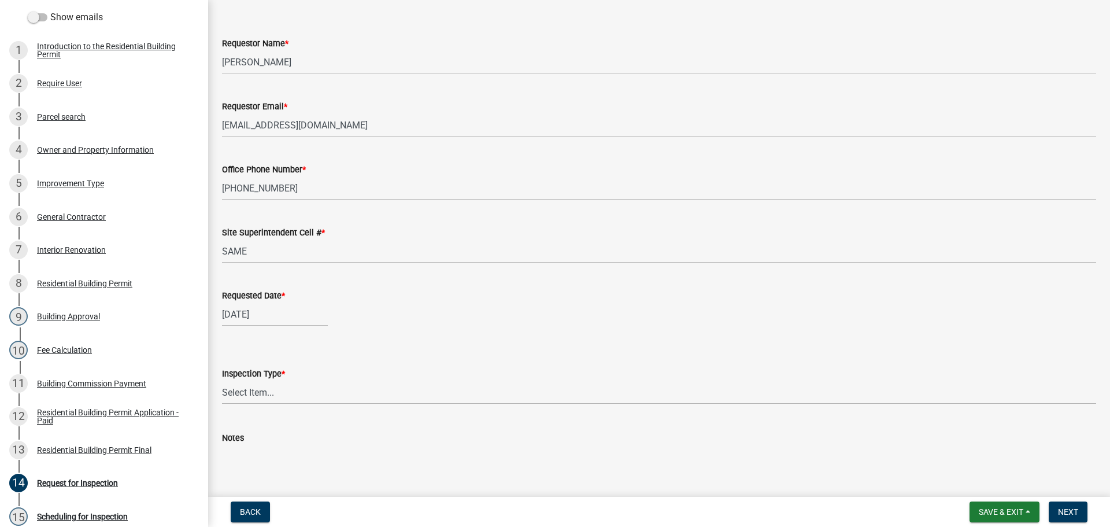
scroll to position [106, 0]
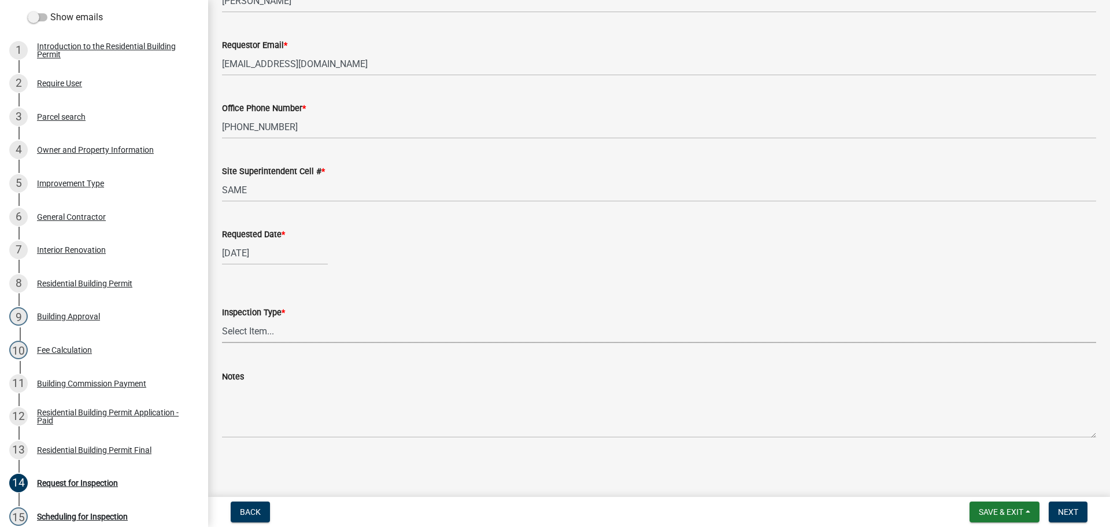
drag, startPoint x: 265, startPoint y: 324, endPoint x: 262, endPoint y: 332, distance: 8.1
click at [265, 324] on select "Select Item... Footer Foundation Framing Final" at bounding box center [659, 331] width 874 height 24
click at [222, 319] on select "Select Item... Footer Foundation Framing Final" at bounding box center [659, 331] width 874 height 24
select select "8ea0f6e5-dde7-4881-a999-02519822ccbf"
click at [1069, 509] on span "Next" at bounding box center [1068, 511] width 20 height 9
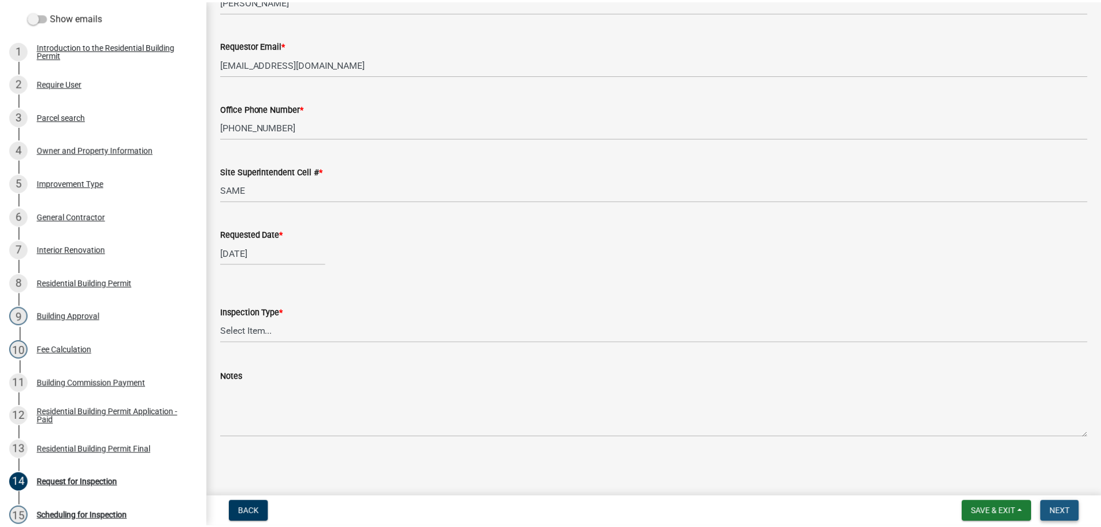
scroll to position [0, 0]
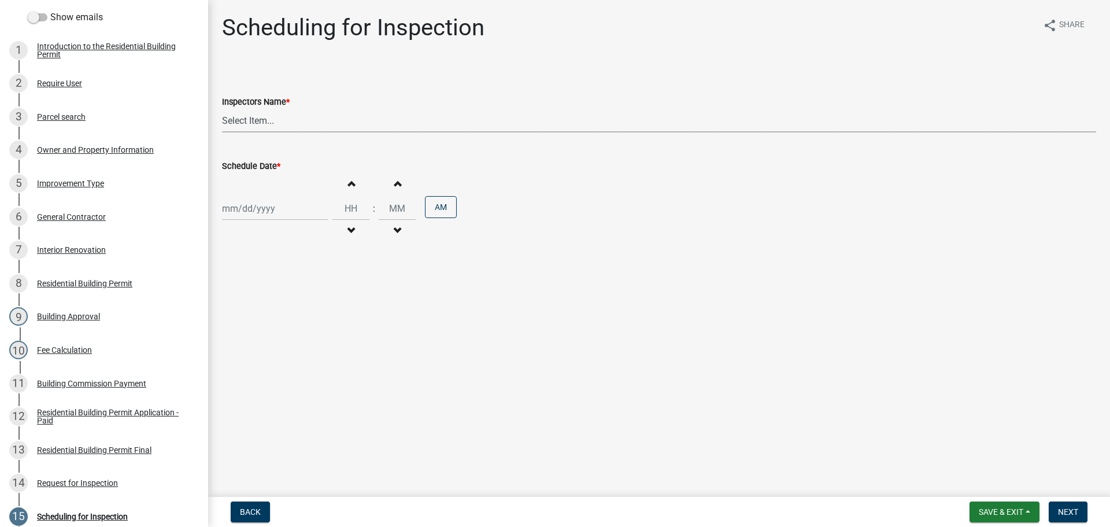
click at [244, 120] on select "Select Item... [PERSON_NAME] ([PERSON_NAME]) [PERSON_NAME] ([PERSON_NAME]) mkru…" at bounding box center [659, 121] width 874 height 24
select select "fdb3bcc6-ce93-4663-8a18-5c08884dd177"
click at [222, 109] on select "Select Item... [PERSON_NAME] ([PERSON_NAME]) [PERSON_NAME] ([PERSON_NAME]) mkru…" at bounding box center [659, 121] width 874 height 24
select select "8"
select select "2025"
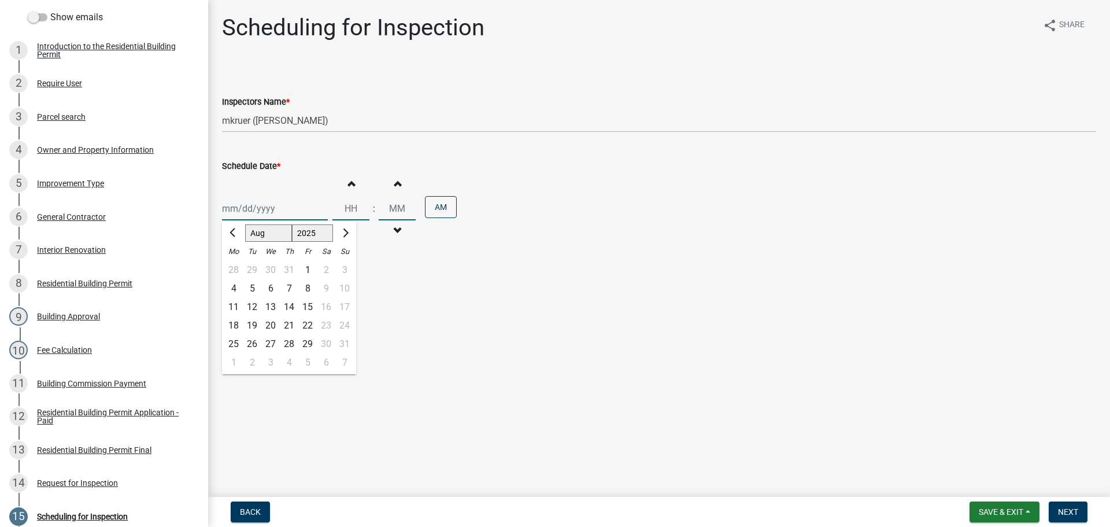
click at [239, 210] on div "[PERSON_NAME] Feb Mar Apr [PERSON_NAME][DATE] Oct Nov [DATE] 1526 1527 1528 152…" at bounding box center [275, 209] width 106 height 24
click at [274, 328] on div "20" at bounding box center [270, 325] width 18 height 18
type input "[DATE]"
click at [1070, 505] on button "Next" at bounding box center [1067, 511] width 39 height 21
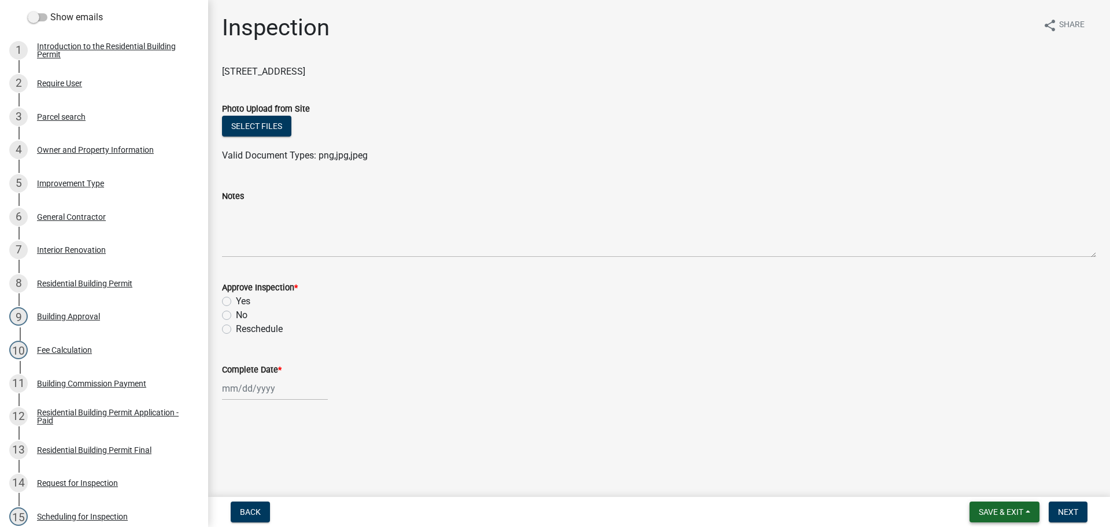
click at [1000, 507] on span "Save & Exit" at bounding box center [1001, 511] width 45 height 9
click at [995, 486] on button "Save & Exit" at bounding box center [993, 482] width 92 height 28
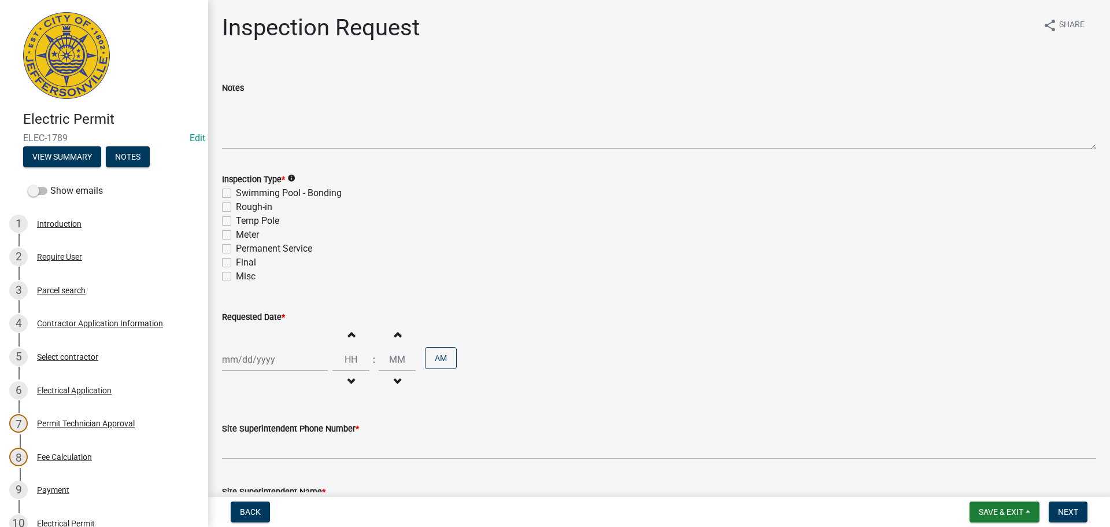
click at [236, 264] on label "Final" at bounding box center [246, 262] width 20 height 14
click at [236, 263] on input "Final" at bounding box center [240, 259] width 8 height 8
checkbox input "true"
checkbox input "false"
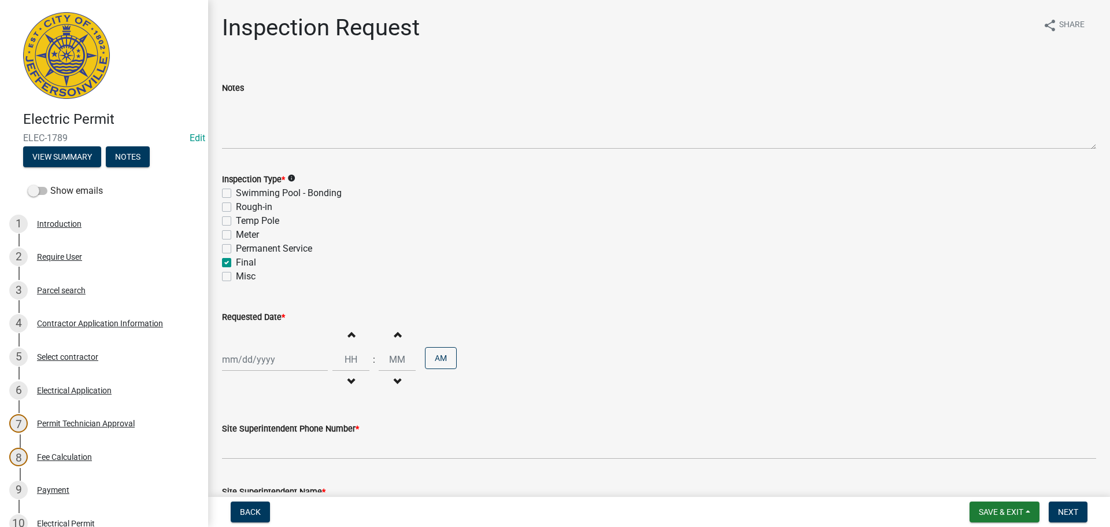
checkbox input "false"
checkbox input "true"
checkbox input "false"
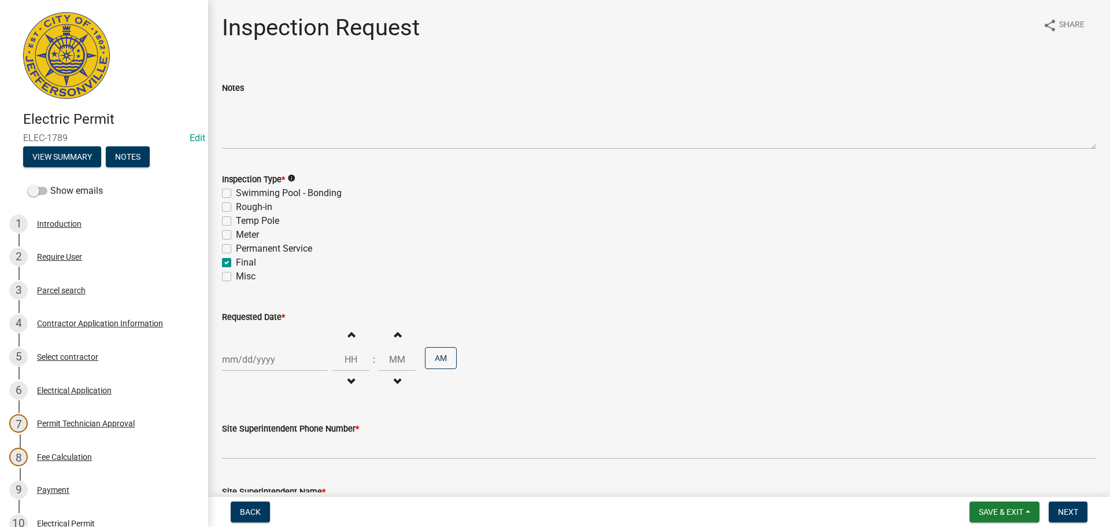
select select "8"
select select "2025"
click at [250, 361] on div "[PERSON_NAME] Feb Mar Apr [PERSON_NAME][DATE] Oct Nov [DATE] 1526 1527 1528 152…" at bounding box center [275, 359] width 106 height 24
click at [268, 300] on div "20" at bounding box center [270, 297] width 18 height 18
type input "[DATE]"
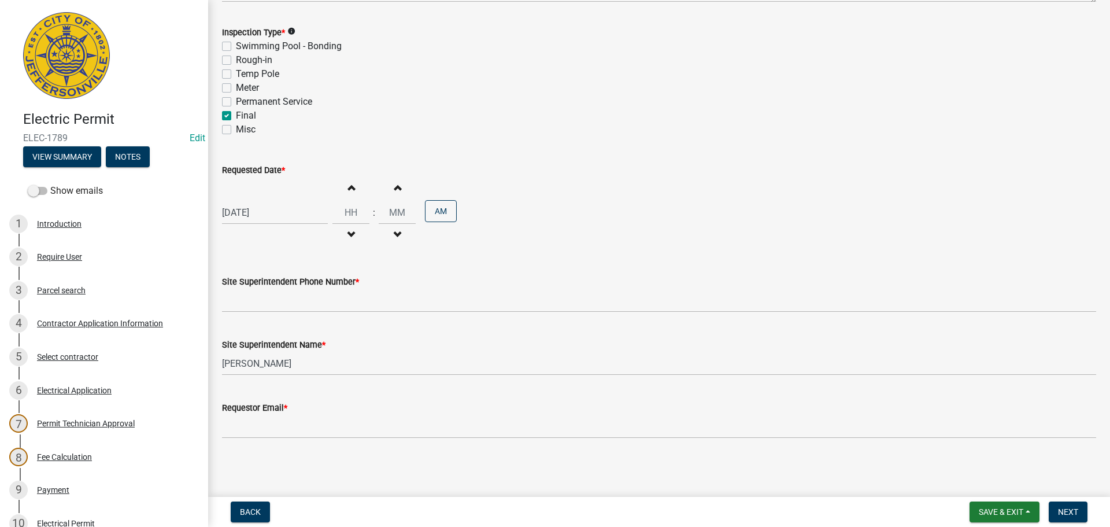
scroll to position [147, 0]
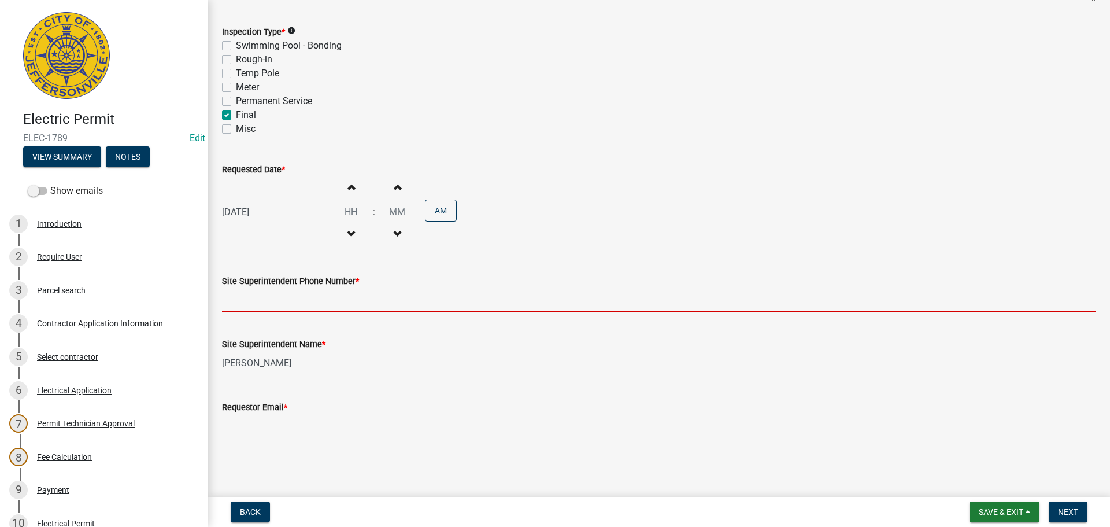
click at [290, 296] on input "Site Superintendent Phone Number *" at bounding box center [659, 300] width 874 height 24
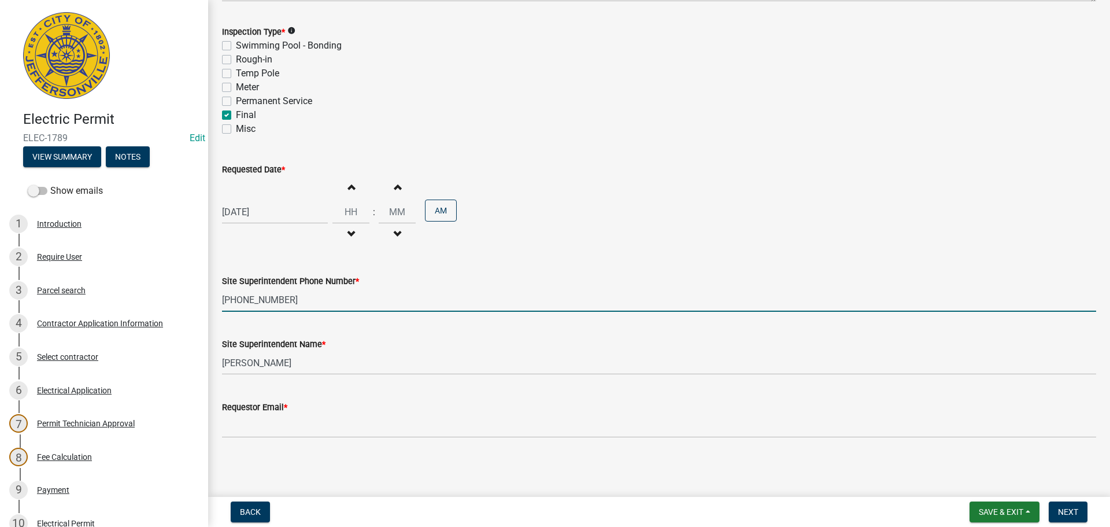
type input "[PHONE_NUMBER]"
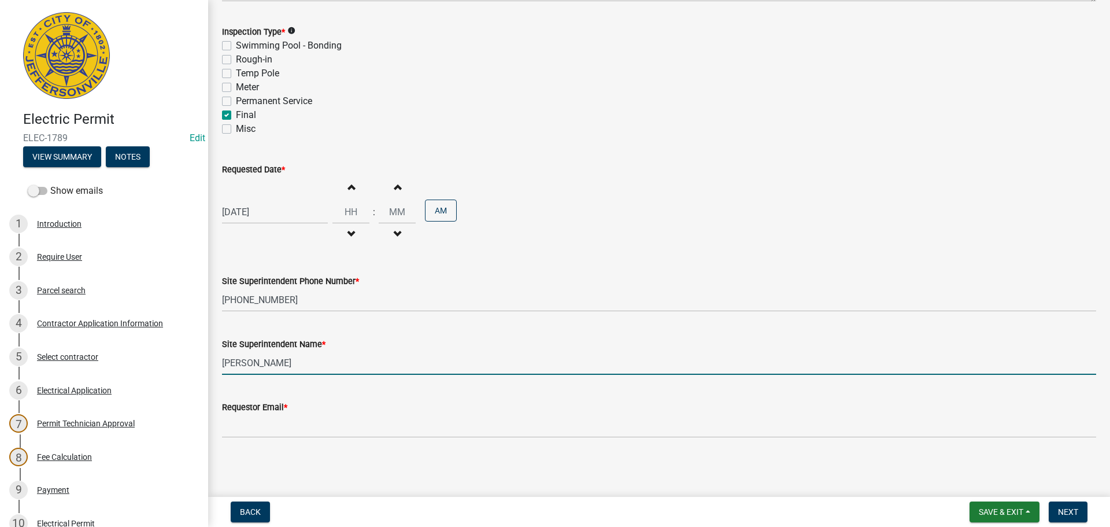
drag, startPoint x: 280, startPoint y: 363, endPoint x: 205, endPoint y: 357, distance: 76.0
click at [205, 357] on div "Electric Permit ELEC-1789 Edit View Summary Notes Show emails 1 Introduction 2 …" at bounding box center [555, 263] width 1110 height 527
drag, startPoint x: 282, startPoint y: 364, endPoint x: 250, endPoint y: 362, distance: 31.8
click at [253, 362] on input "[PERSON_NAME]" at bounding box center [659, 363] width 874 height 24
click at [291, 365] on input "[PERSON_NAME]" at bounding box center [659, 363] width 874 height 24
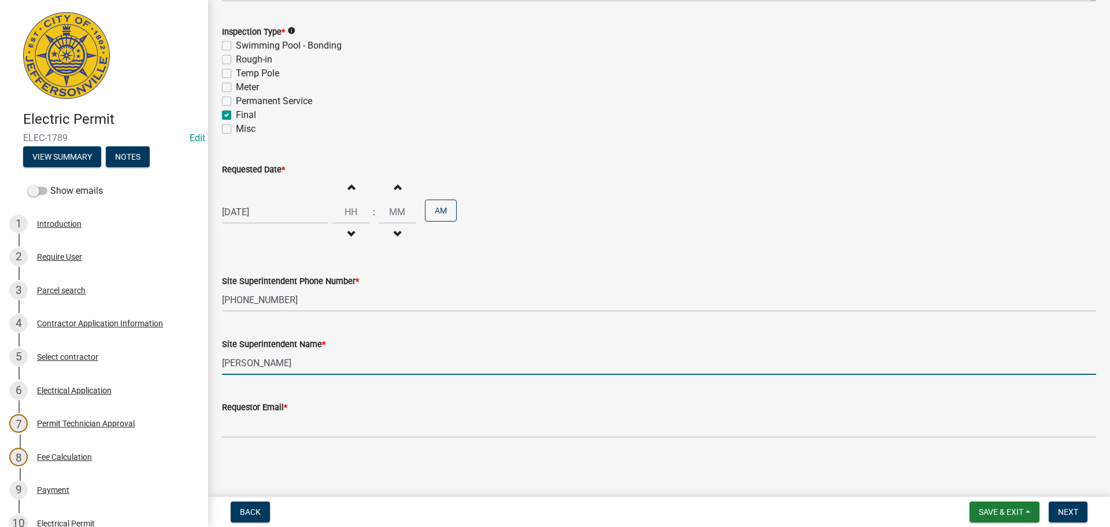
drag, startPoint x: 291, startPoint y: 365, endPoint x: 215, endPoint y: 358, distance: 76.6
click at [215, 358] on div "Site Superintendent Name * [PERSON_NAME]" at bounding box center [658, 348] width 891 height 54
type input "[PERSON_NAME]"
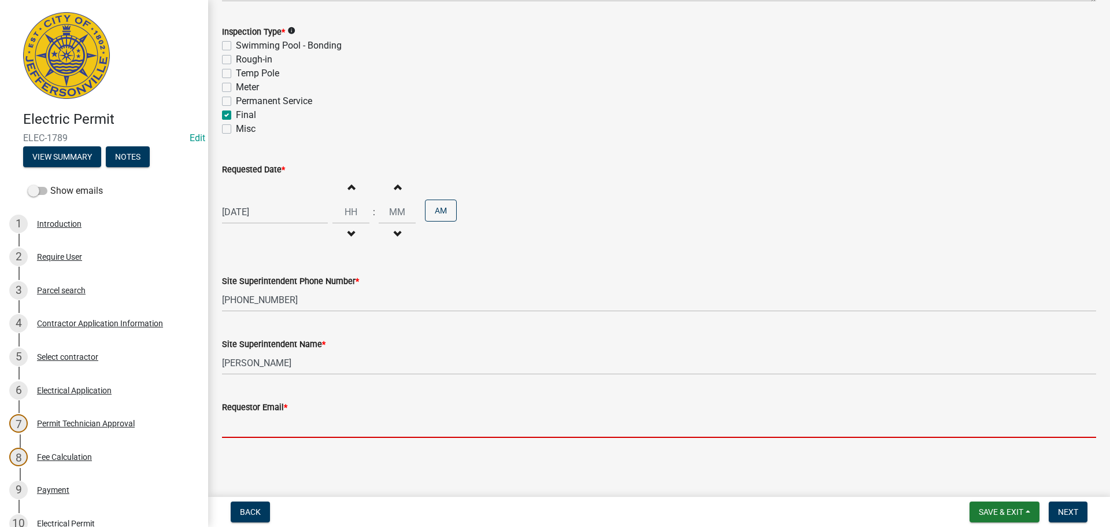
click at [246, 420] on input "Requestor Email *" at bounding box center [659, 426] width 874 height 24
type input "[EMAIL_ADDRESS][DOMAIN_NAME]"
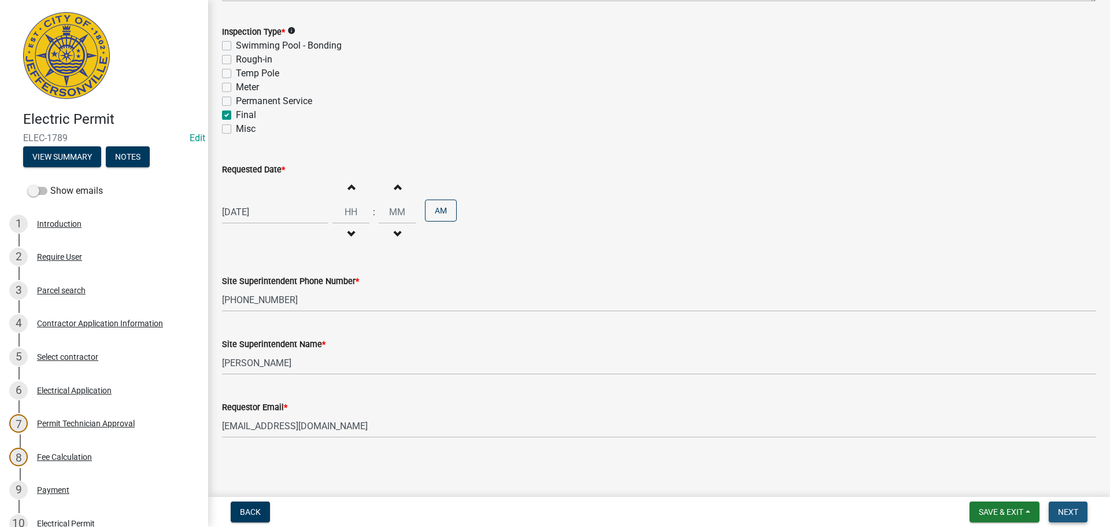
click at [1061, 507] on span "Next" at bounding box center [1068, 511] width 20 height 9
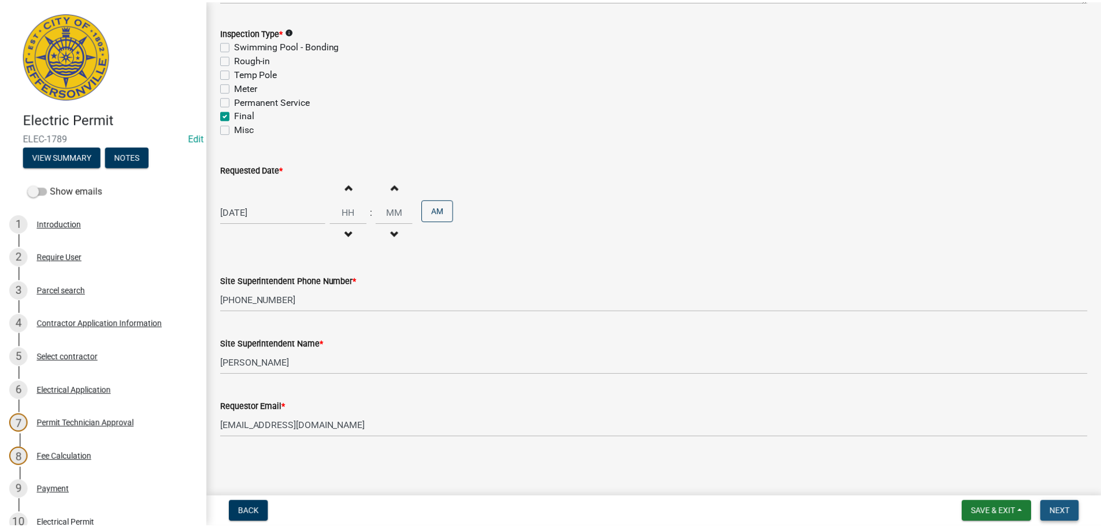
scroll to position [0, 0]
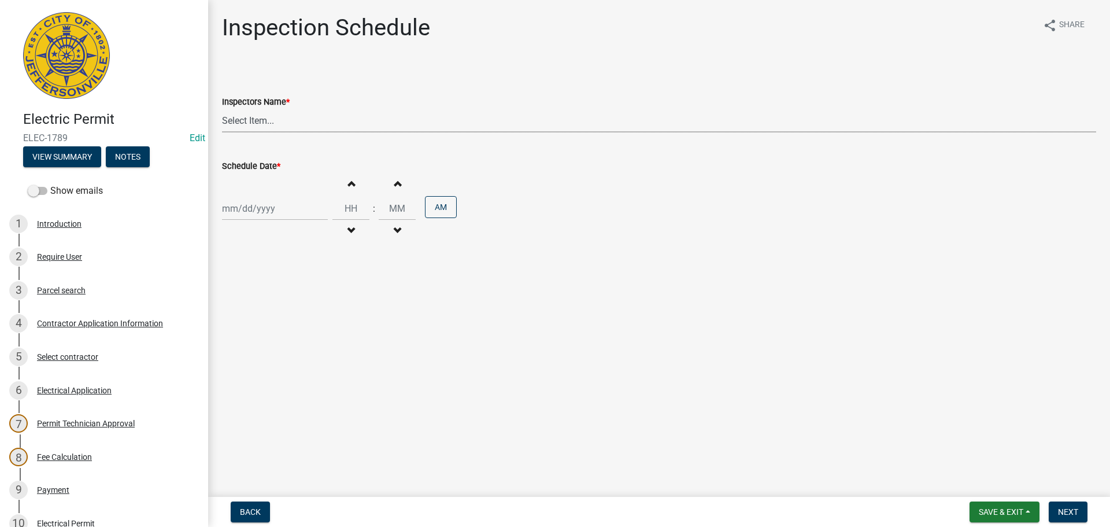
click at [230, 123] on select "Select Item... [PERSON_NAME] ([PERSON_NAME]) [PERSON_NAME] ([PERSON_NAME]) mkru…" at bounding box center [659, 121] width 874 height 24
select select "36a8b8f0-2ef8-43e9-ae06-718f51af8d36"
click at [222, 109] on select "Select Item... [PERSON_NAME] ([PERSON_NAME]) [PERSON_NAME] ([PERSON_NAME]) mkru…" at bounding box center [659, 121] width 874 height 24
click at [247, 206] on div at bounding box center [275, 209] width 106 height 24
select select "8"
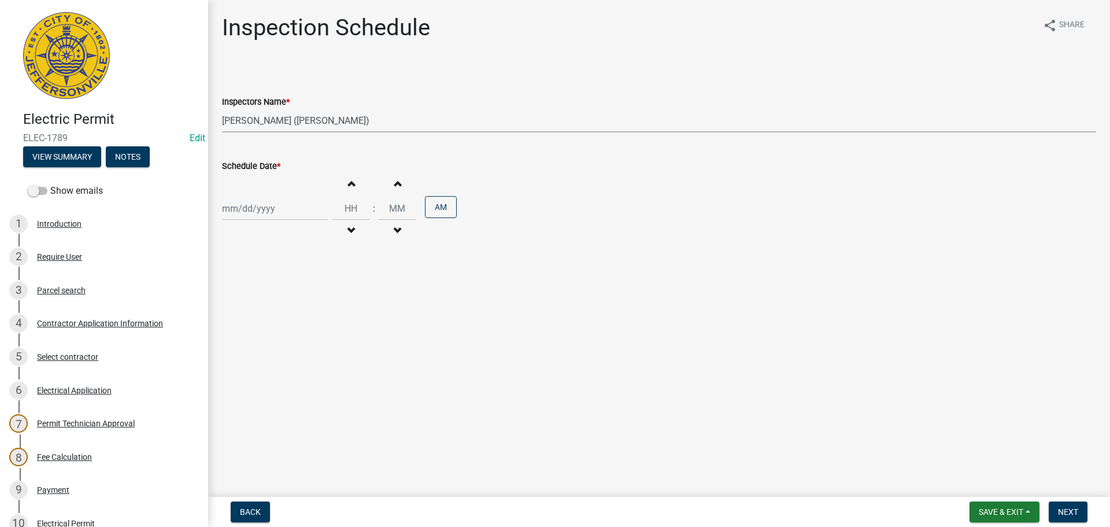
select select "2025"
click at [408, 260] on div "Inspection Schedule share Share Inspectors Name * Select Item... jramsey ([PERS…" at bounding box center [658, 139] width 891 height 251
click at [254, 209] on div at bounding box center [275, 209] width 106 height 24
select select "8"
select select "2025"
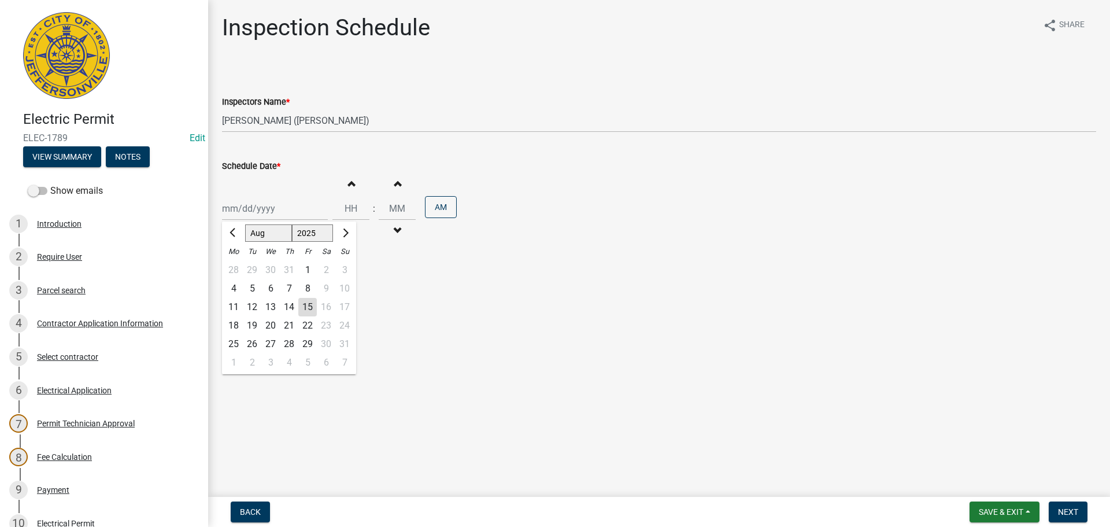
click at [271, 323] on div "20" at bounding box center [270, 325] width 18 height 18
type input "[DATE]"
click at [1072, 513] on span "Next" at bounding box center [1068, 511] width 20 height 9
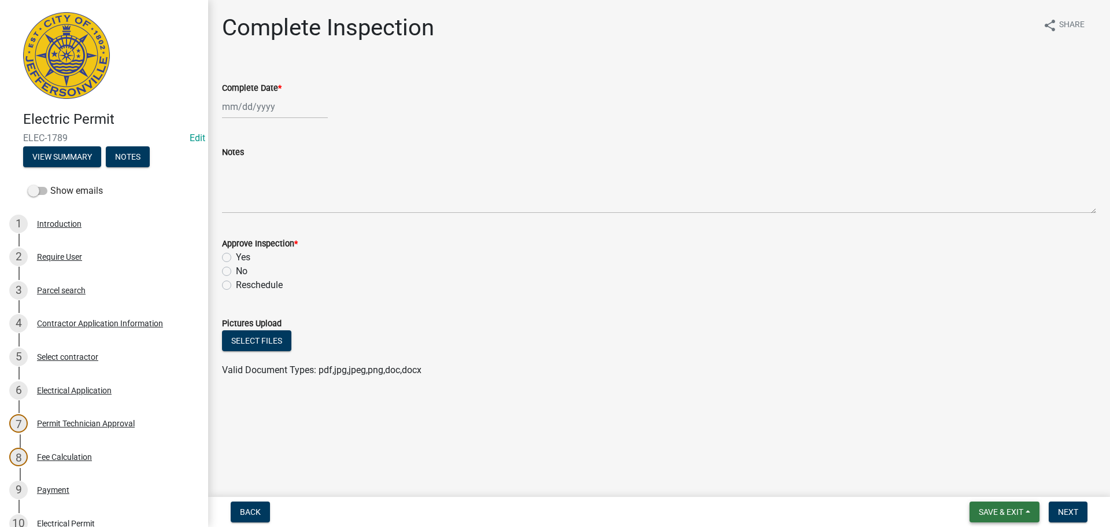
click at [1014, 510] on span "Save & Exit" at bounding box center [1001, 511] width 45 height 9
click at [987, 483] on button "Save & Exit" at bounding box center [993, 482] width 92 height 28
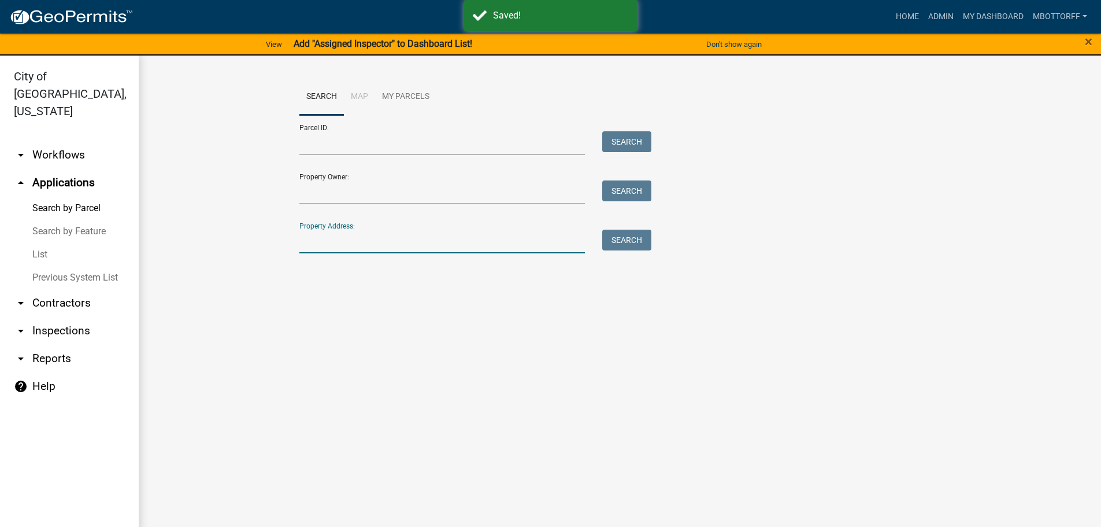
click at [340, 239] on input "Property Address:" at bounding box center [442, 241] width 286 height 24
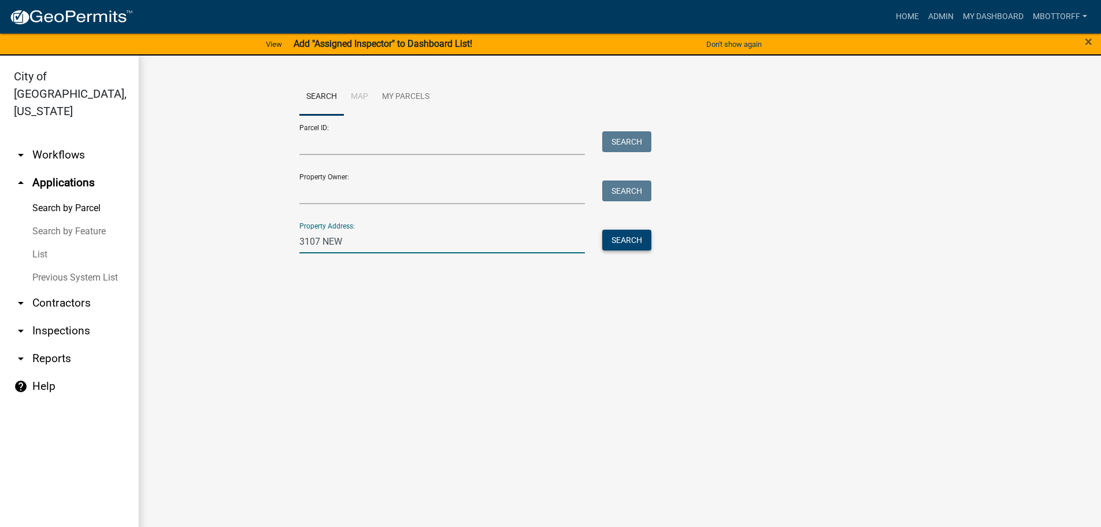
type input "3107 NEW"
click at [629, 235] on button "Search" at bounding box center [626, 239] width 49 height 21
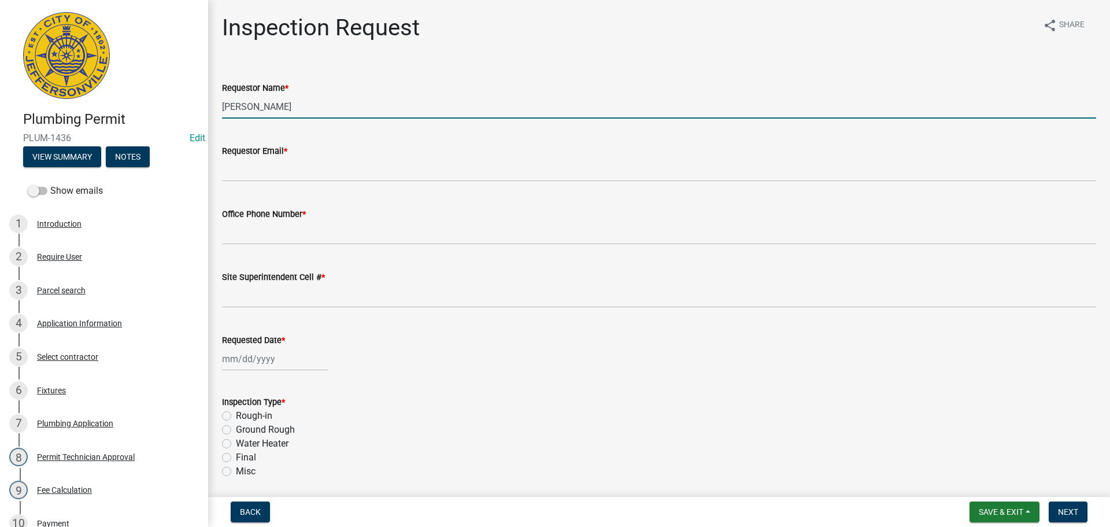
drag, startPoint x: 302, startPoint y: 109, endPoint x: 138, endPoint y: 87, distance: 165.1
click at [172, 96] on div "Plumbing Permit PLUM-1436 Edit View Summary Notes Show emails 1 Introduction 2 …" at bounding box center [555, 263] width 1110 height 527
type input "[PERSON_NAME]"
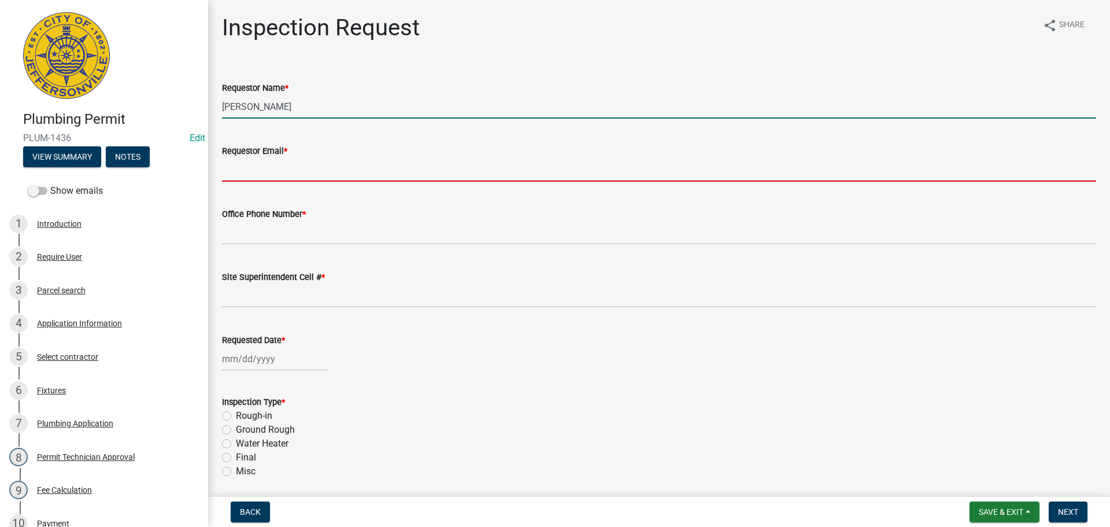
click at [260, 169] on input "Requestor Email *" at bounding box center [659, 170] width 874 height 24
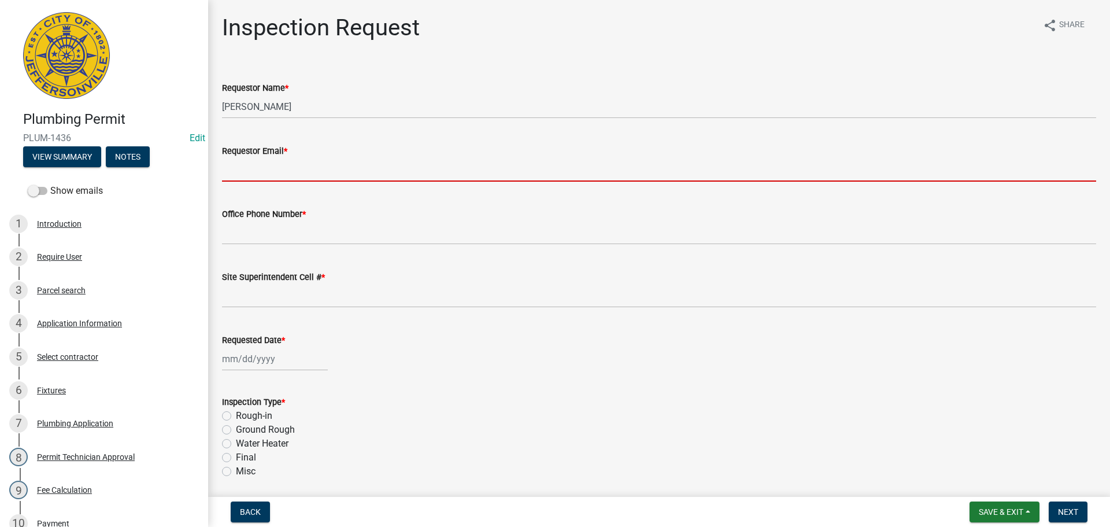
type input "[EMAIL_ADDRESS][DOMAIN_NAME]"
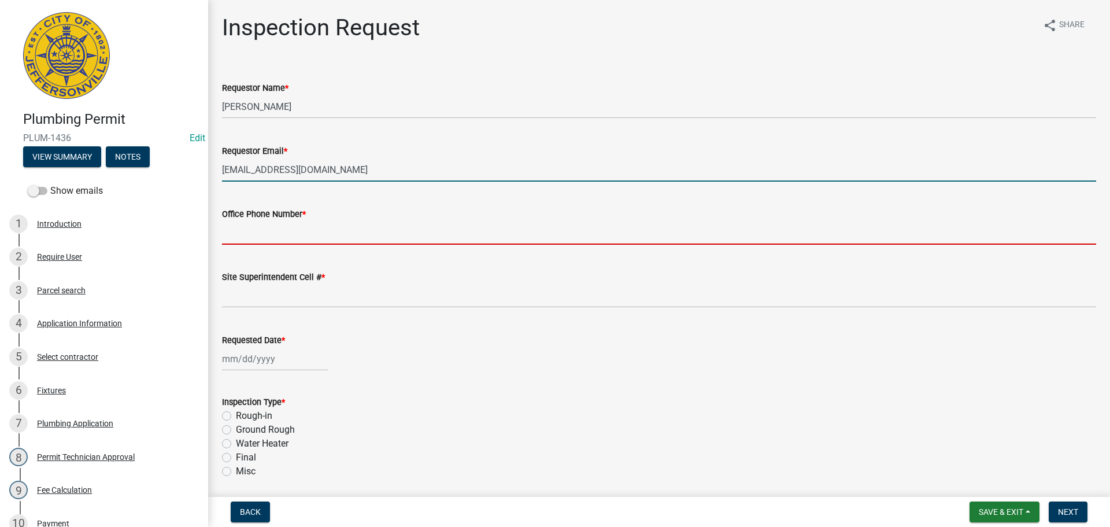
click at [270, 228] on input "Office Phone Number *" at bounding box center [659, 233] width 874 height 24
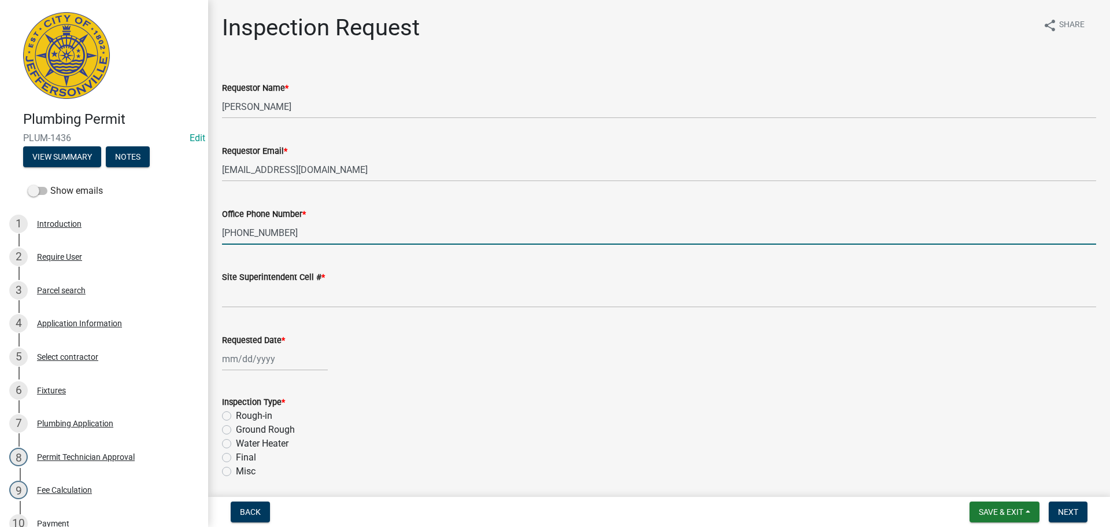
type input "[PHONE_NUMBER]"
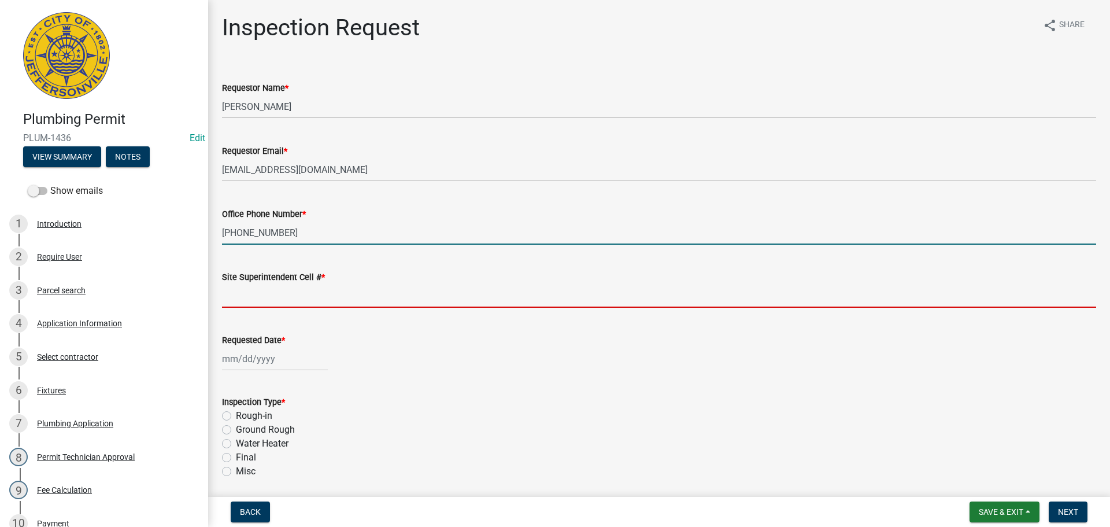
drag, startPoint x: 253, startPoint y: 297, endPoint x: 246, endPoint y: 297, distance: 6.9
click at [253, 297] on input "Site Superintendent Cell # *" at bounding box center [659, 296] width 874 height 24
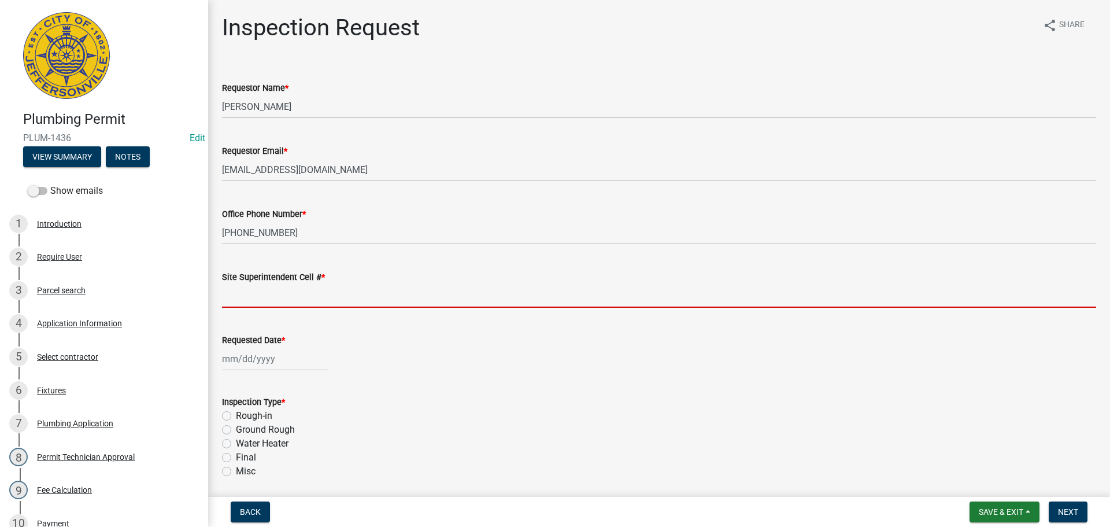
type input "SAME"
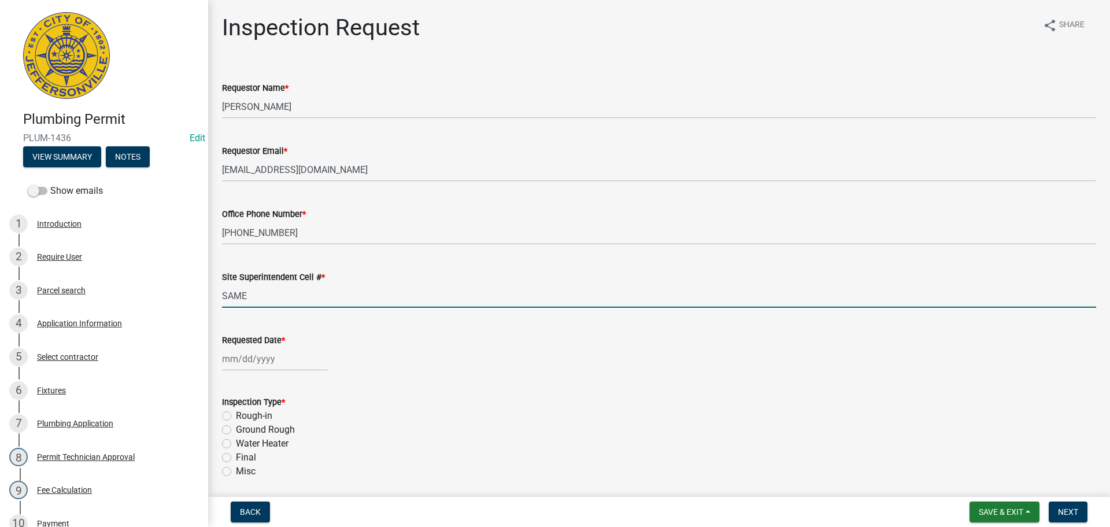
click at [234, 361] on div at bounding box center [275, 359] width 106 height 24
select select "8"
select select "2025"
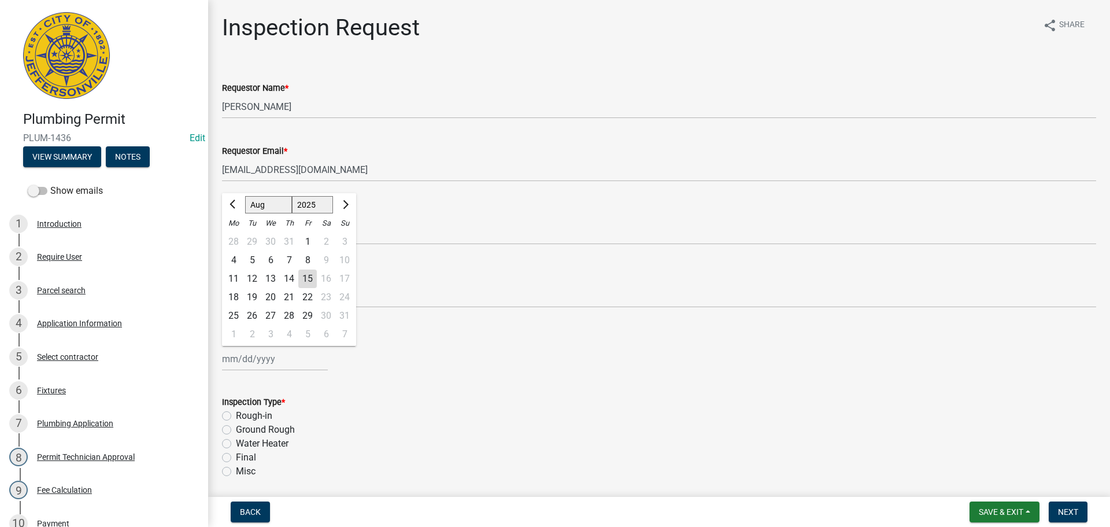
click at [272, 300] on div "20" at bounding box center [270, 297] width 18 height 18
type input "[DATE]"
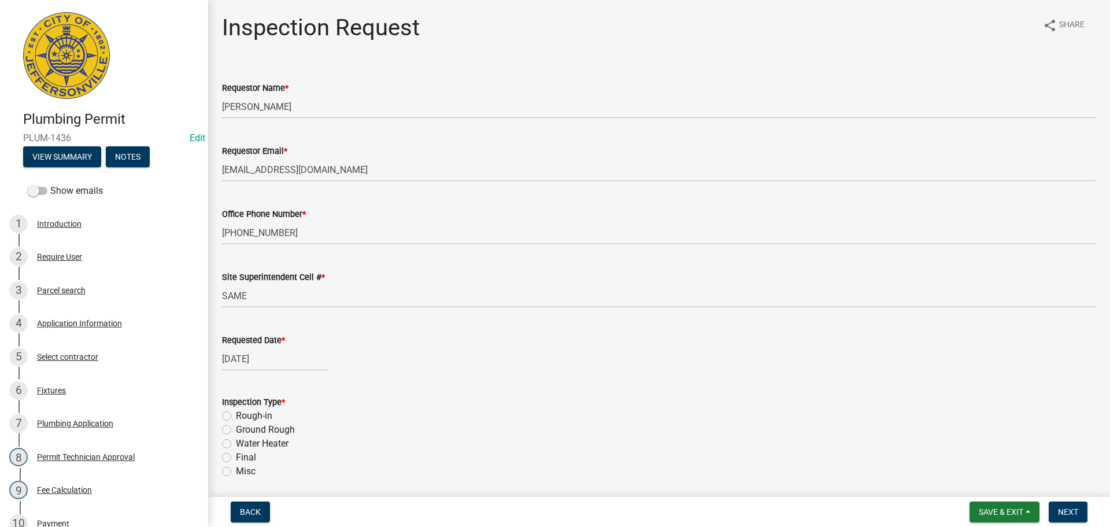
scroll to position [135, 0]
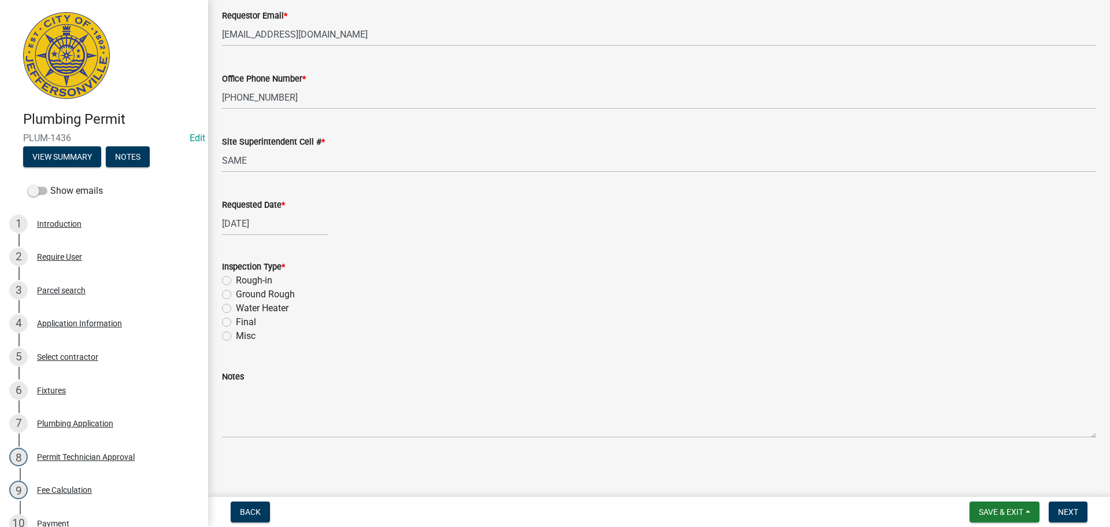
click at [231, 320] on div "Final" at bounding box center [659, 322] width 874 height 14
click at [236, 324] on label "Final" at bounding box center [246, 322] width 20 height 14
click at [236, 323] on input "Final" at bounding box center [240, 319] width 8 height 8
radio input "true"
click at [1072, 512] on span "Next" at bounding box center [1068, 511] width 20 height 9
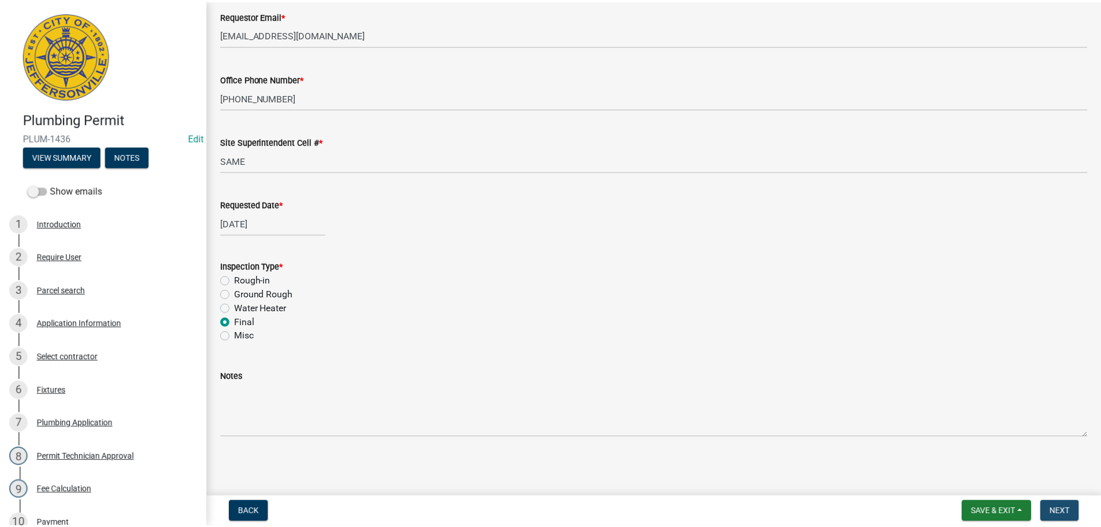
scroll to position [0, 0]
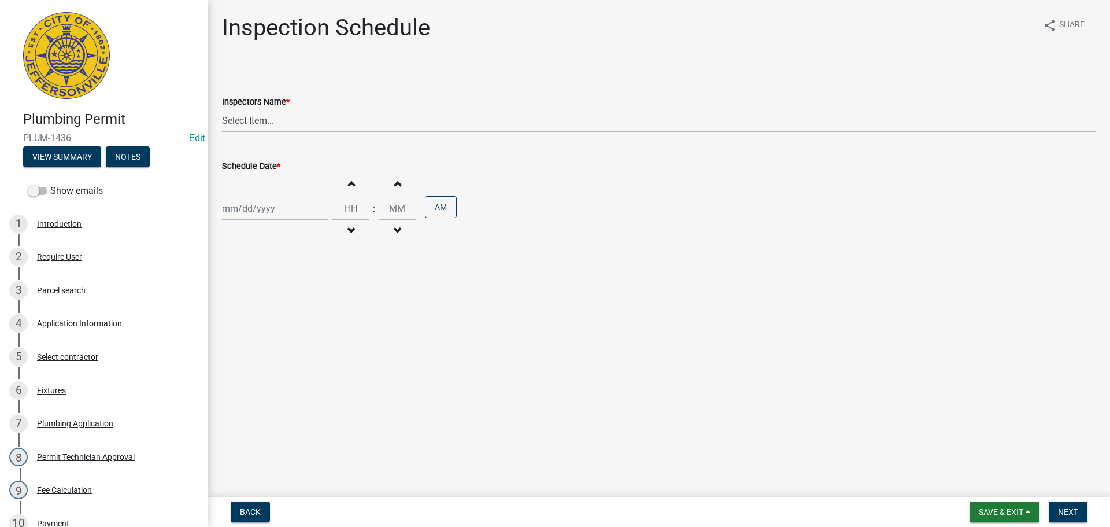
click at [236, 123] on select "Select Item... [PERSON_NAME] ([PERSON_NAME]) [PERSON_NAME] ([PERSON_NAME]) mkru…" at bounding box center [659, 121] width 874 height 24
select select "13c97fbc-c819-4cee-844a-0db3d3c4db95"
click at [222, 109] on select "Select Item... [PERSON_NAME] ([PERSON_NAME]) [PERSON_NAME] ([PERSON_NAME]) mkru…" at bounding box center [659, 121] width 874 height 24
click at [239, 208] on div at bounding box center [275, 209] width 106 height 24
select select "8"
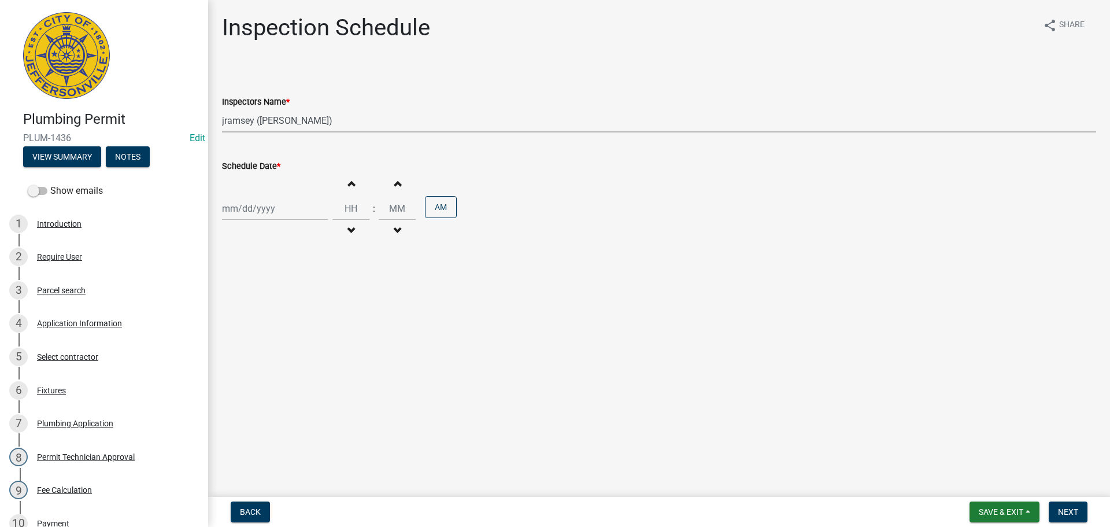
select select "2025"
drag, startPoint x: 432, startPoint y: 287, endPoint x: 418, endPoint y: 288, distance: 13.9
click at [433, 291] on main "Inspection Schedule share Share Inspectors Name * Select Item... jramsey ([PERS…" at bounding box center [659, 246] width 902 height 492
click at [284, 204] on div at bounding box center [275, 209] width 106 height 24
select select "8"
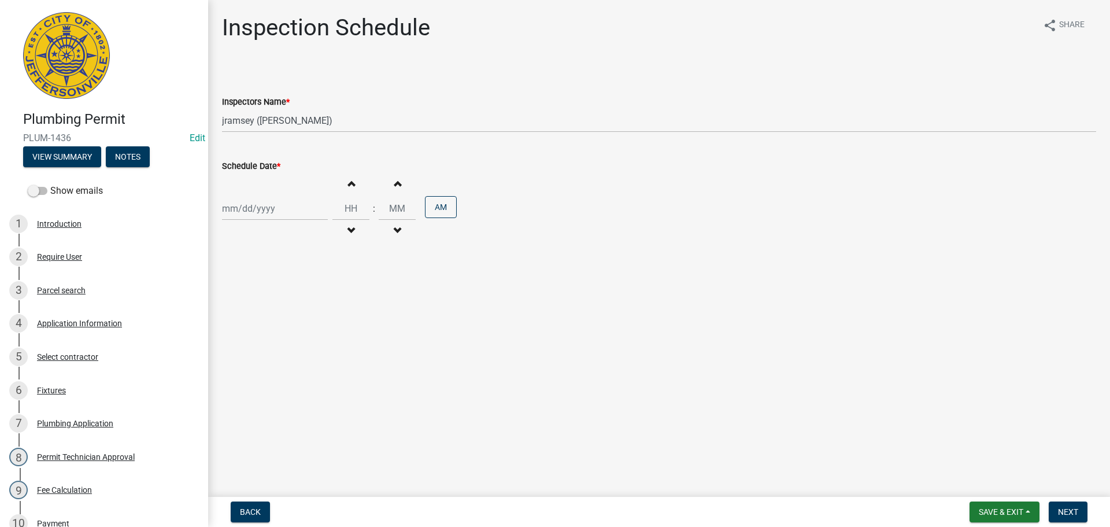
select select "2025"
click at [272, 321] on div "20" at bounding box center [270, 325] width 18 height 18
type input "[DATE]"
click at [1074, 519] on button "Next" at bounding box center [1067, 511] width 39 height 21
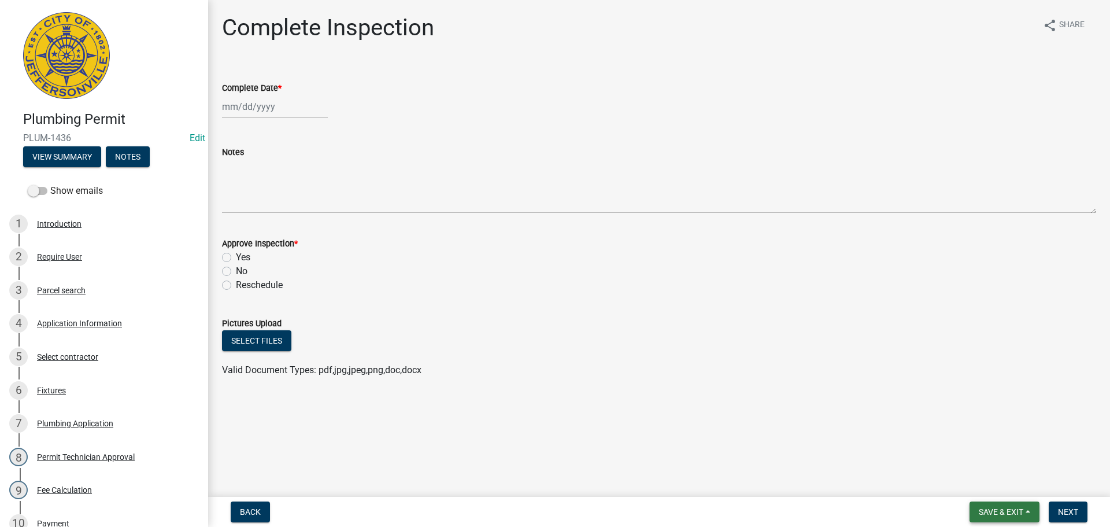
click at [1011, 513] on span "Save & Exit" at bounding box center [1001, 511] width 45 height 9
click at [992, 490] on button "Save & Exit" at bounding box center [993, 482] width 92 height 28
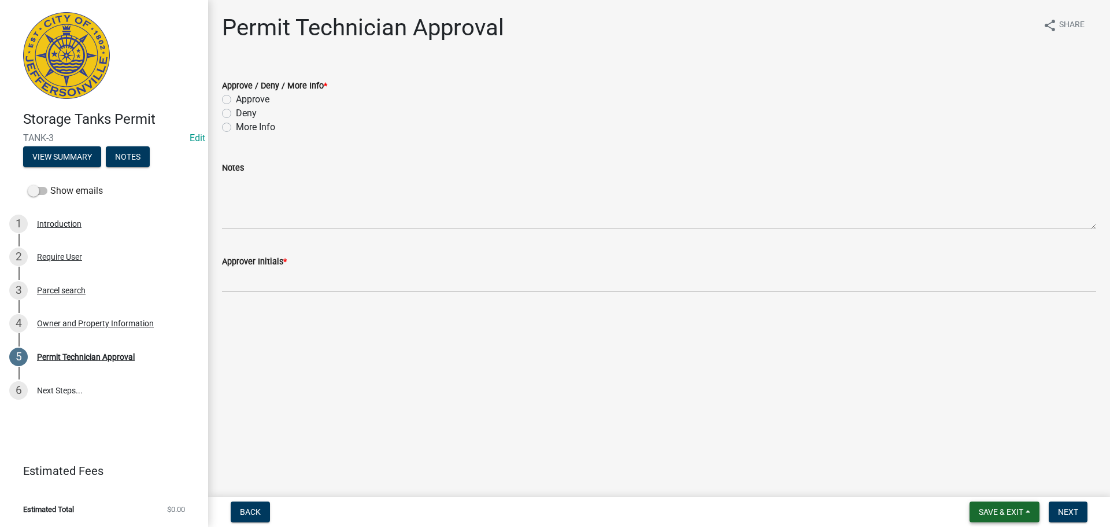
click at [1004, 513] on span "Save & Exit" at bounding box center [1001, 511] width 45 height 9
click at [996, 490] on button "Save & Exit" at bounding box center [993, 482] width 92 height 28
